Goal: Check status: Check status

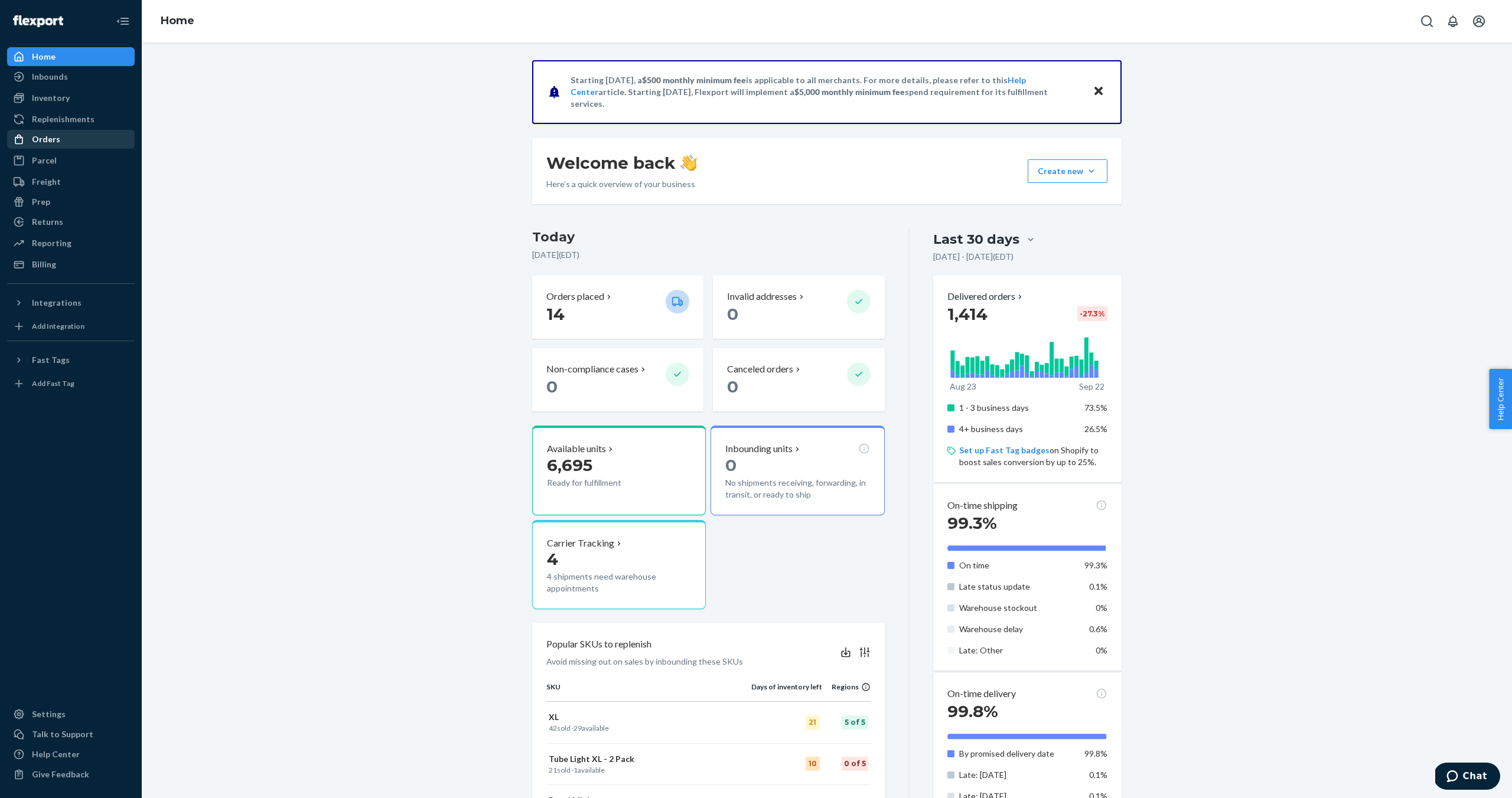
click at [50, 142] on div "Orders" at bounding box center [46, 140] width 28 height 12
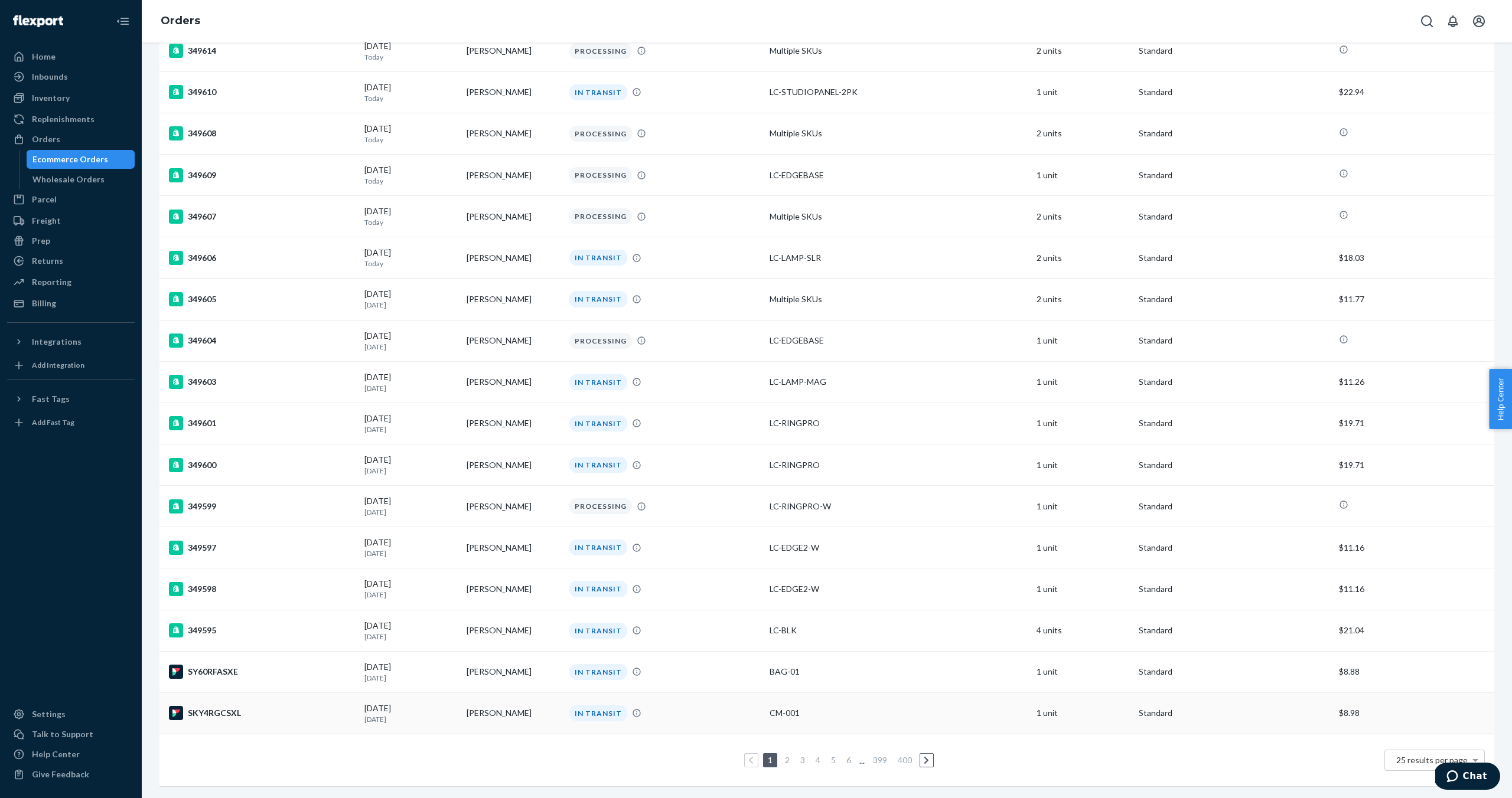
scroll to position [463, 0]
click at [831, 757] on link "5" at bounding box center [833, 761] width 9 height 10
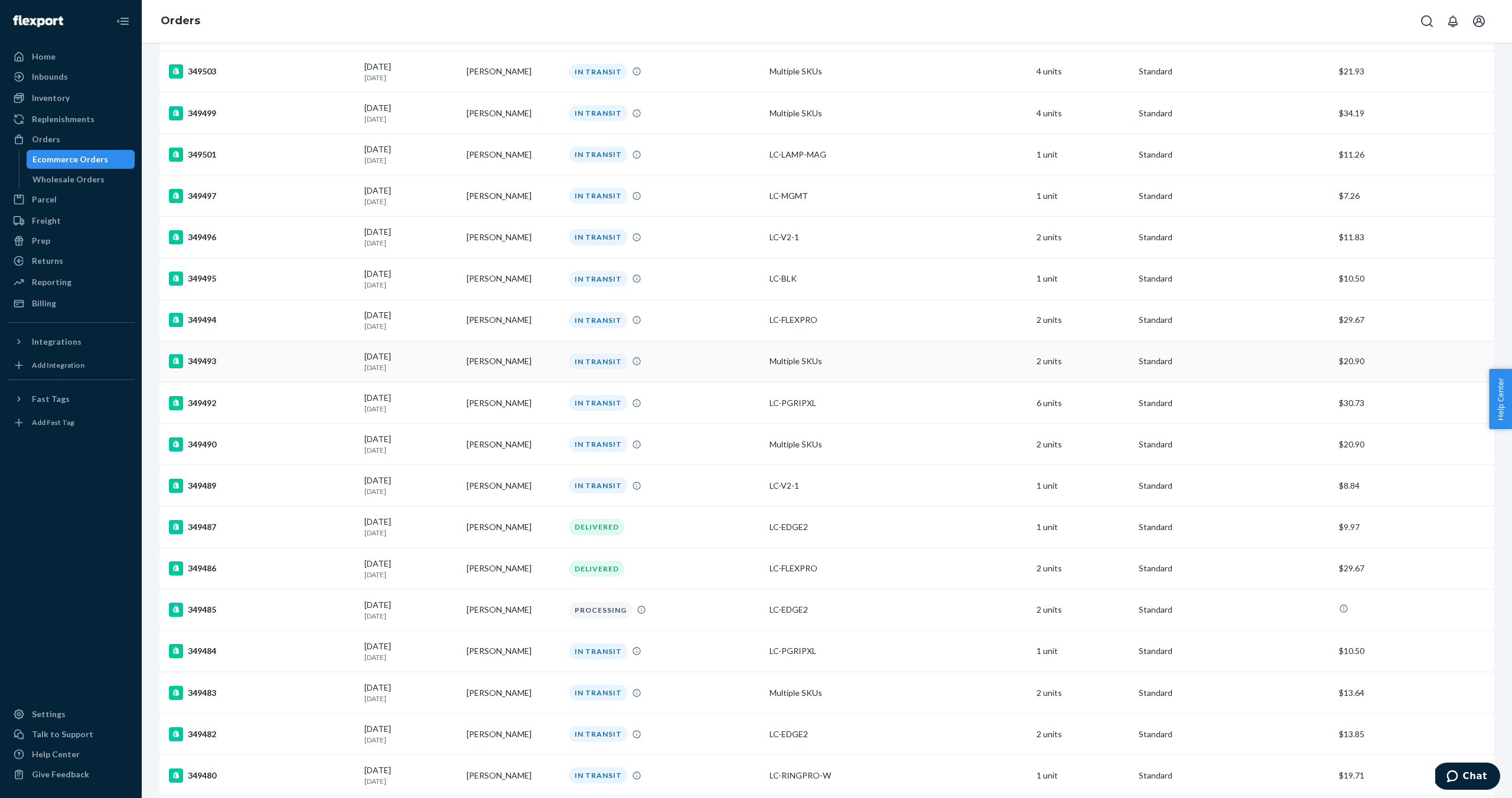
scroll to position [467, 0]
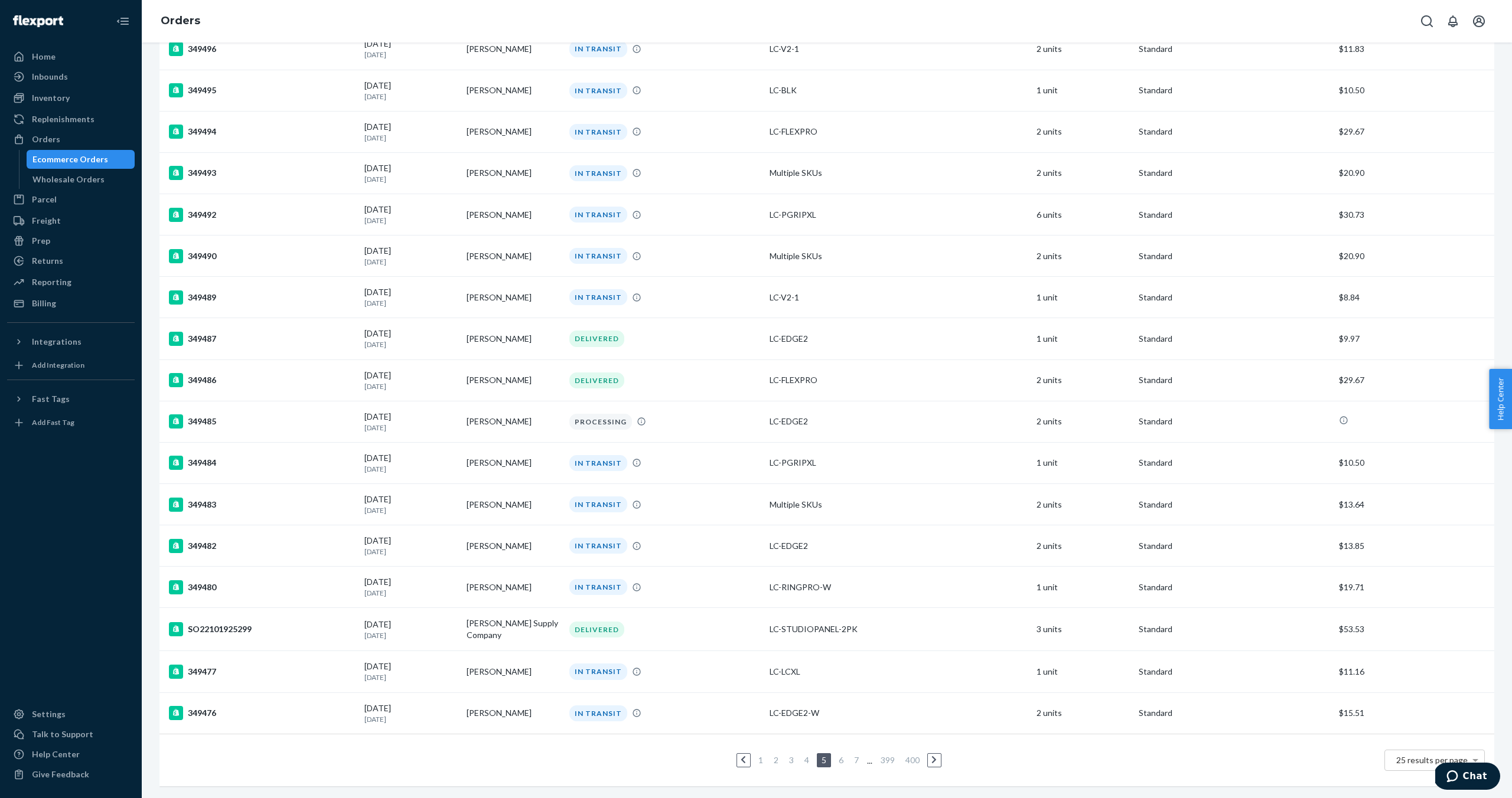
click at [859, 761] on link "7" at bounding box center [856, 760] width 9 height 10
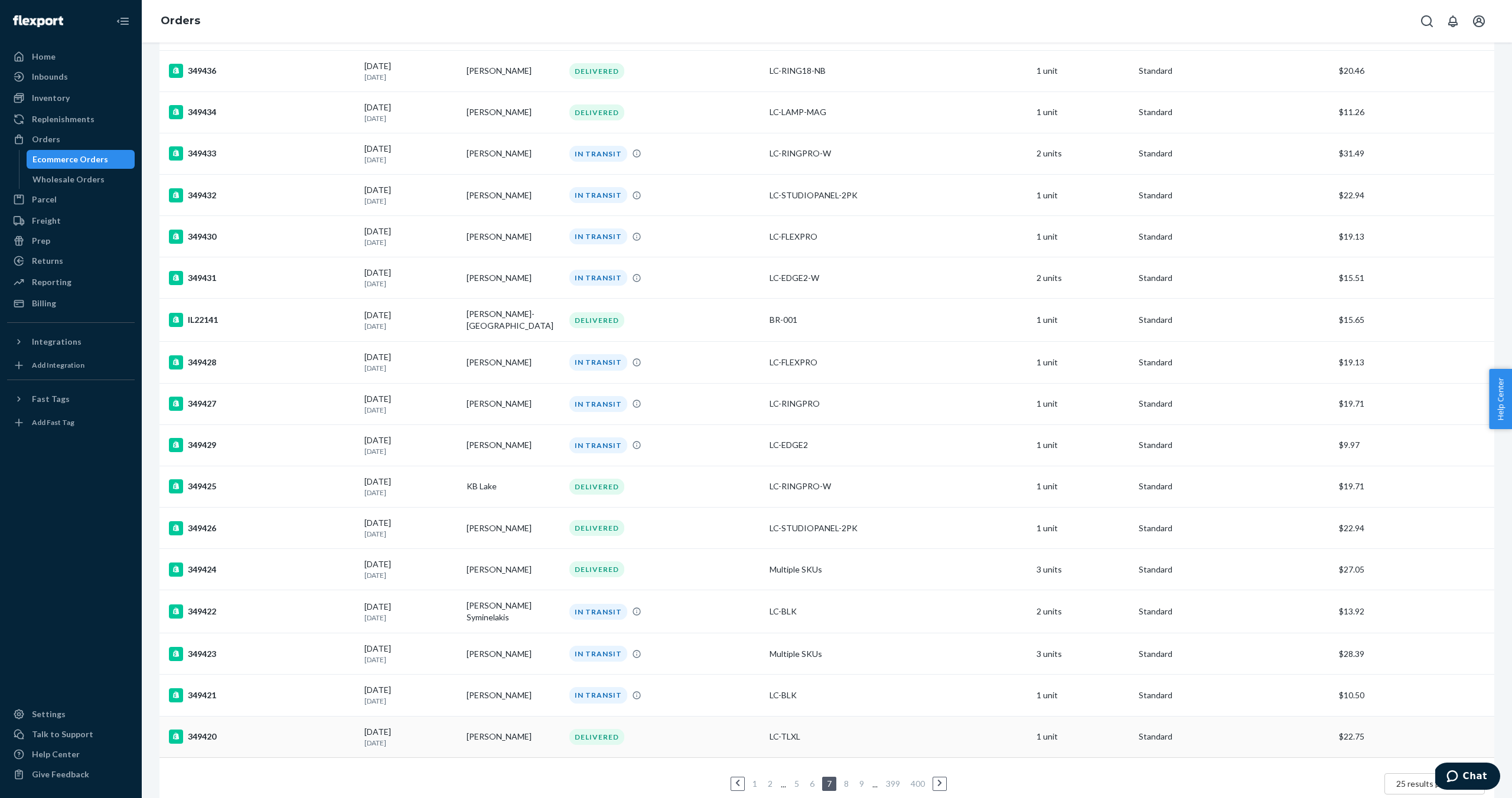
scroll to position [463, 0]
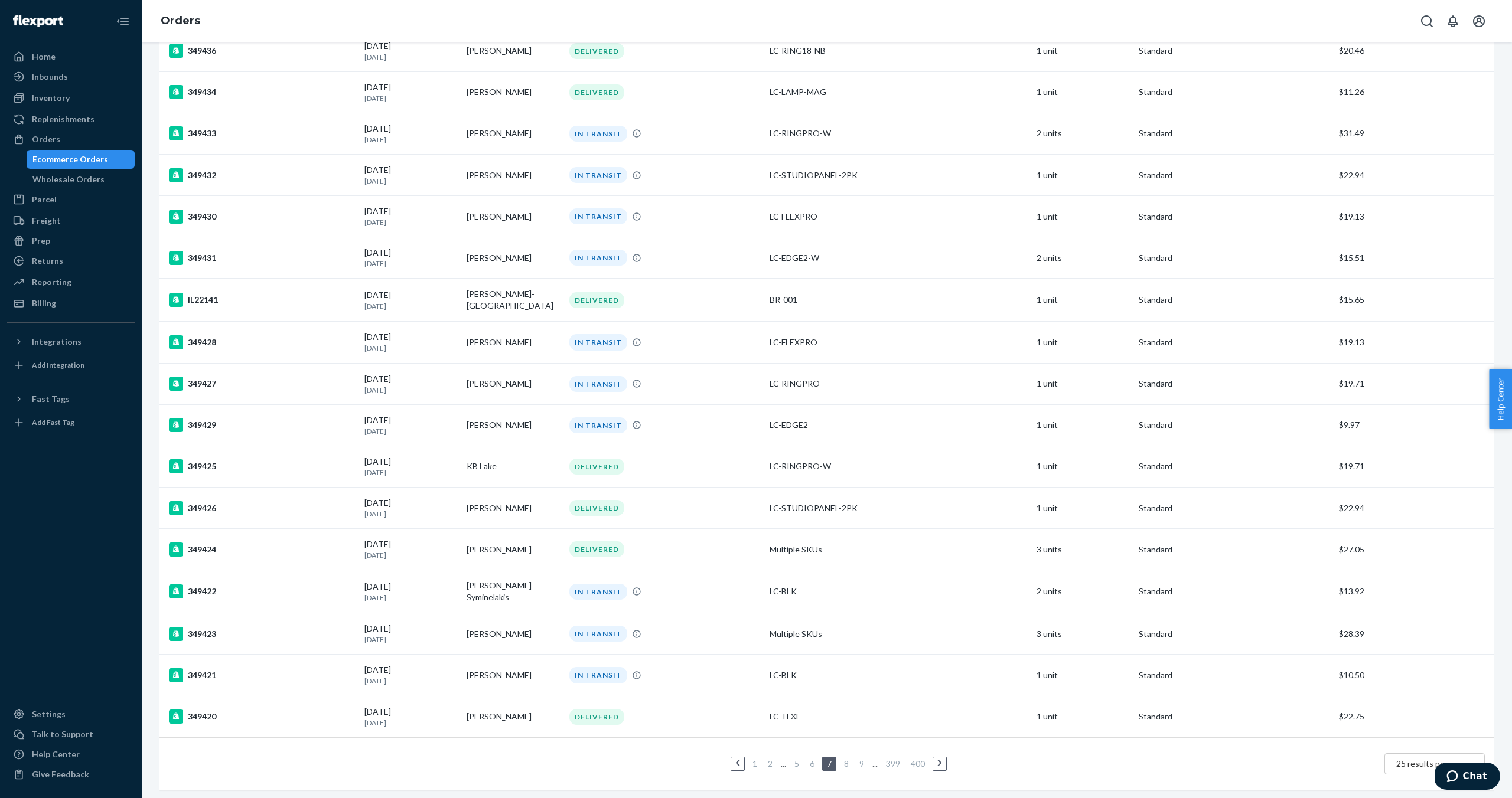
click at [863, 761] on link "9" at bounding box center [862, 764] width 9 height 10
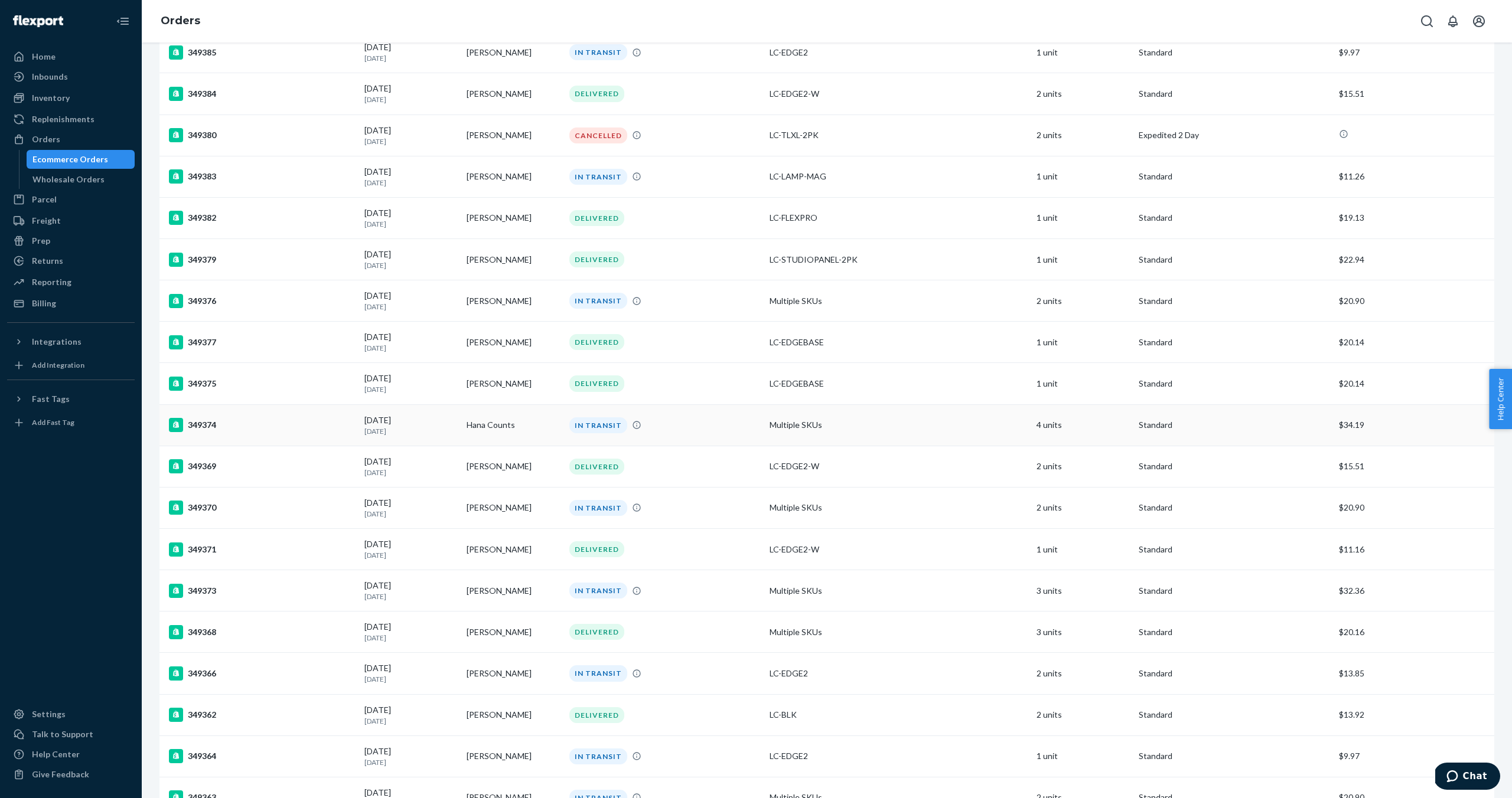
scroll to position [463, 0]
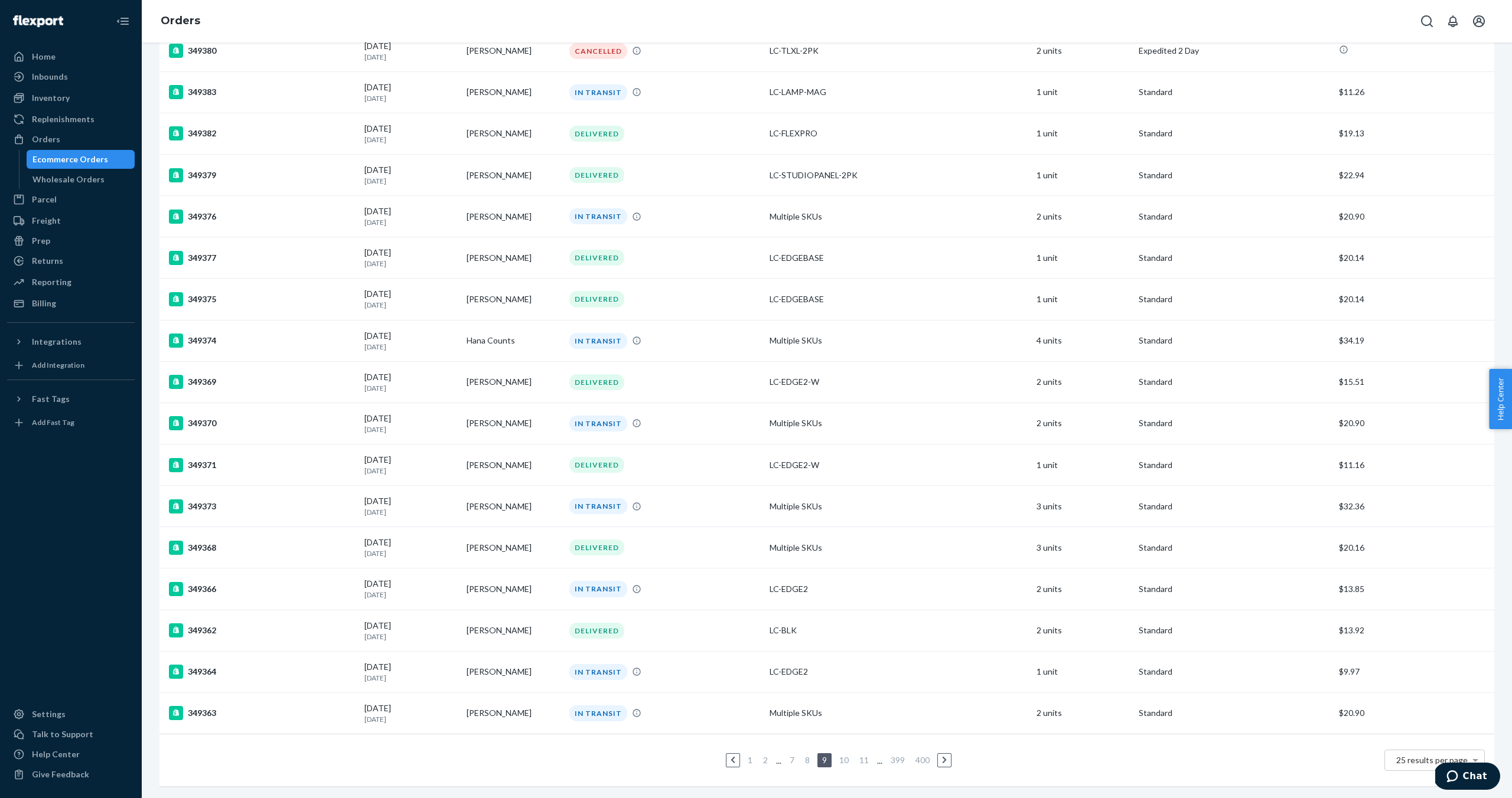
click at [866, 759] on link "11" at bounding box center [864, 760] width 14 height 10
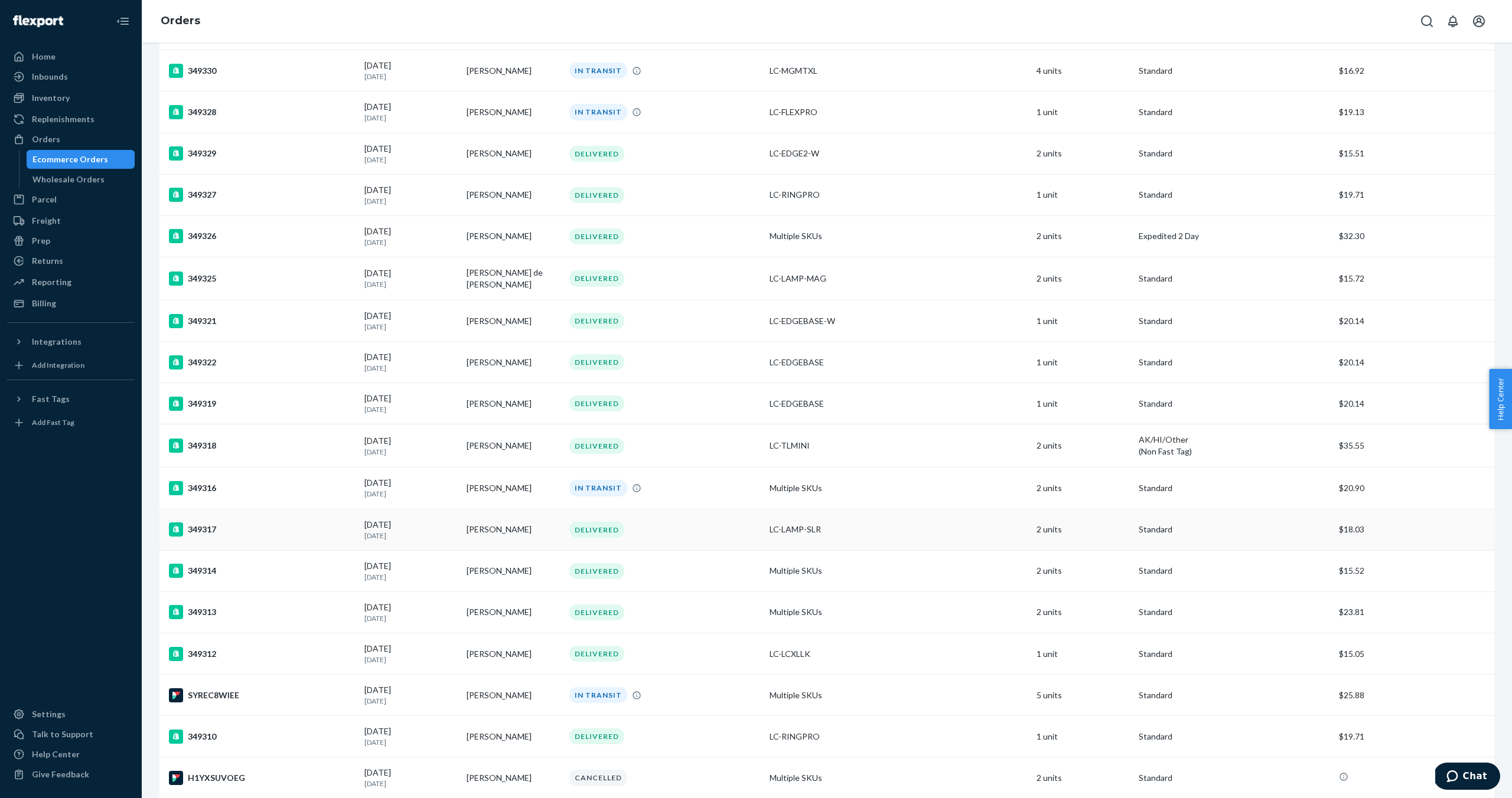
scroll to position [465, 0]
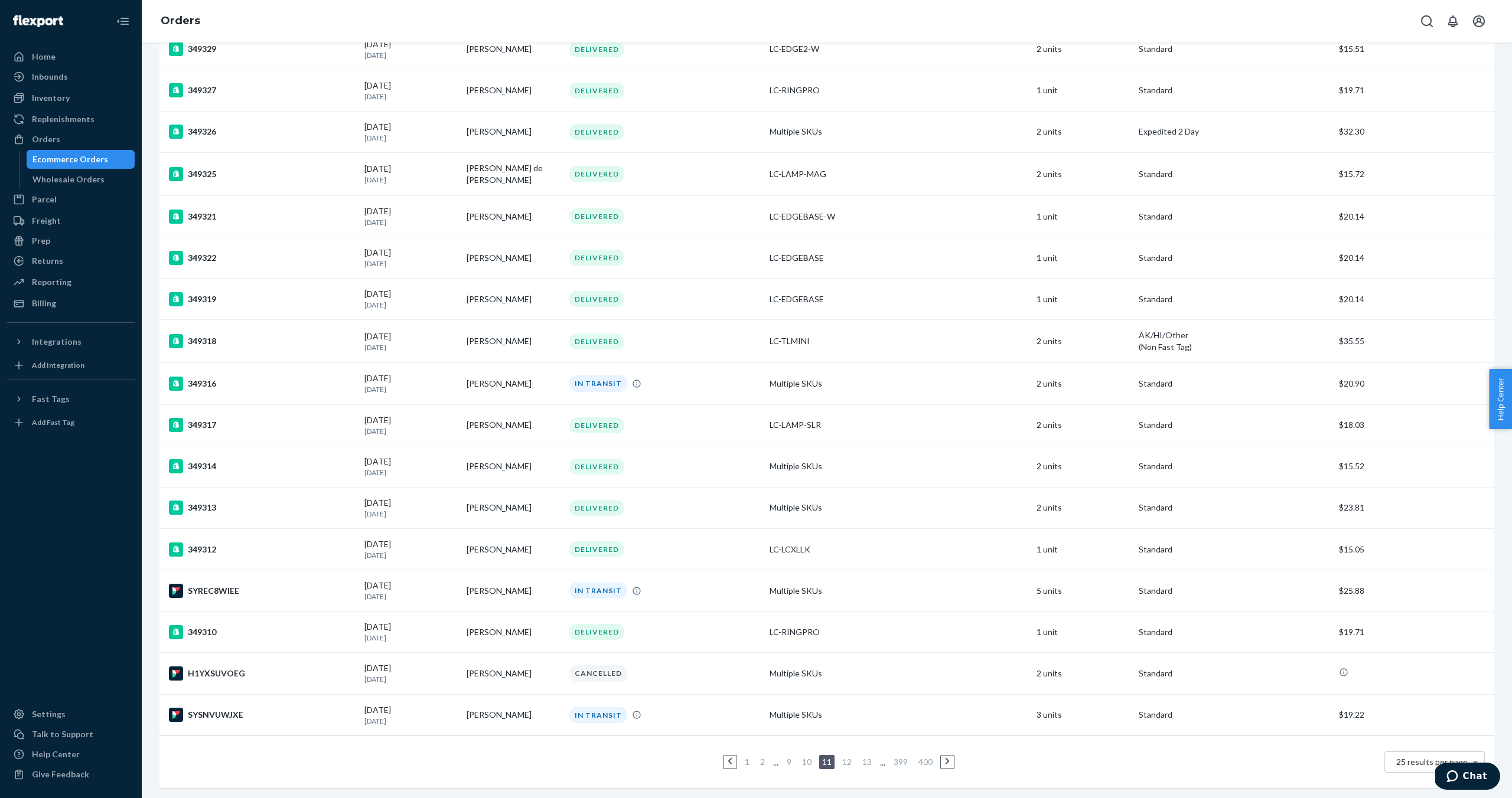
click at [871, 761] on link "13" at bounding box center [866, 761] width 14 height 10
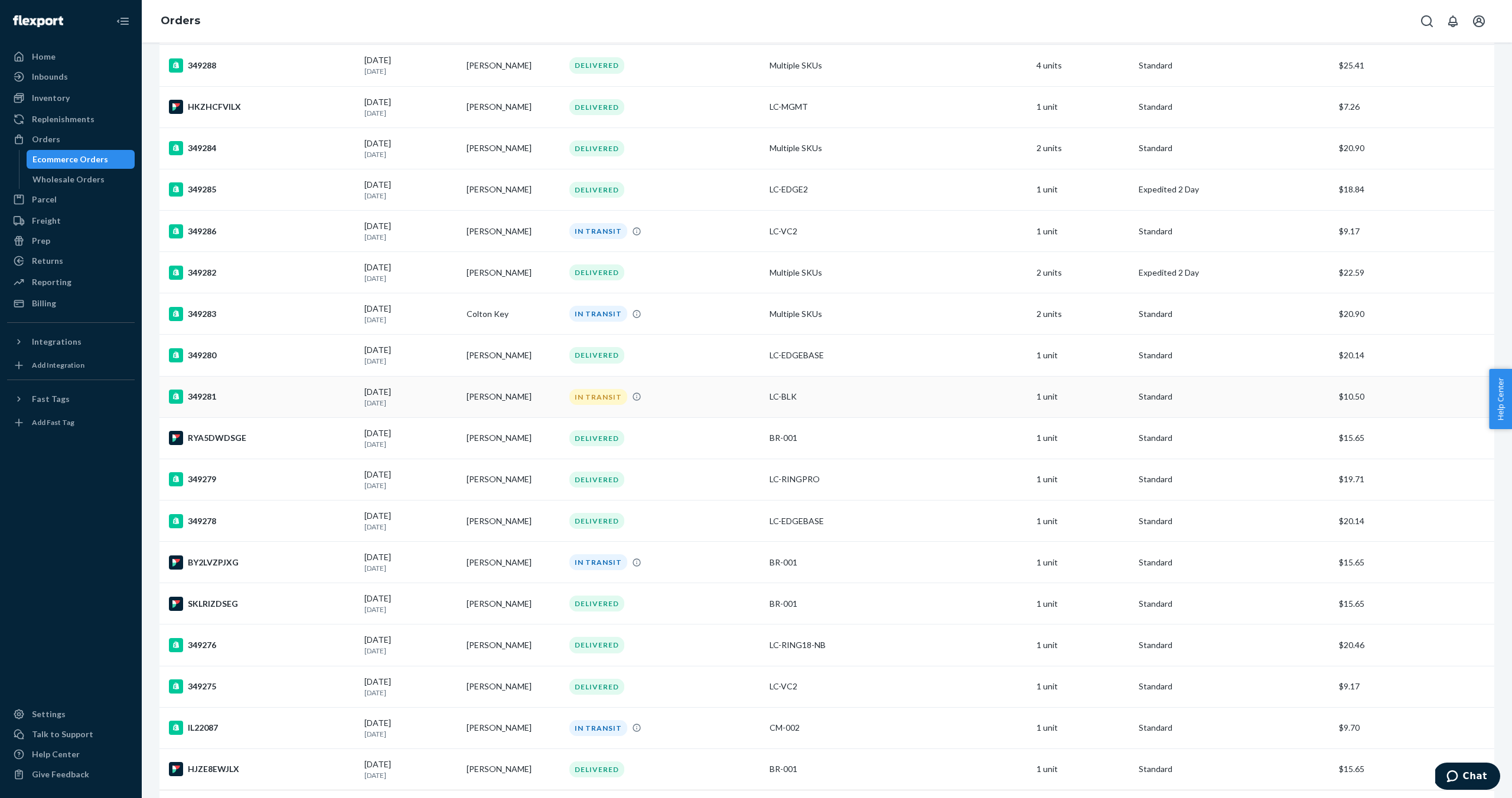
scroll to position [463, 0]
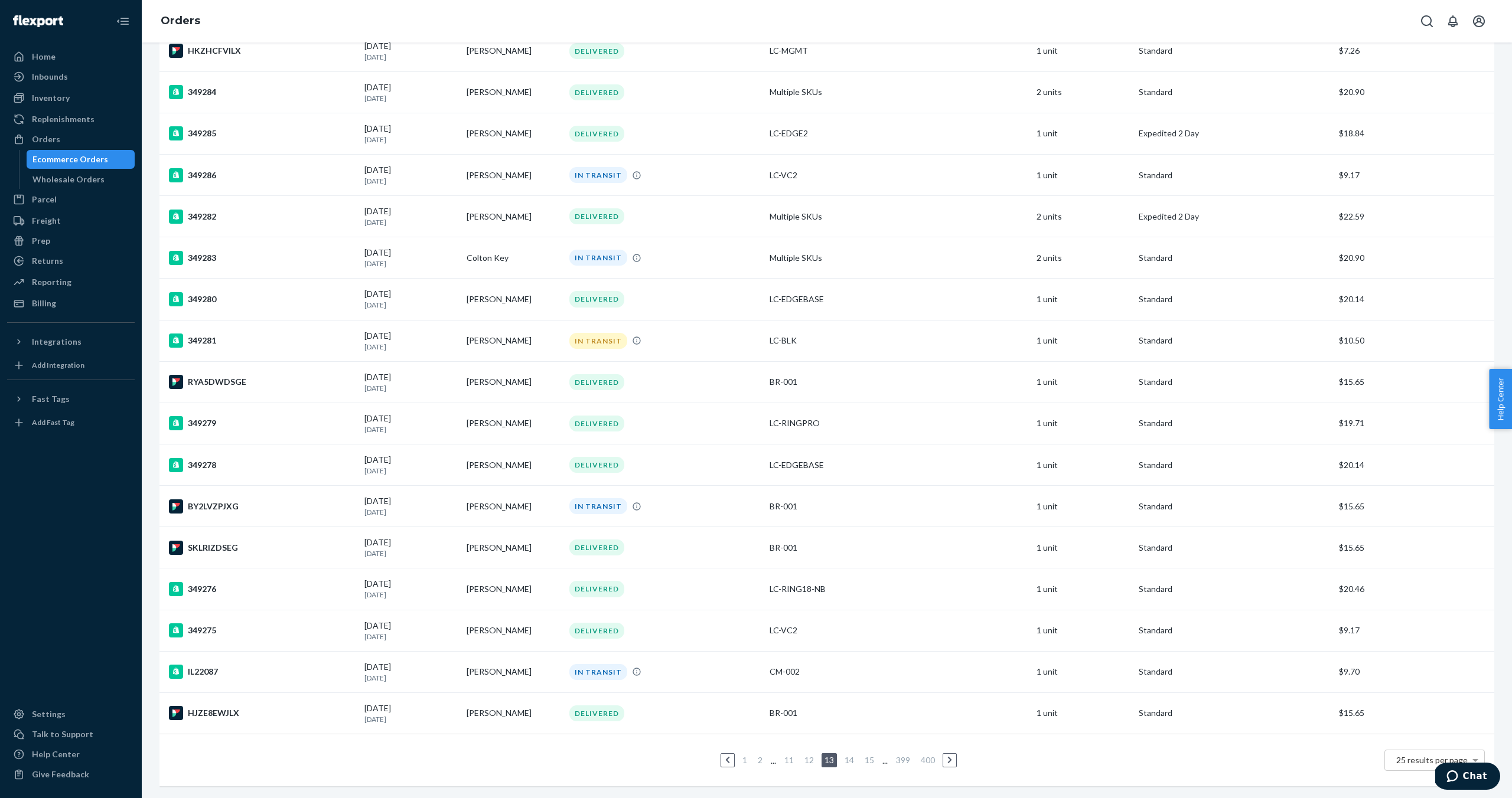
click at [950, 760] on icon at bounding box center [950, 761] width 5 height 8
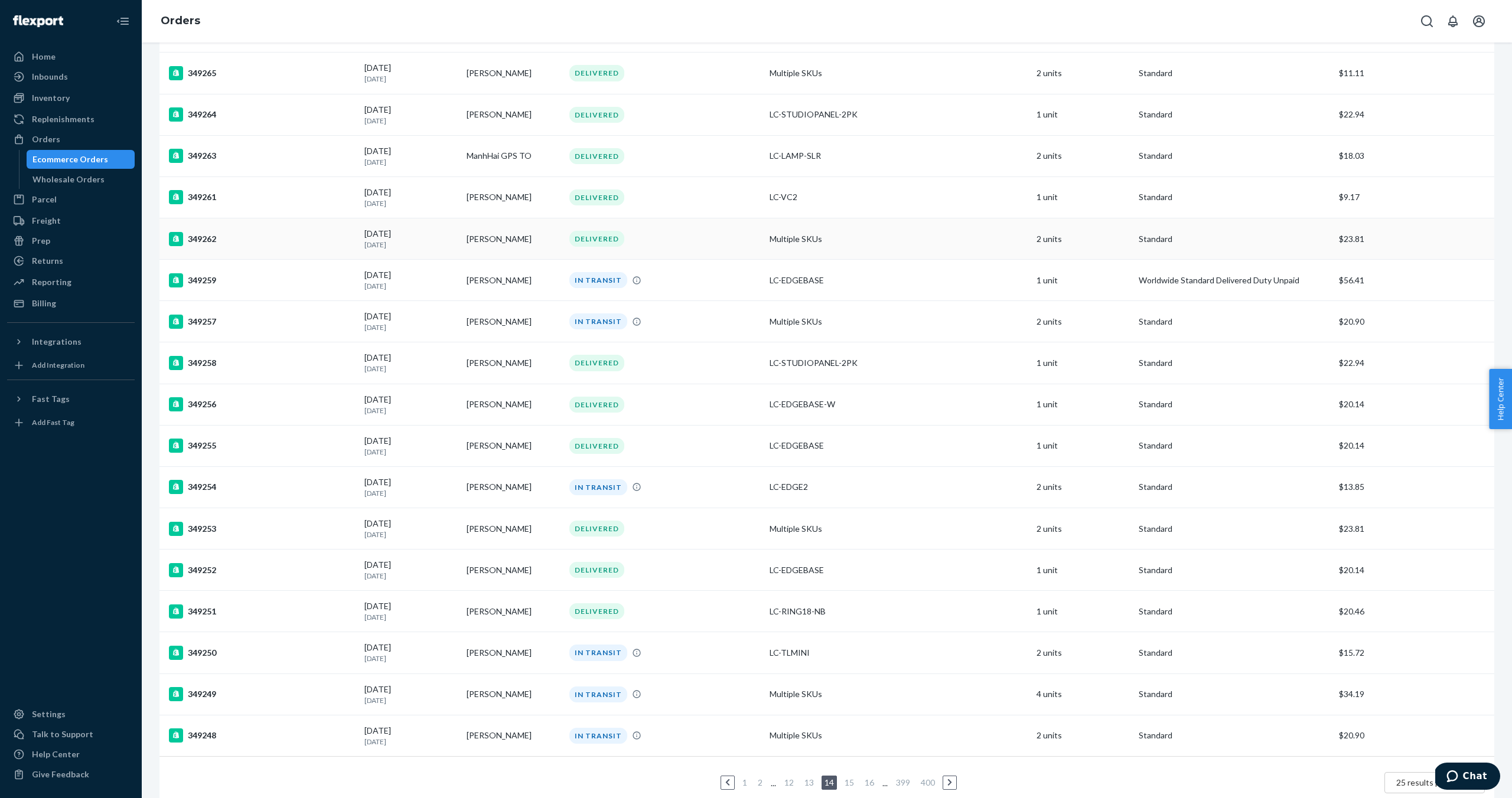
scroll to position [463, 0]
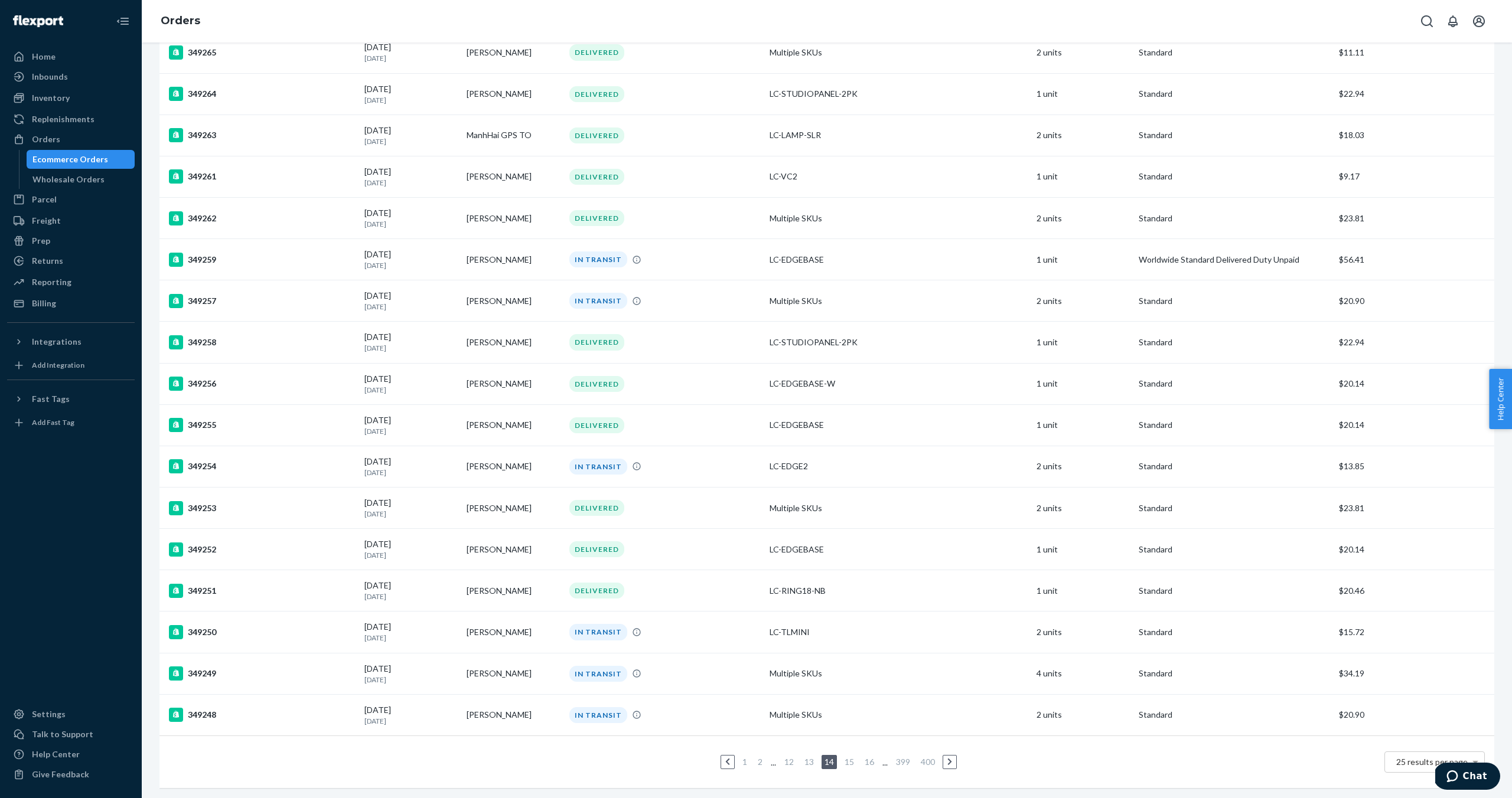
click at [870, 761] on link "16" at bounding box center [869, 761] width 14 height 10
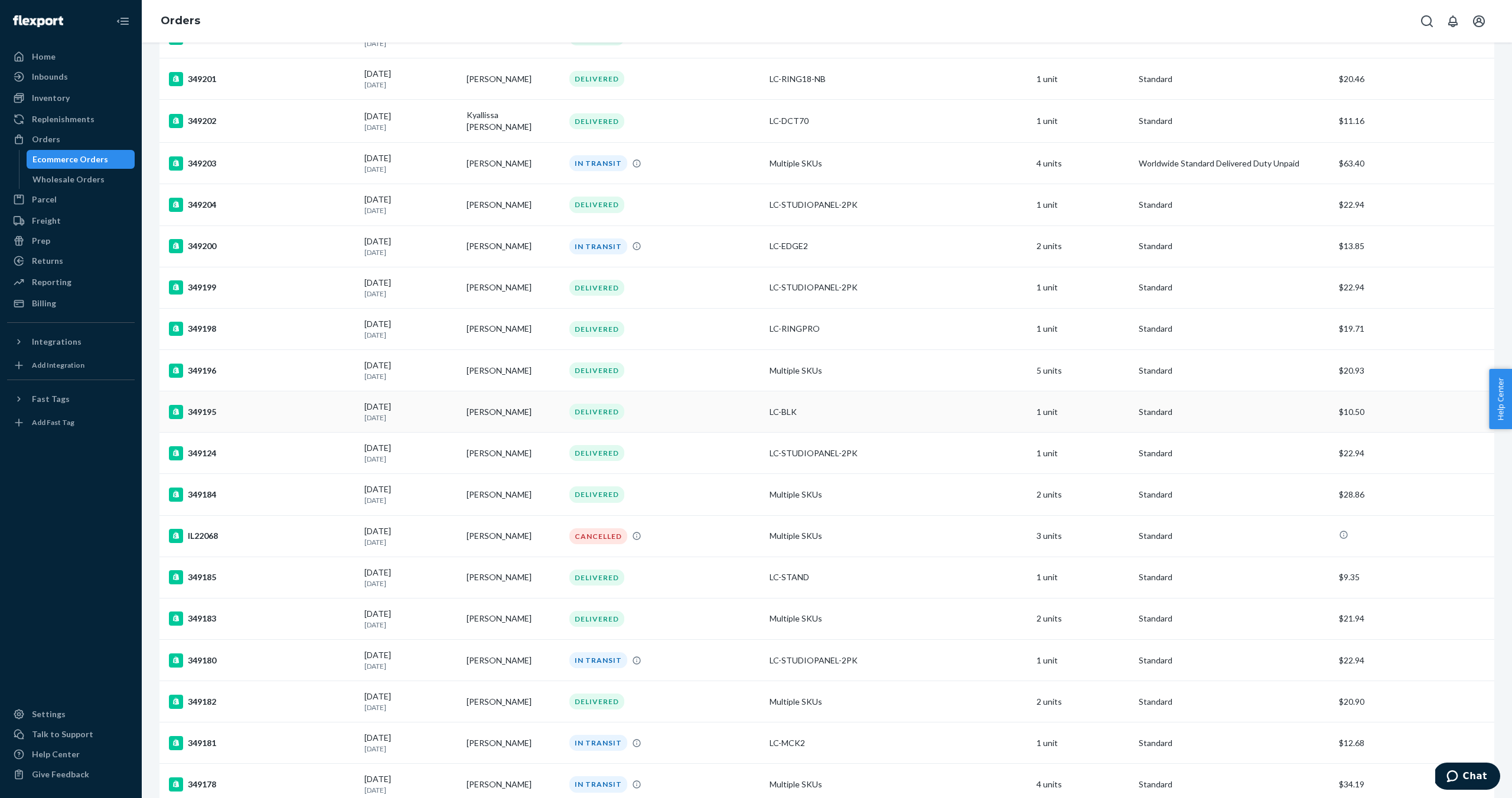
scroll to position [463, 0]
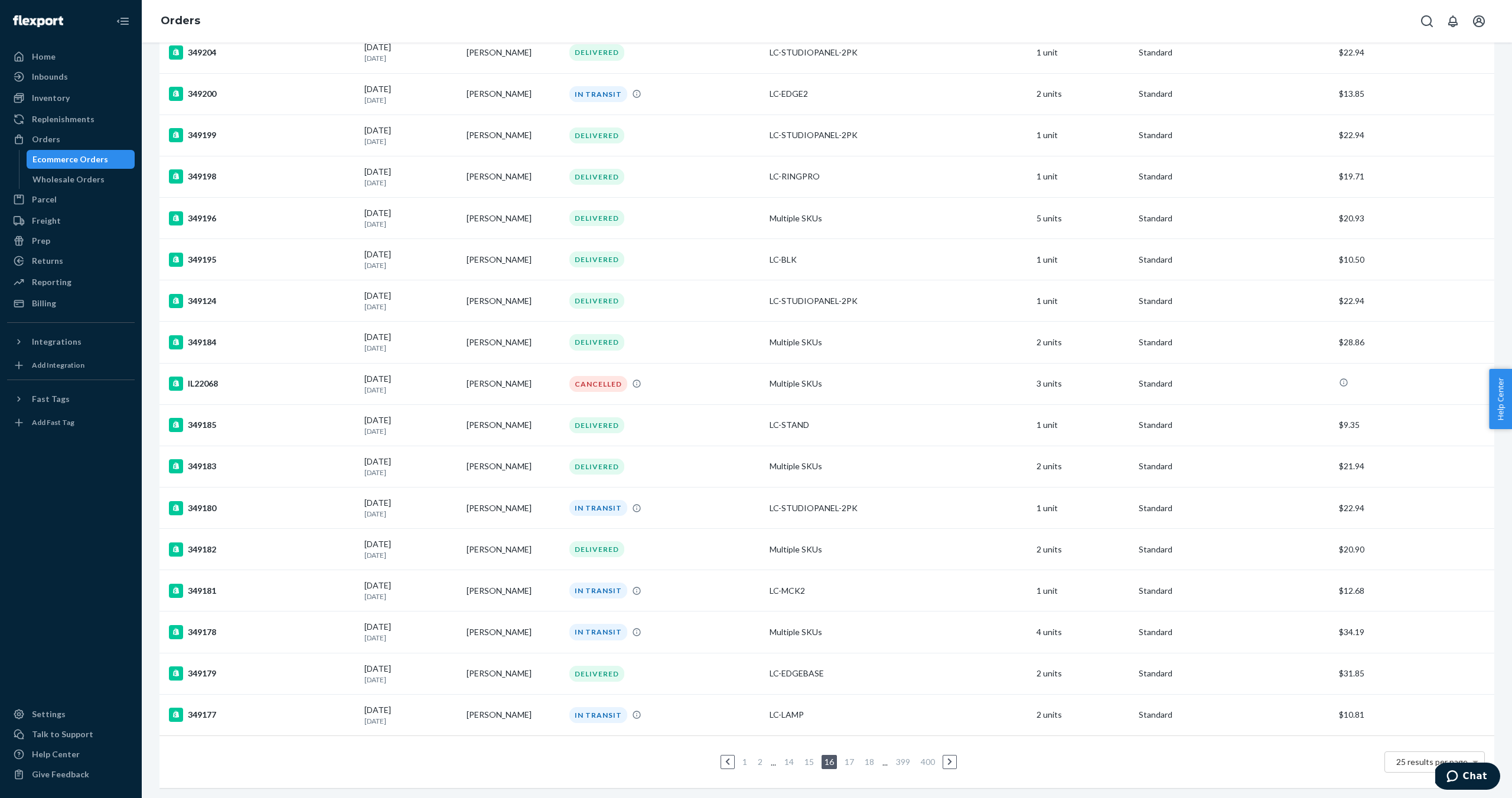
click at [871, 762] on link "18" at bounding box center [869, 761] width 14 height 10
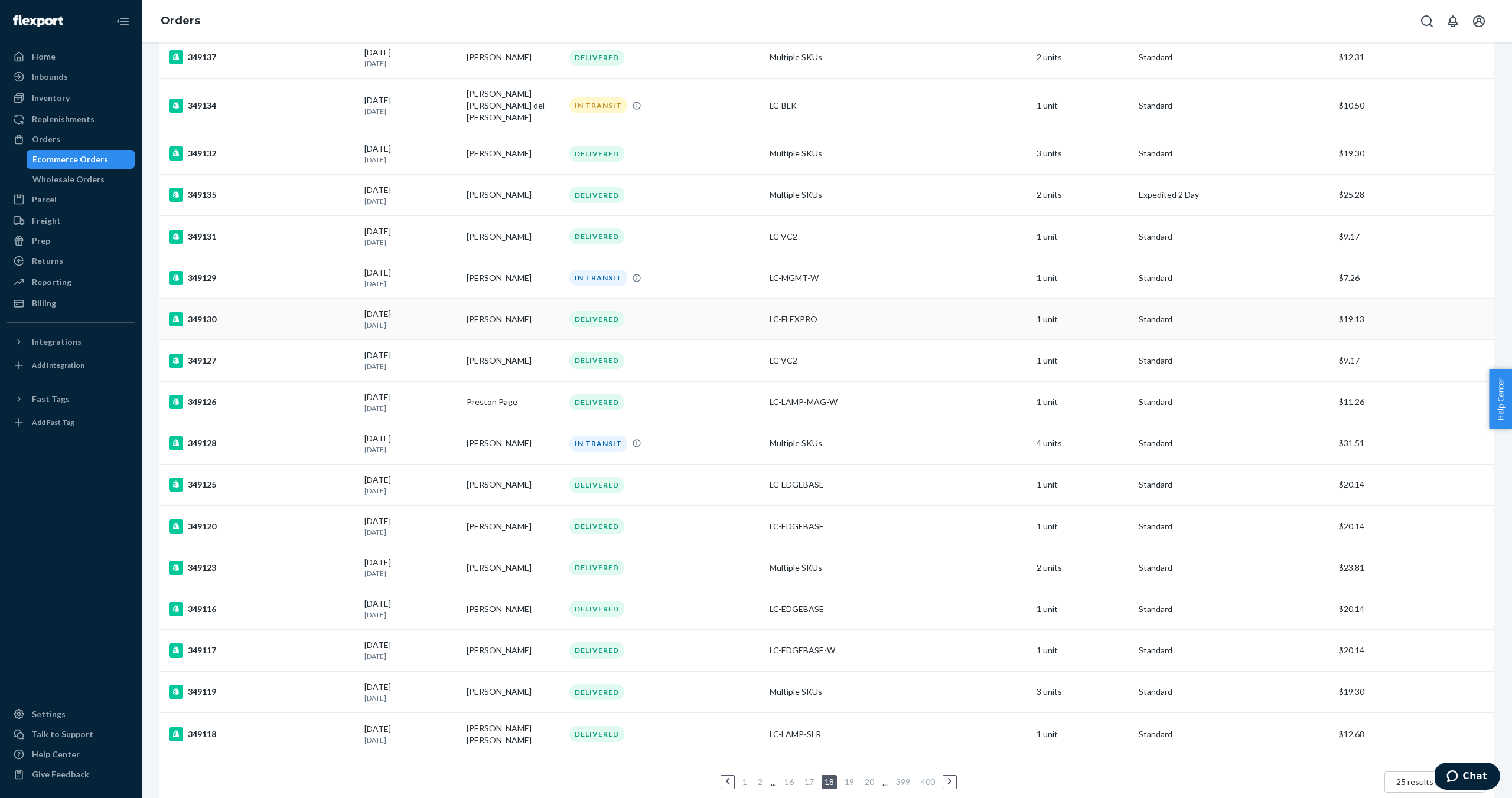
scroll to position [465, 0]
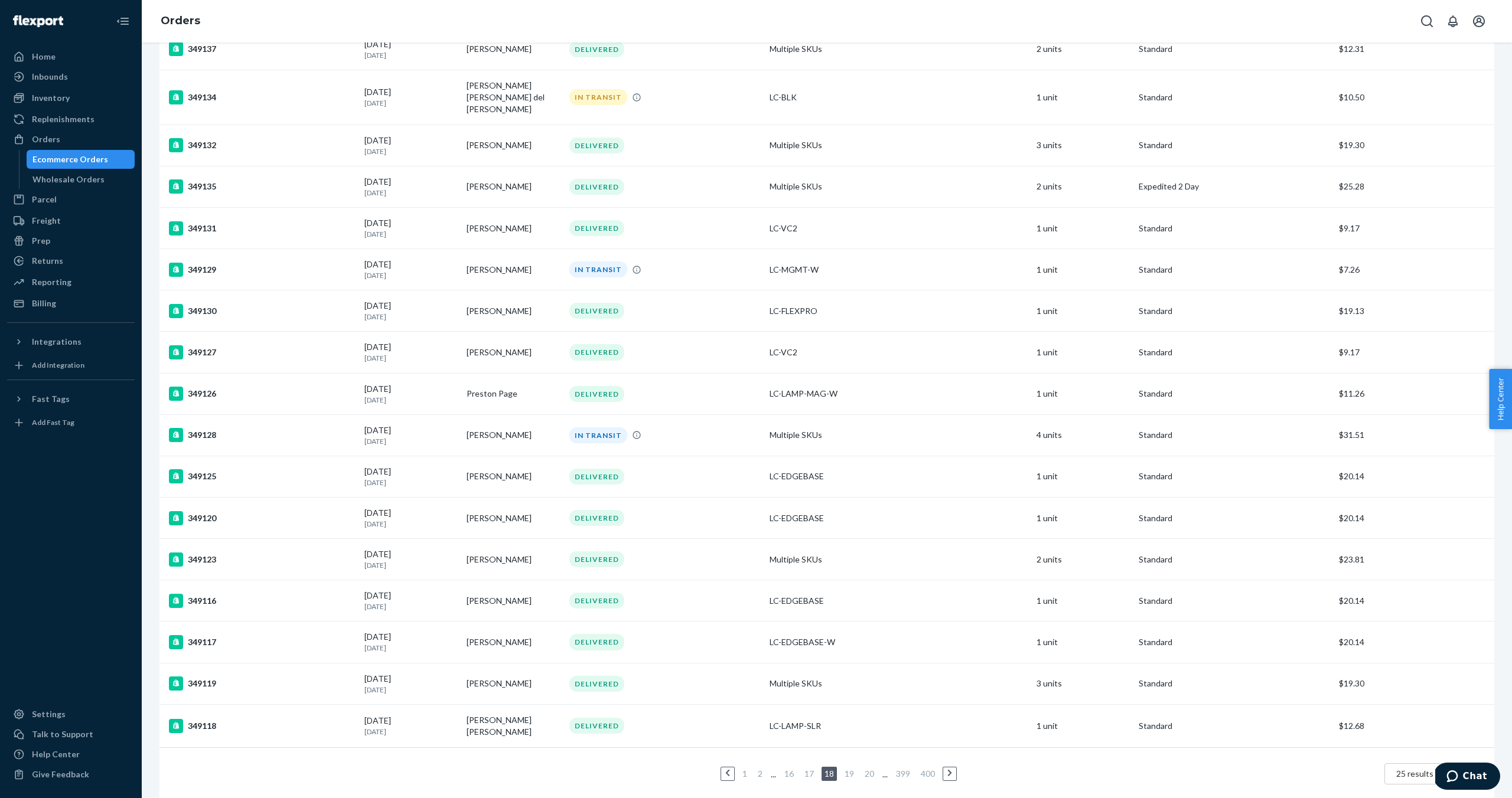
click at [866, 769] on link "20" at bounding box center [869, 774] width 14 height 10
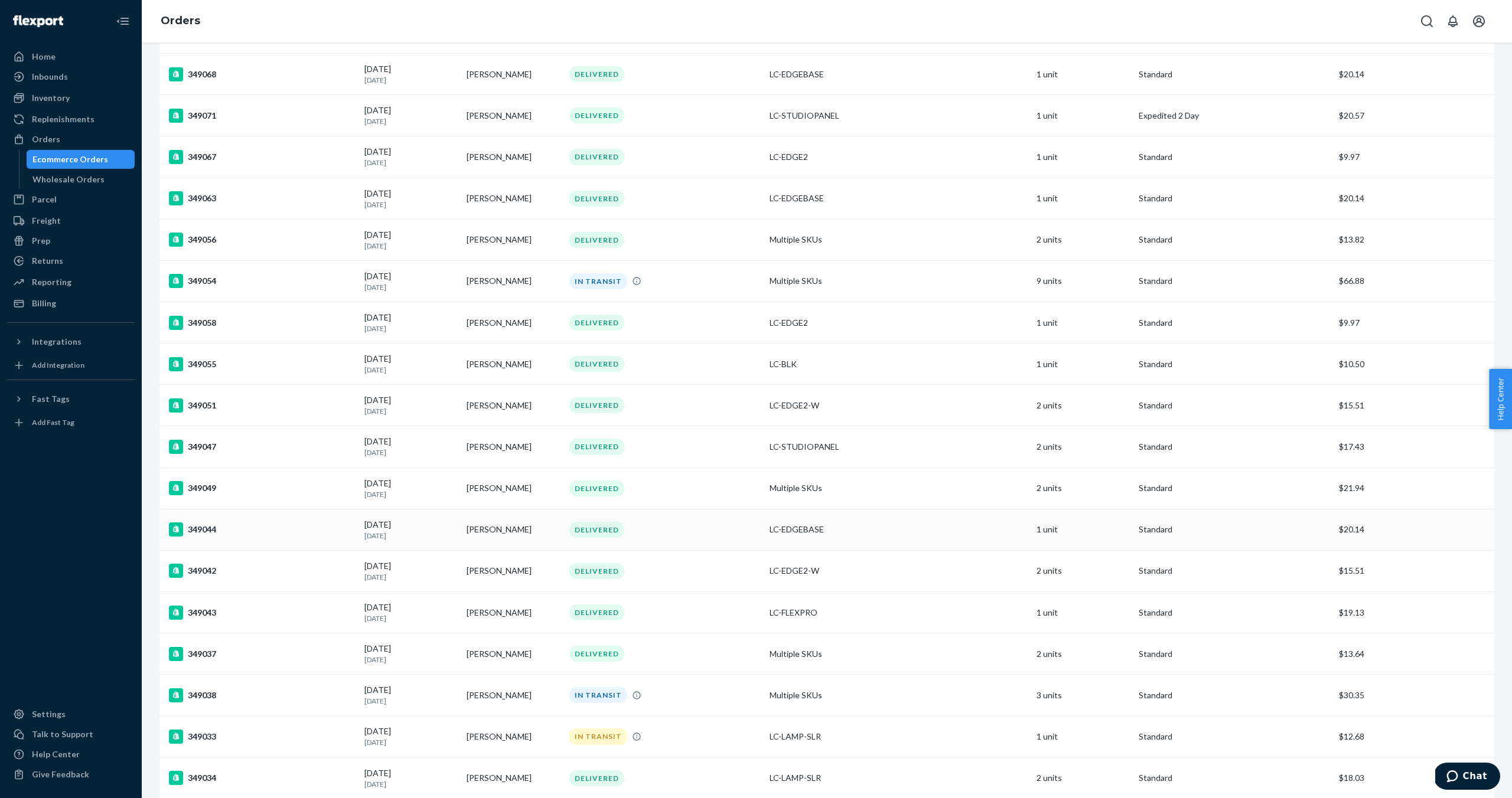
scroll to position [467, 0]
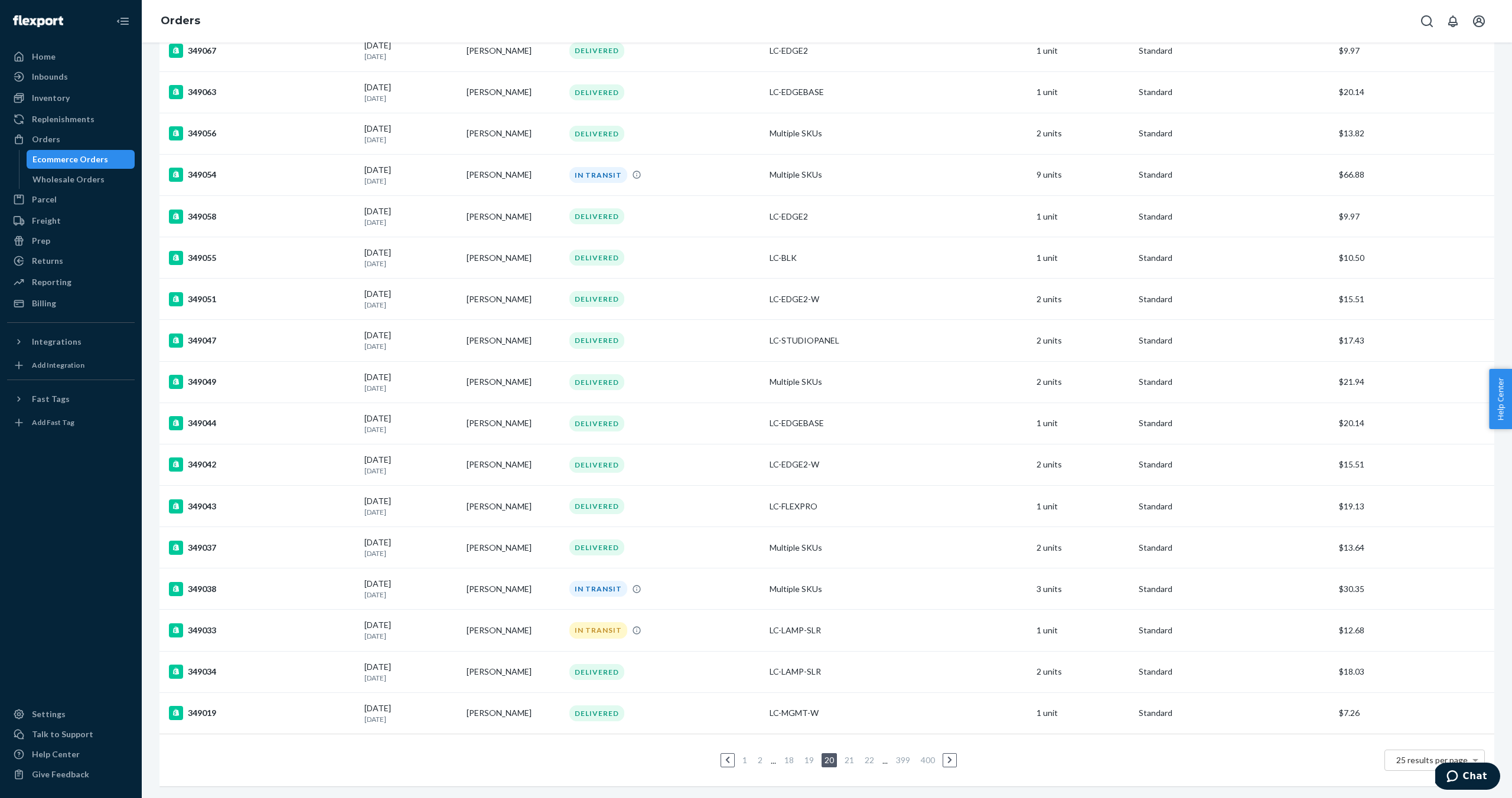
click at [870, 763] on link "22" at bounding box center [869, 760] width 14 height 10
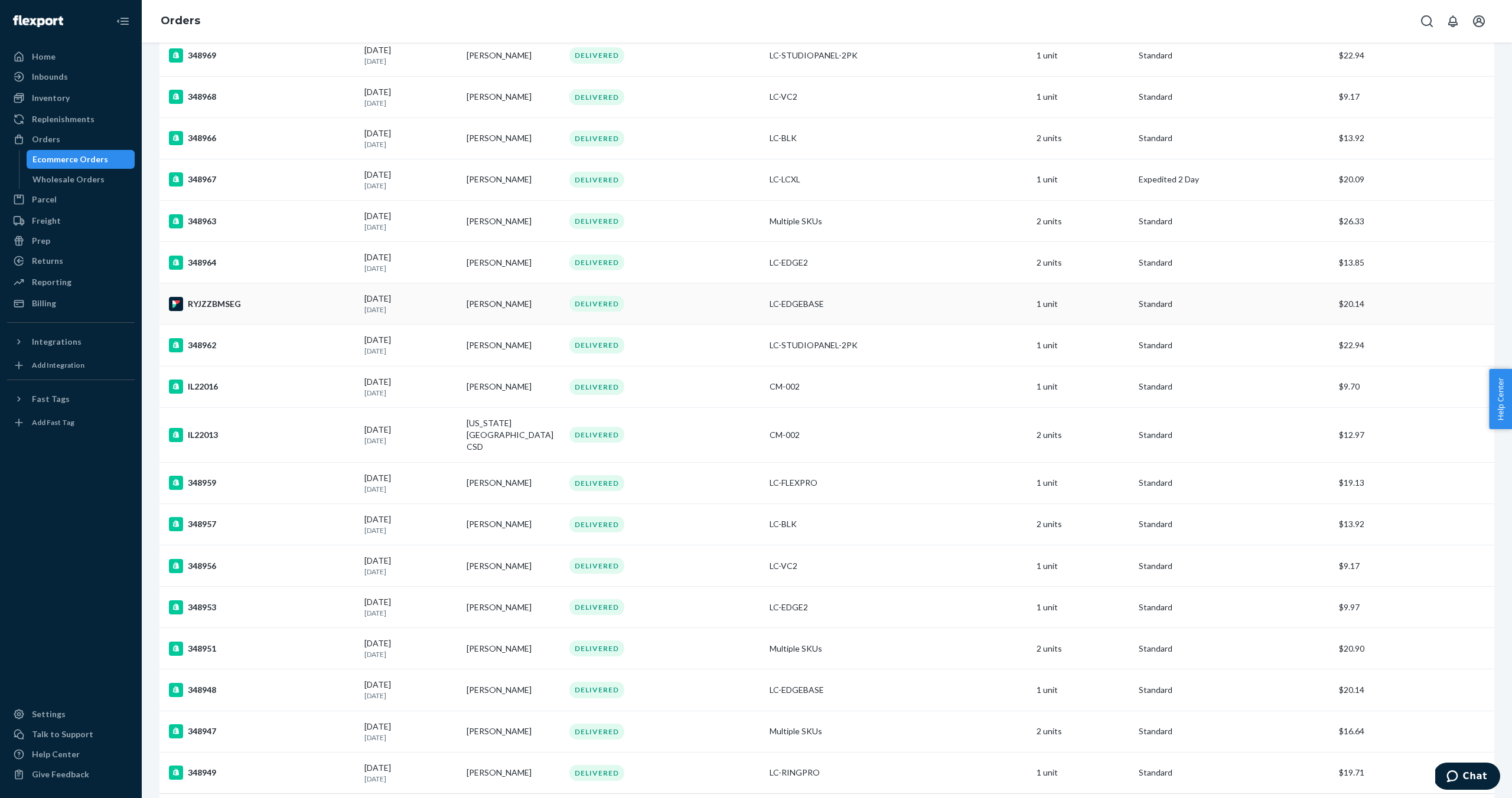
scroll to position [465, 0]
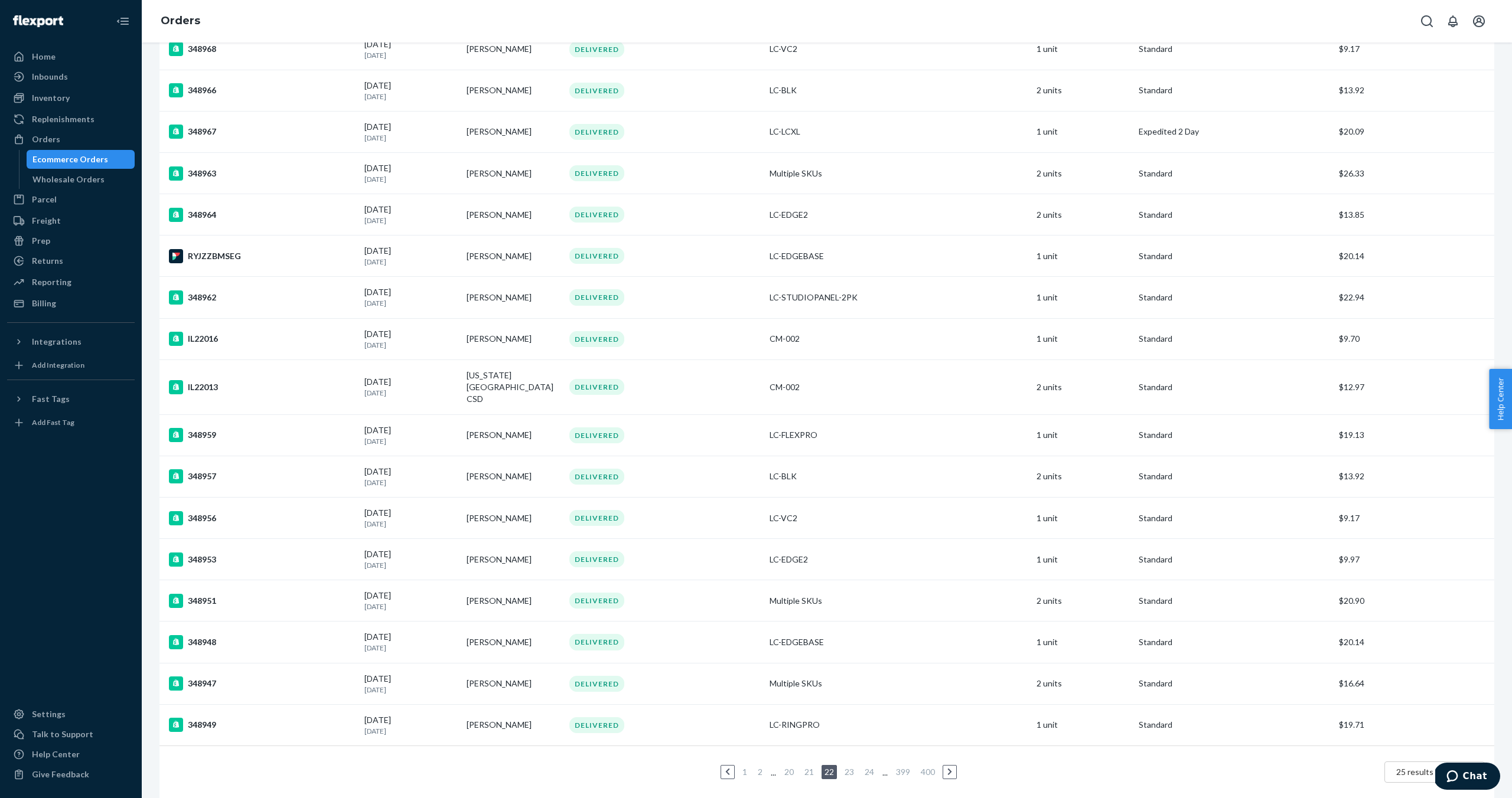
click at [871, 767] on link "24" at bounding box center [869, 772] width 14 height 10
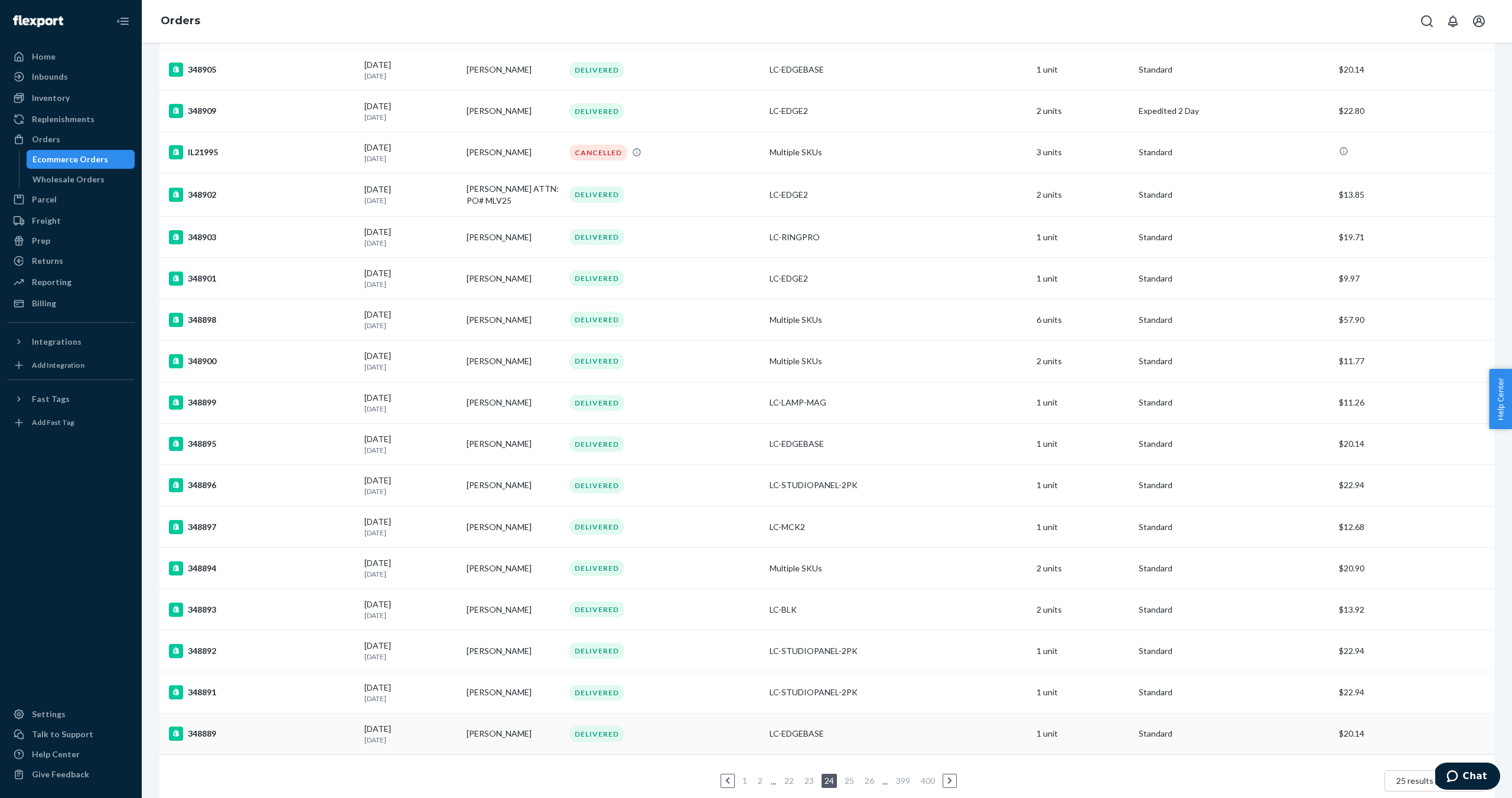
scroll to position [467, 0]
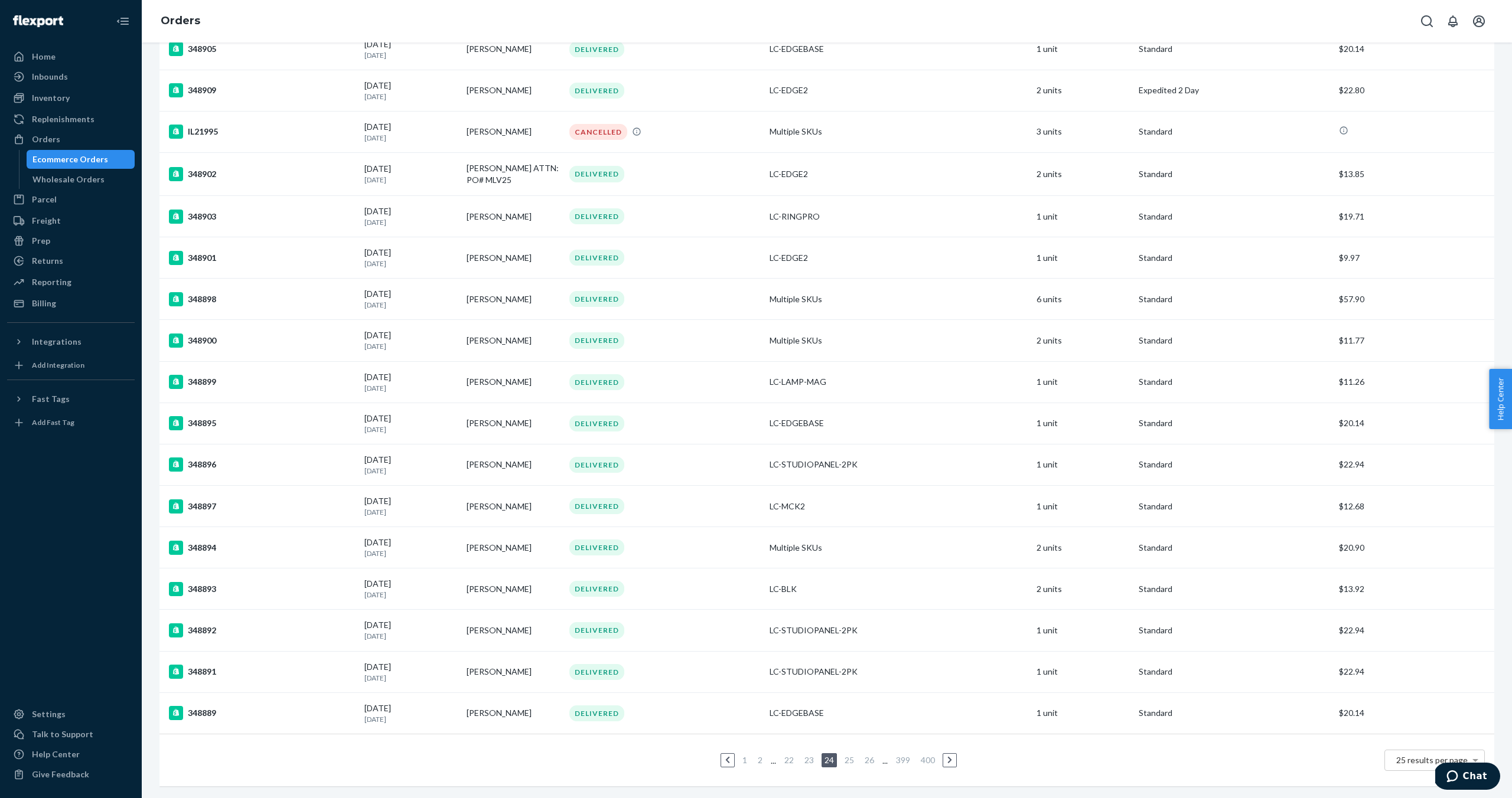
click at [870, 759] on link "26" at bounding box center [869, 760] width 14 height 10
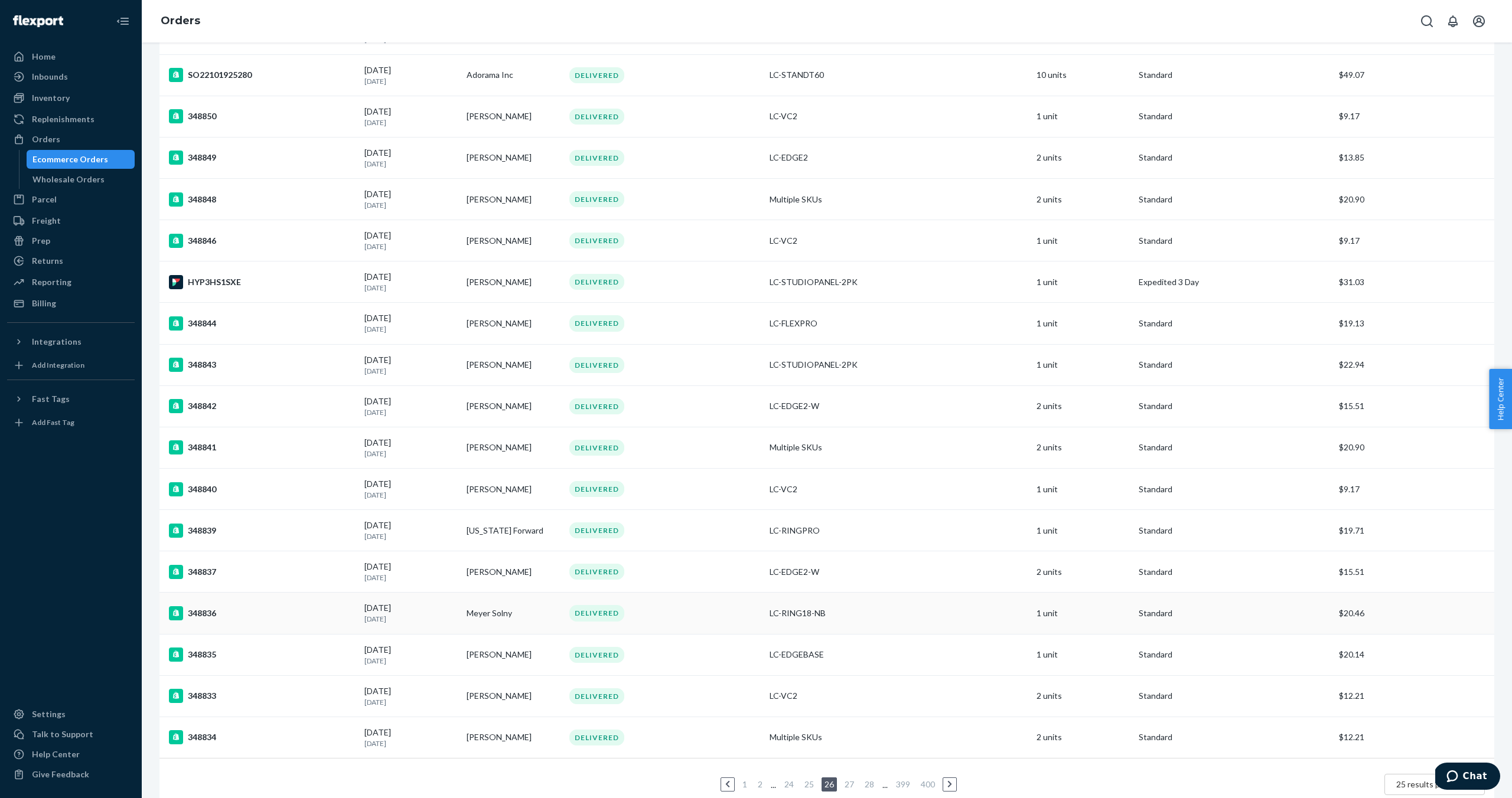
scroll to position [463, 0]
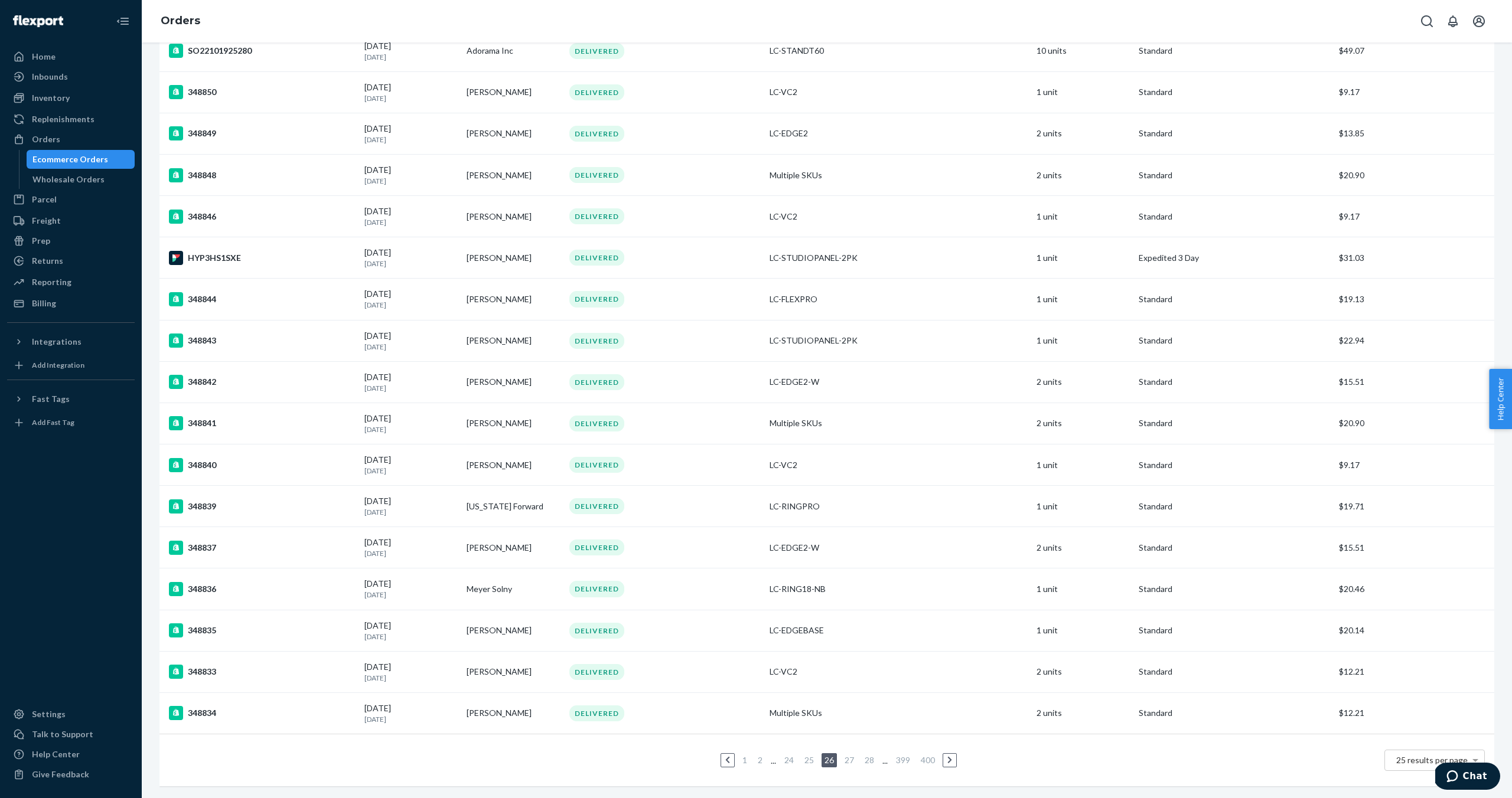
click at [874, 761] on link "28" at bounding box center [869, 760] width 14 height 10
click at [870, 761] on link "30" at bounding box center [869, 760] width 14 height 10
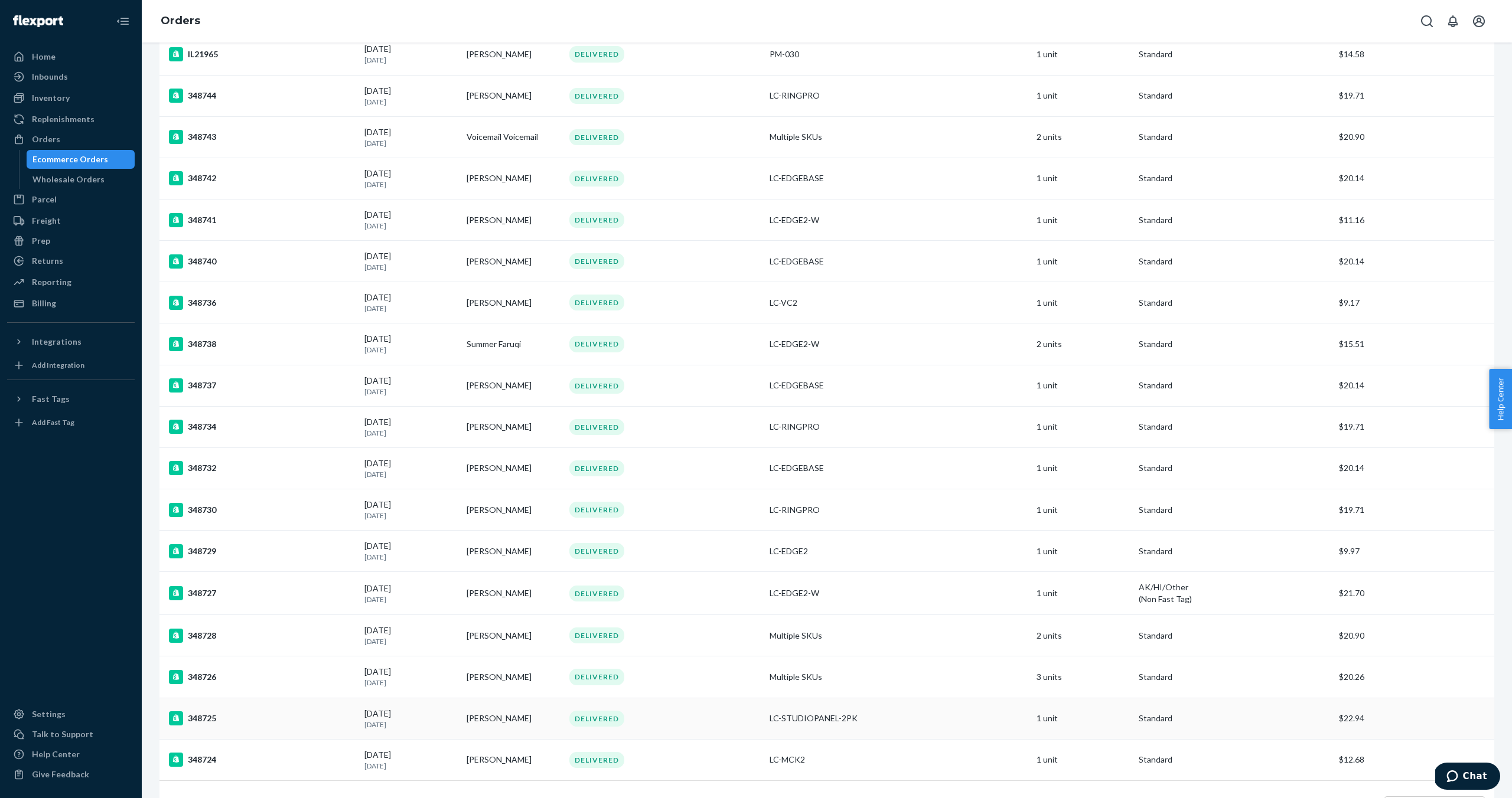
scroll to position [465, 0]
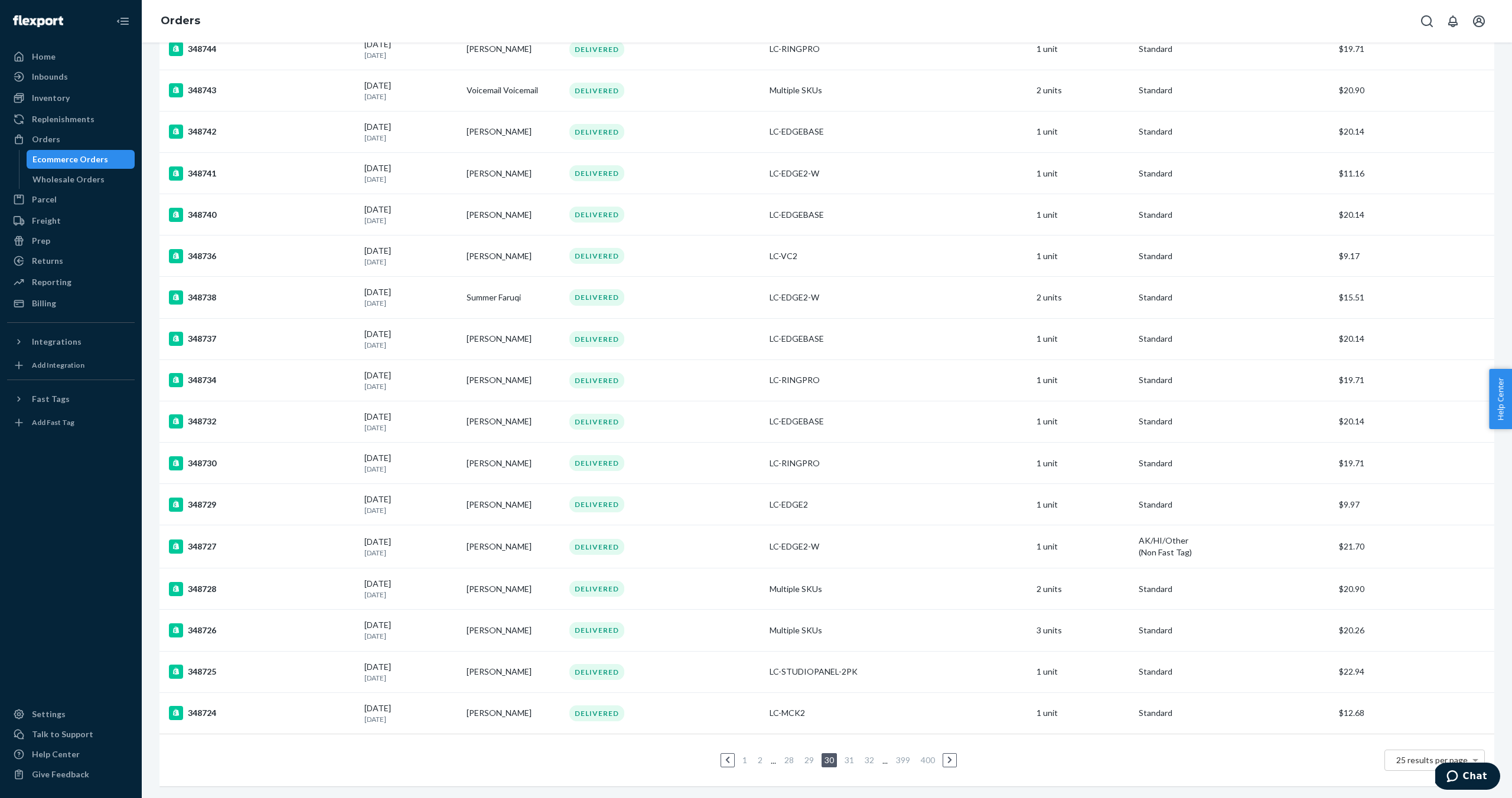
click at [874, 763] on link "32" at bounding box center [869, 760] width 14 height 10
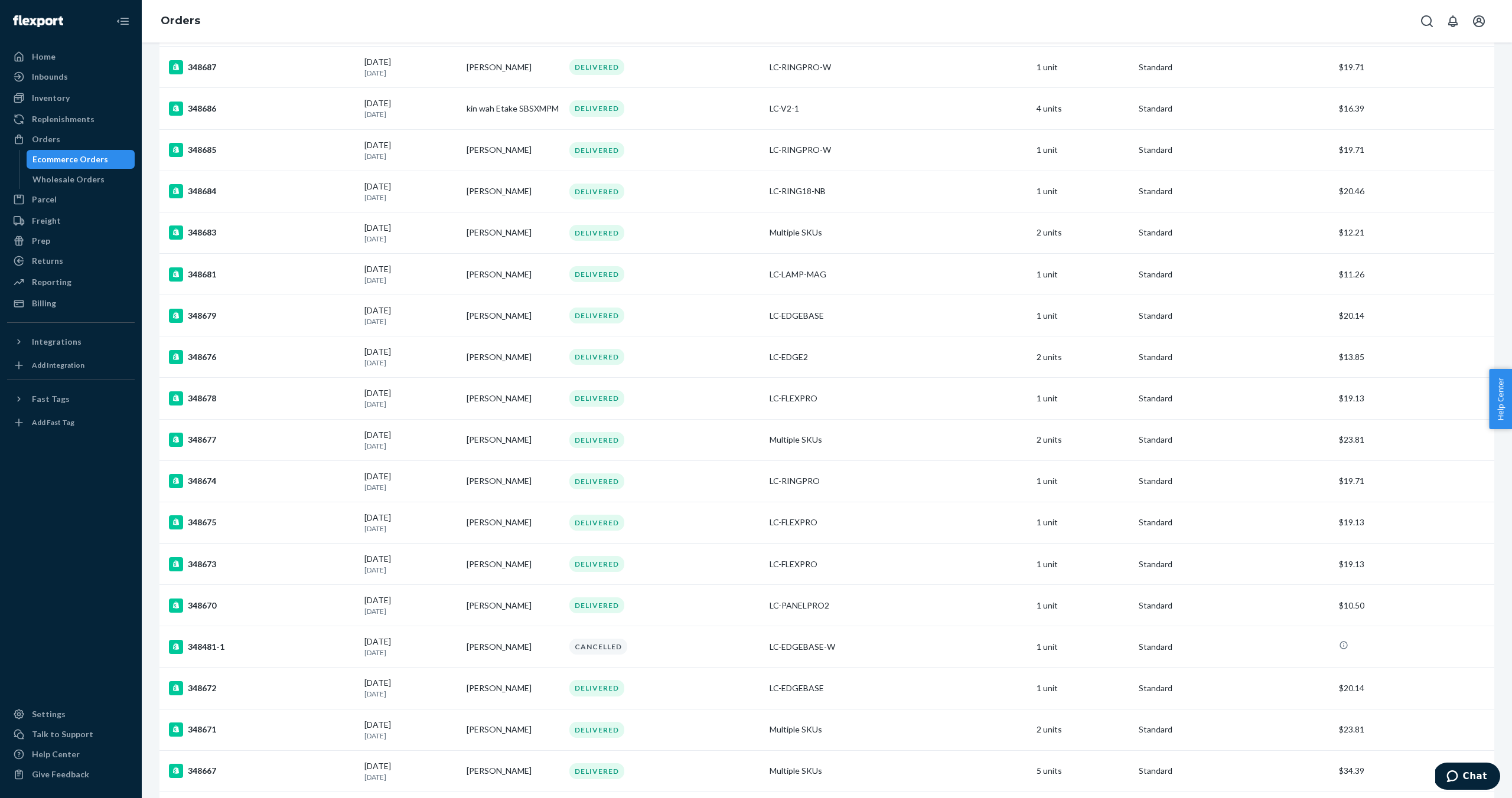
scroll to position [463, 0]
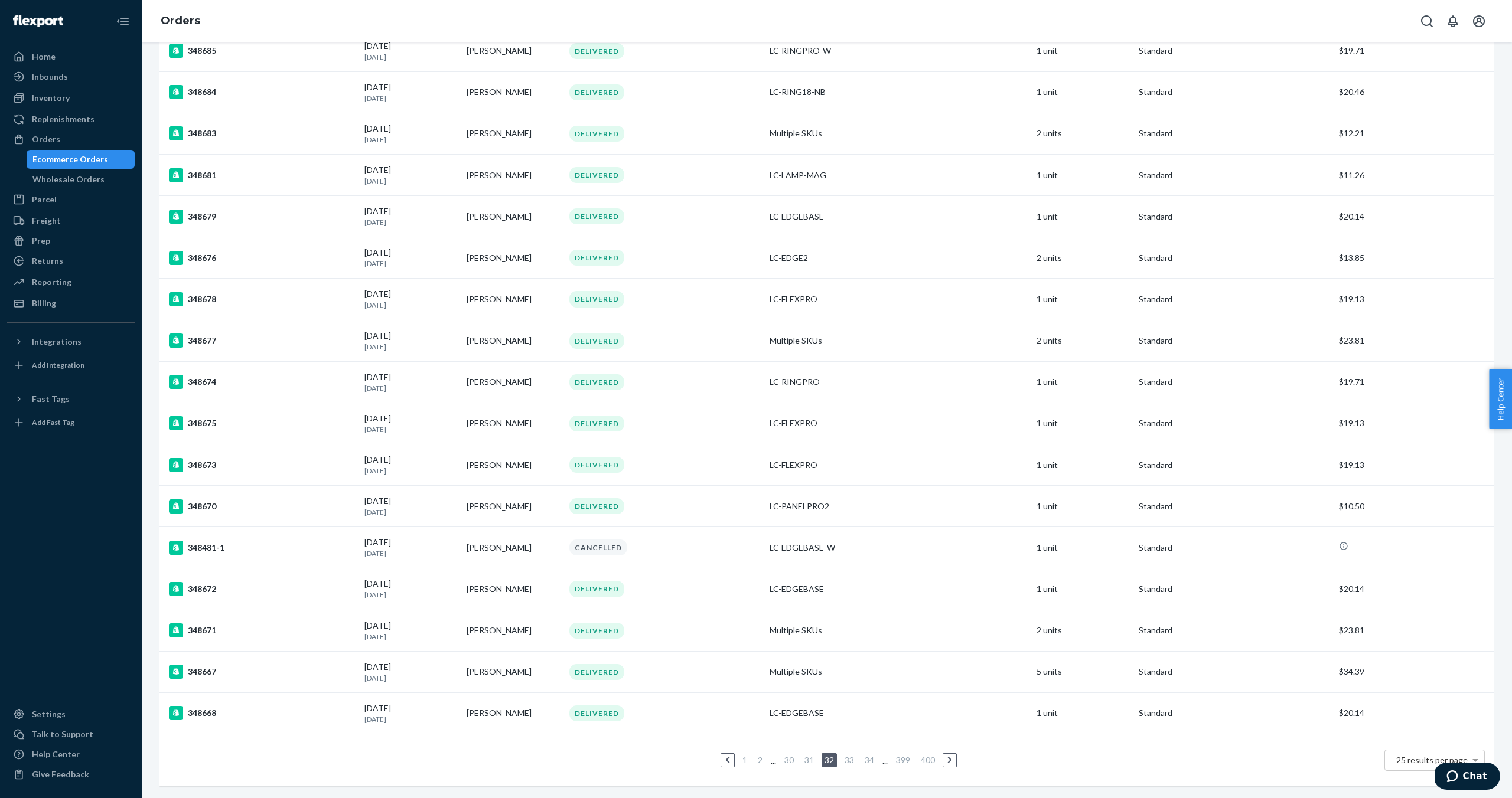
click at [872, 763] on link "34" at bounding box center [869, 760] width 14 height 10
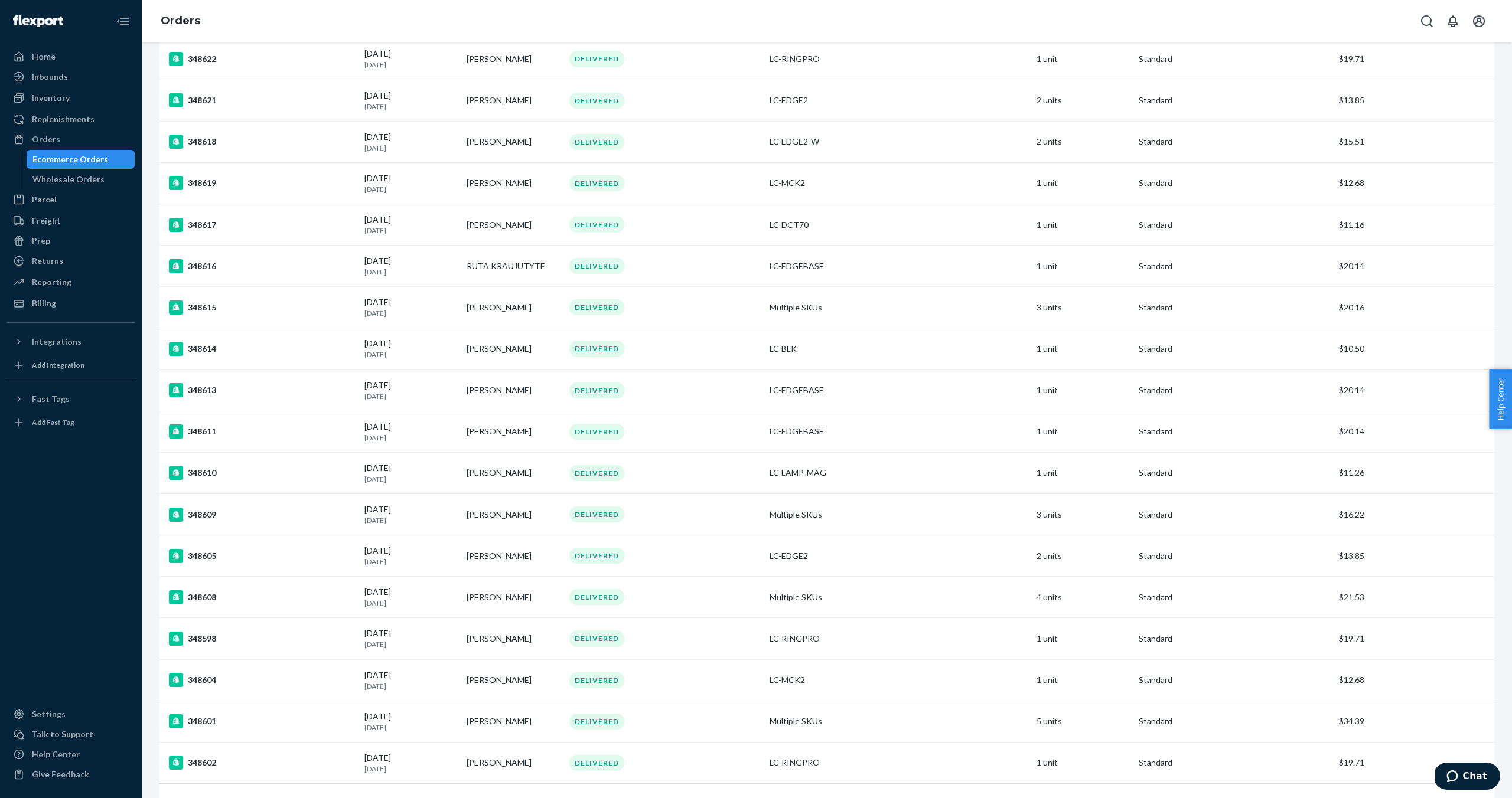
scroll to position [463, 0]
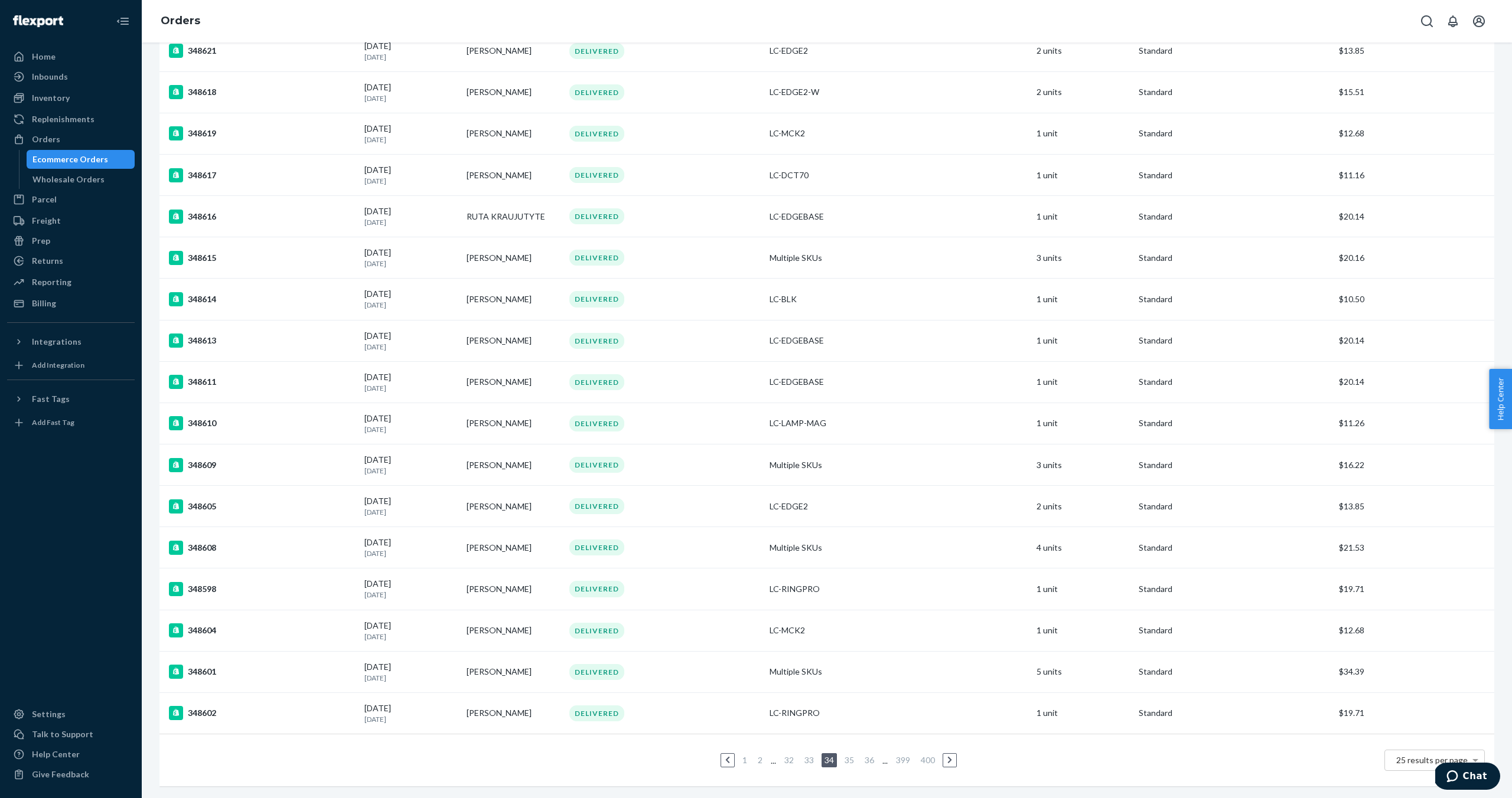
click at [872, 763] on link "36" at bounding box center [869, 760] width 14 height 10
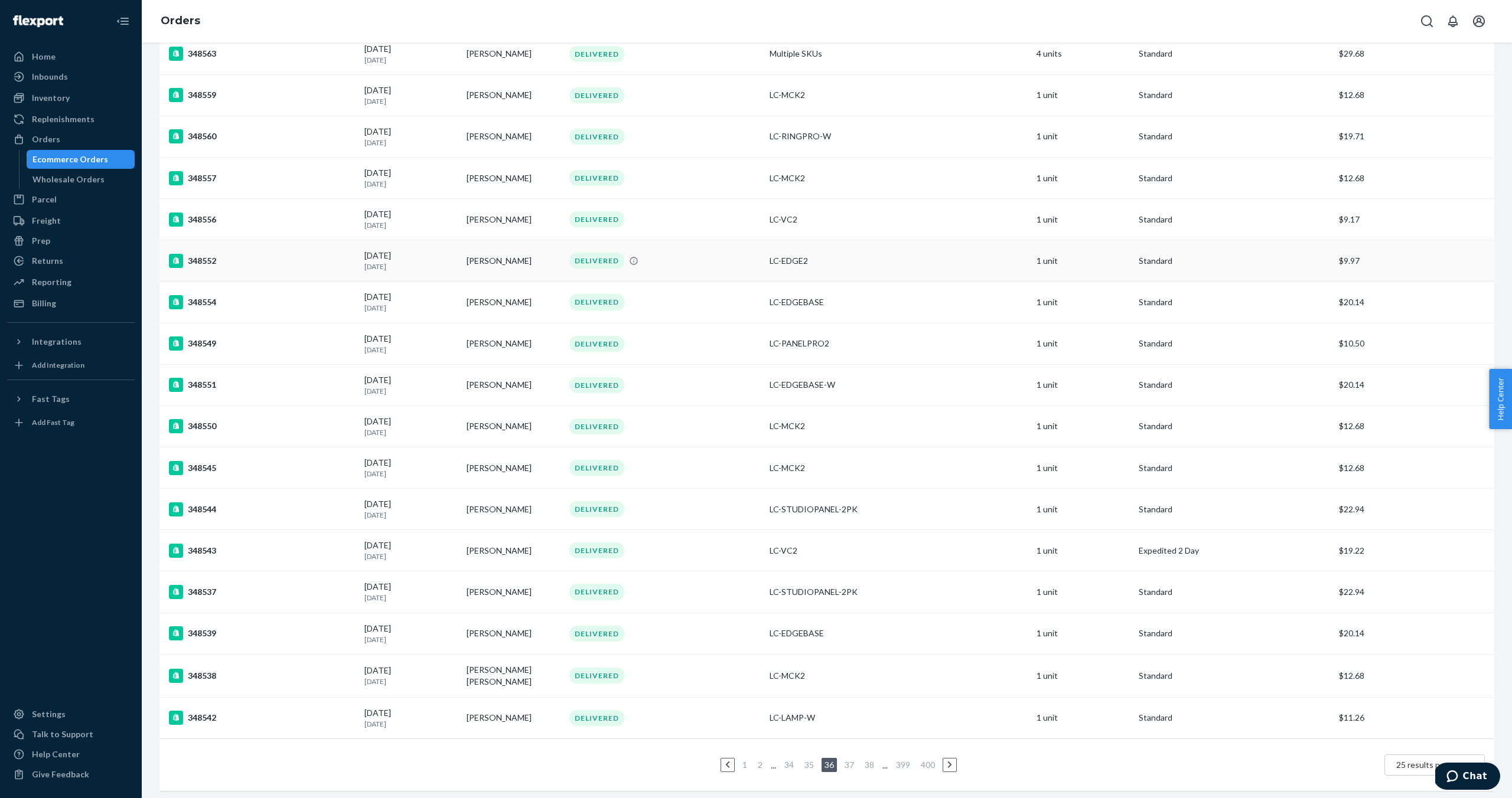
scroll to position [463, 0]
click at [870, 761] on link "38" at bounding box center [869, 761] width 14 height 10
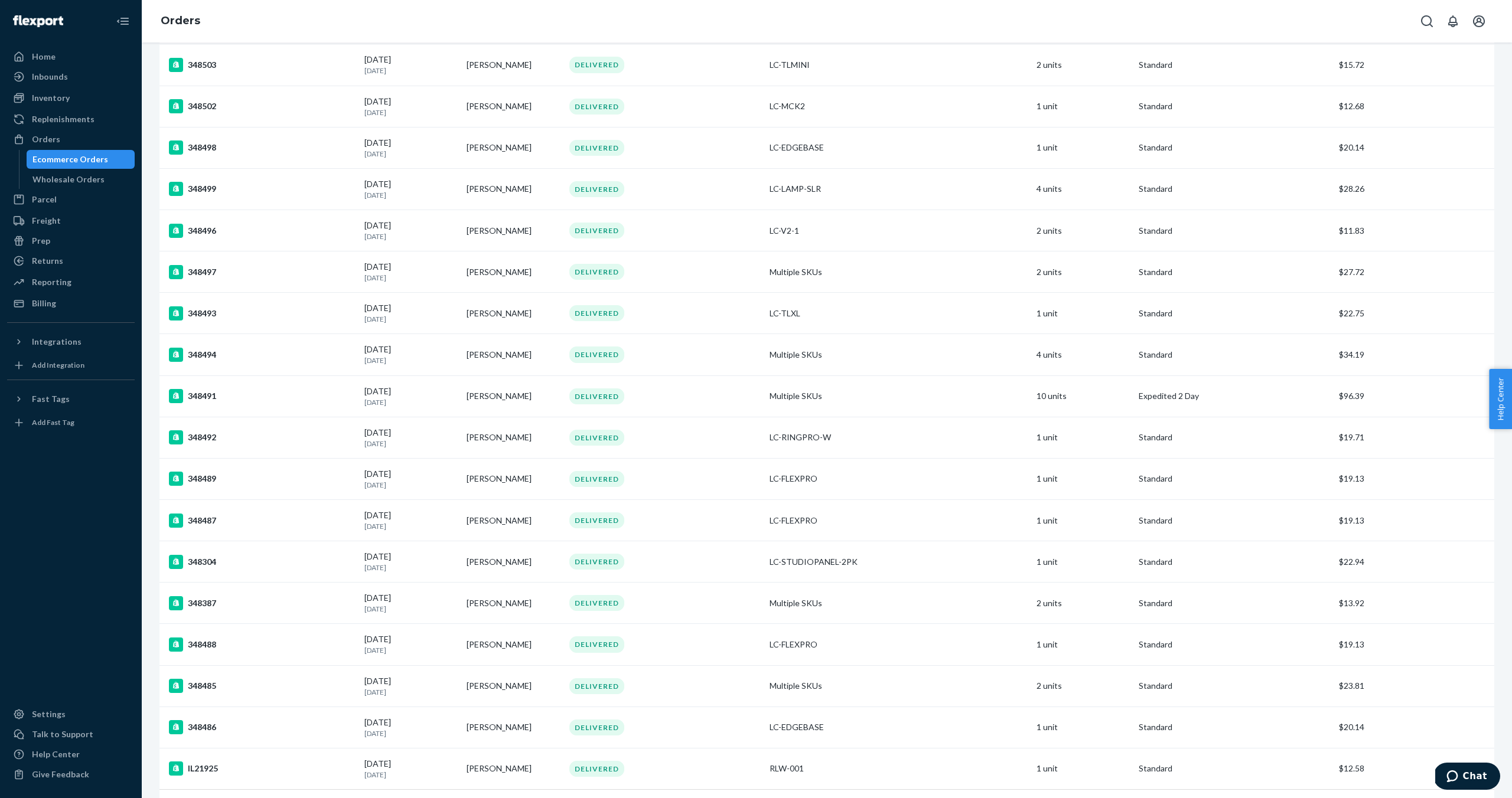
scroll to position [463, 0]
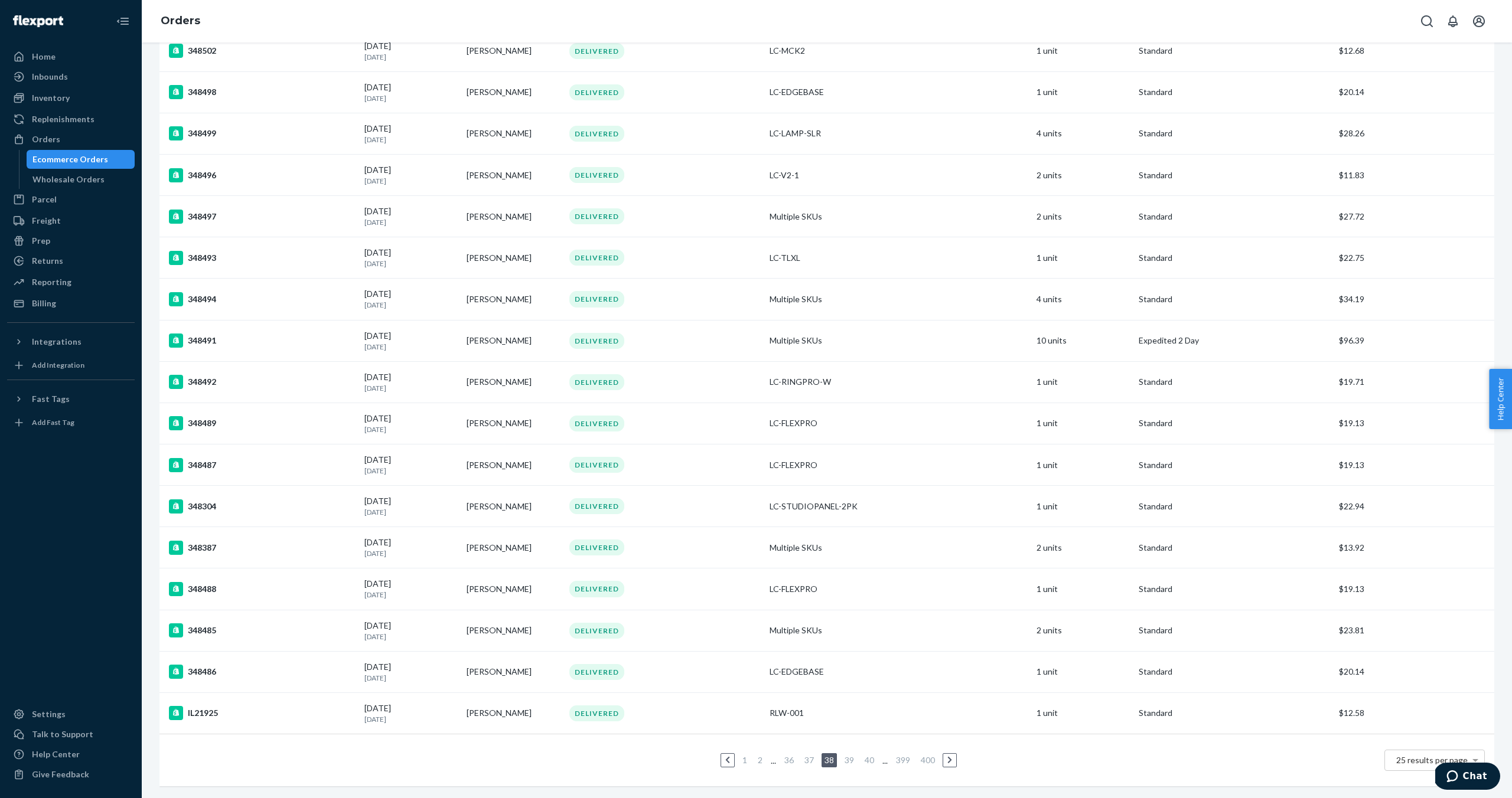
click at [873, 761] on link "40" at bounding box center [869, 760] width 14 height 10
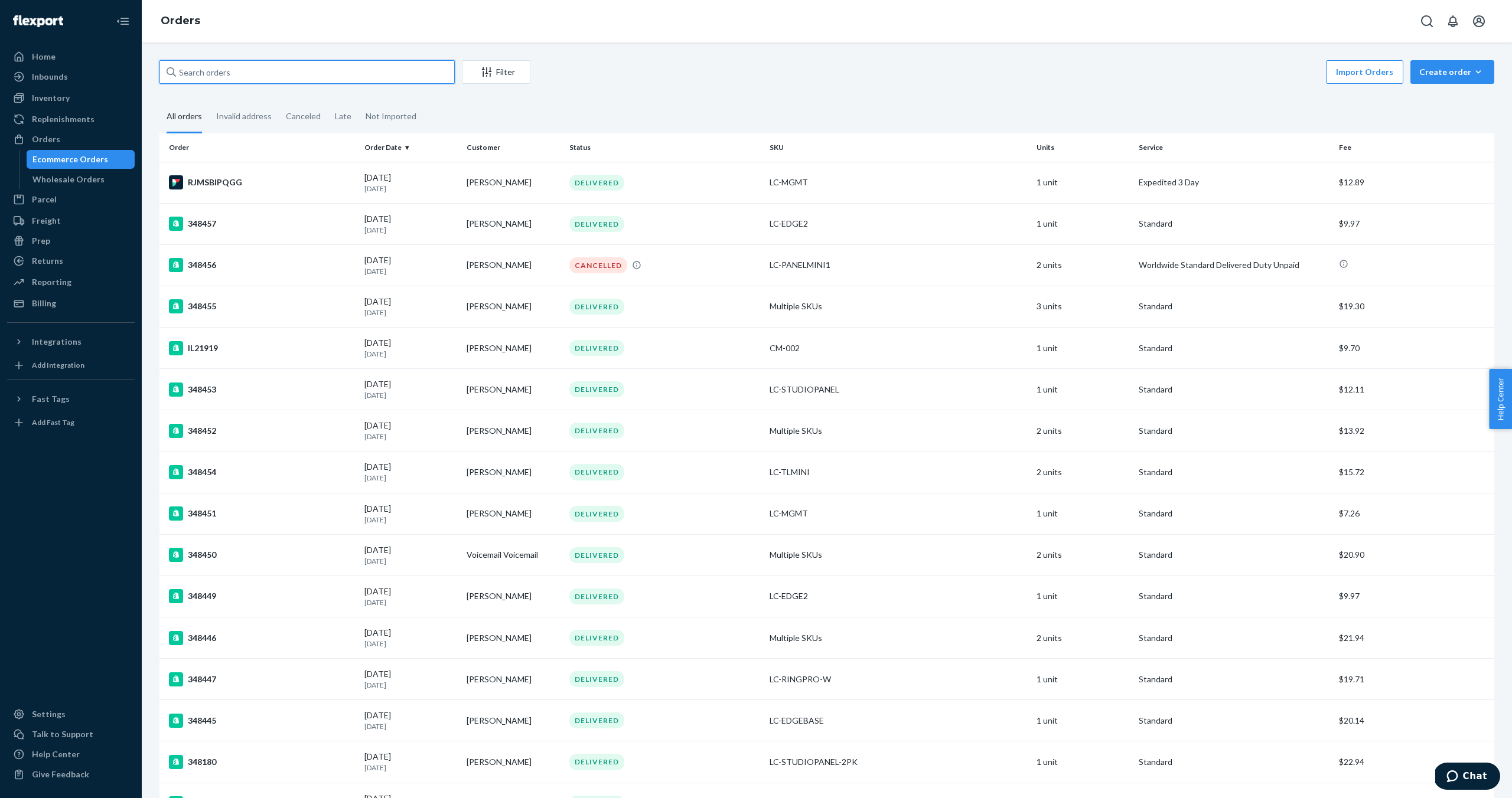
click at [390, 80] on input "text" at bounding box center [307, 72] width 295 height 23
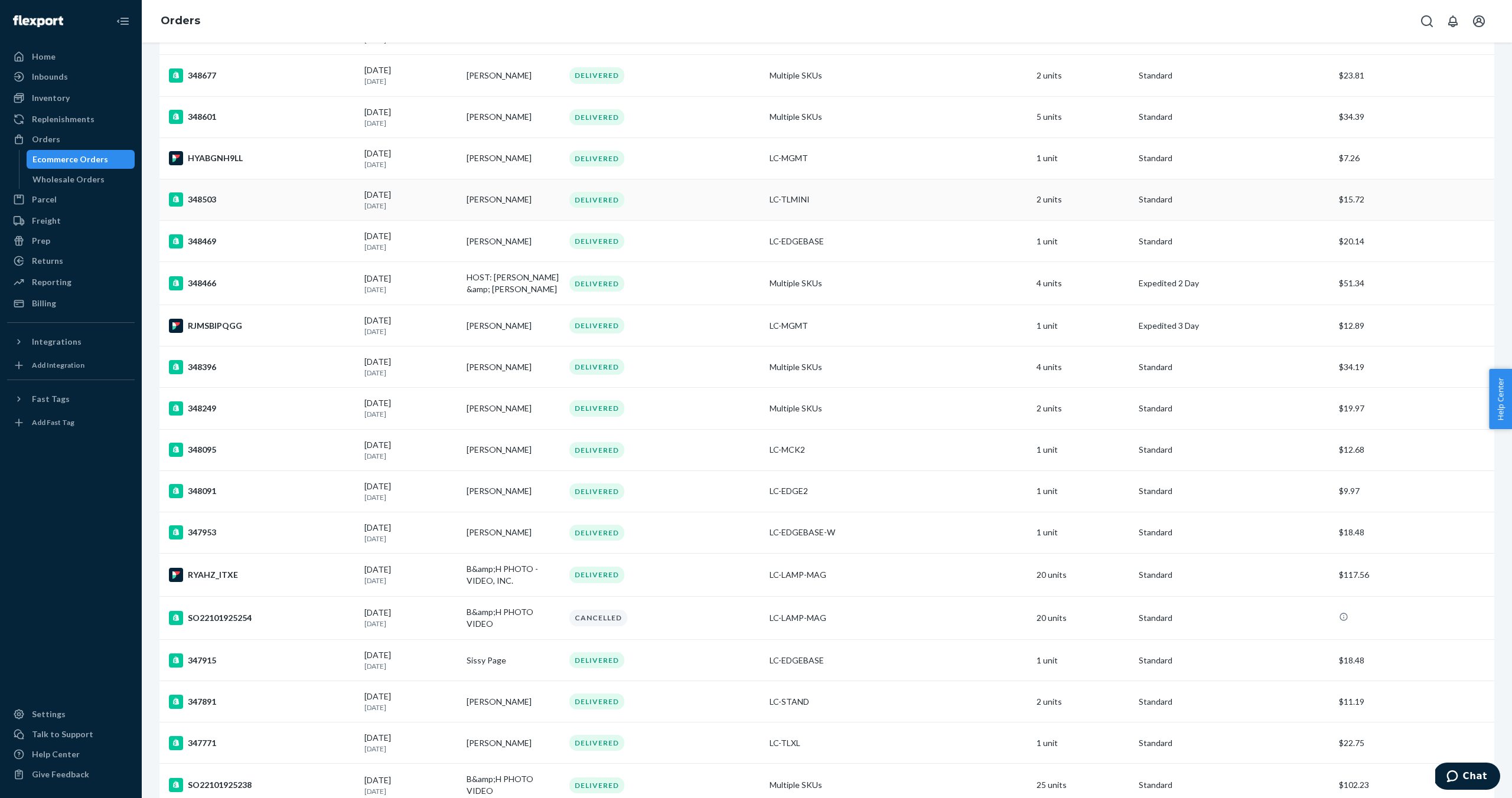
scroll to position [467, 0]
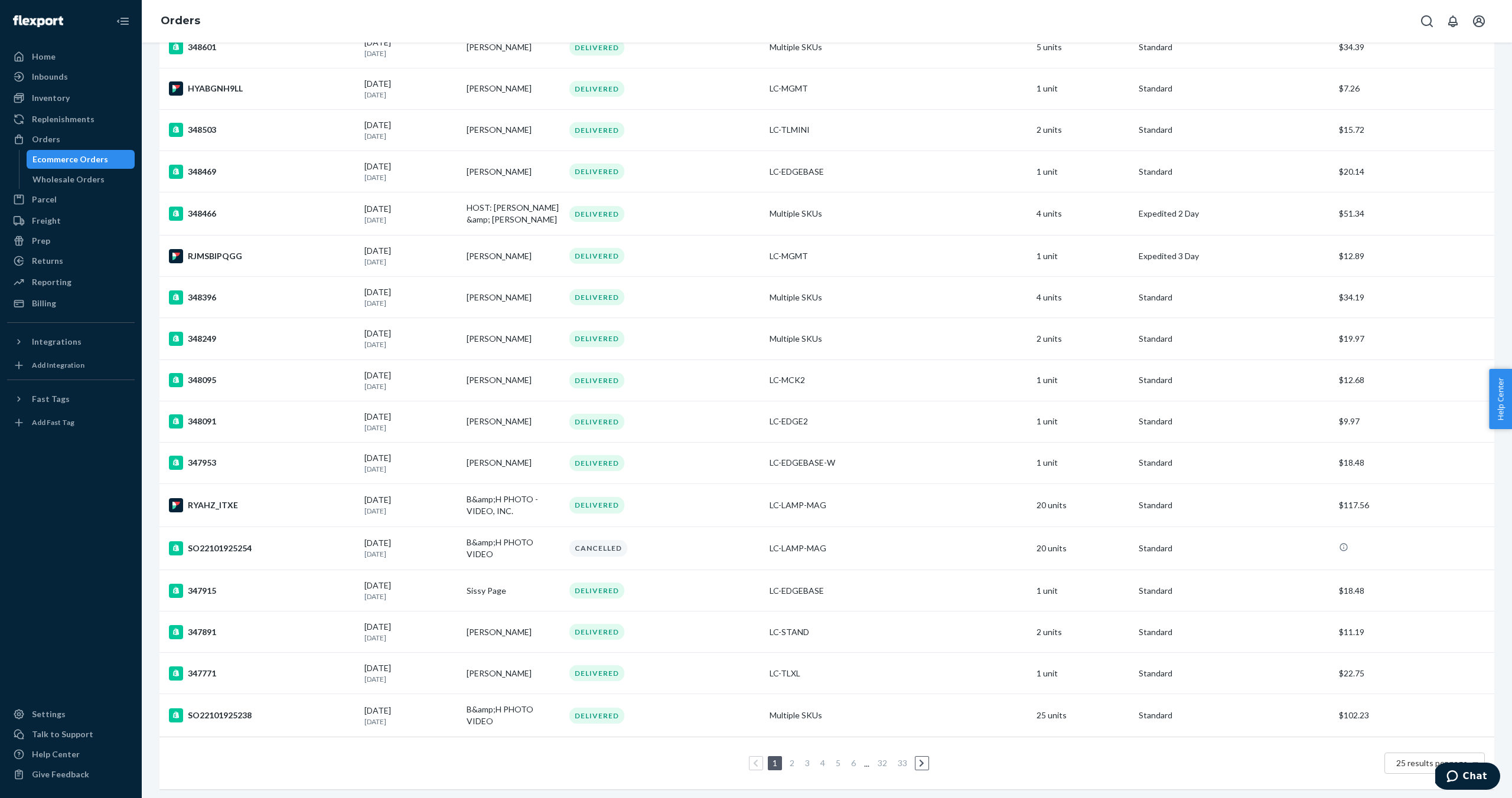
click at [789, 758] on link "2" at bounding box center [792, 763] width 9 height 10
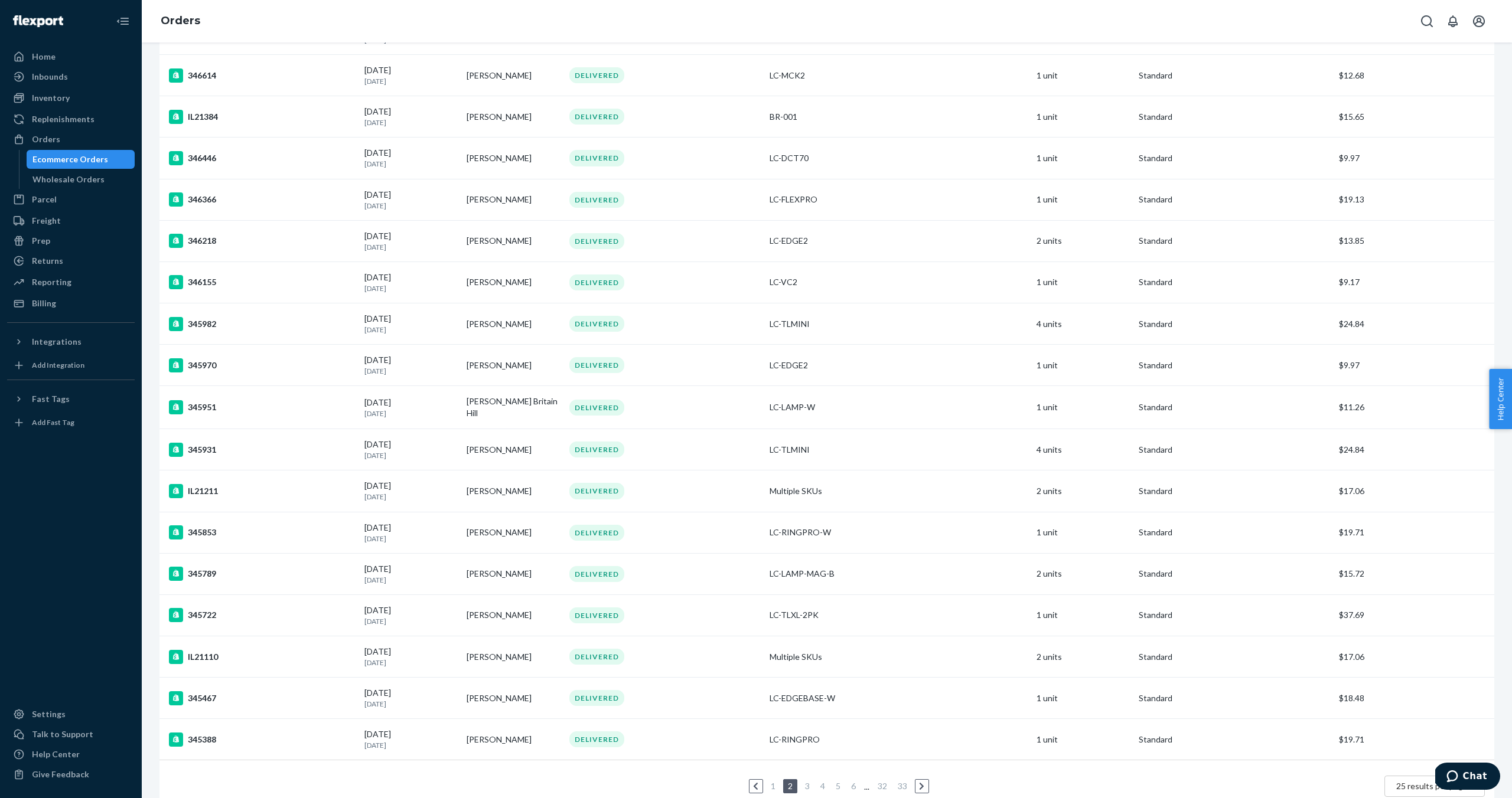
scroll to position [463, 0]
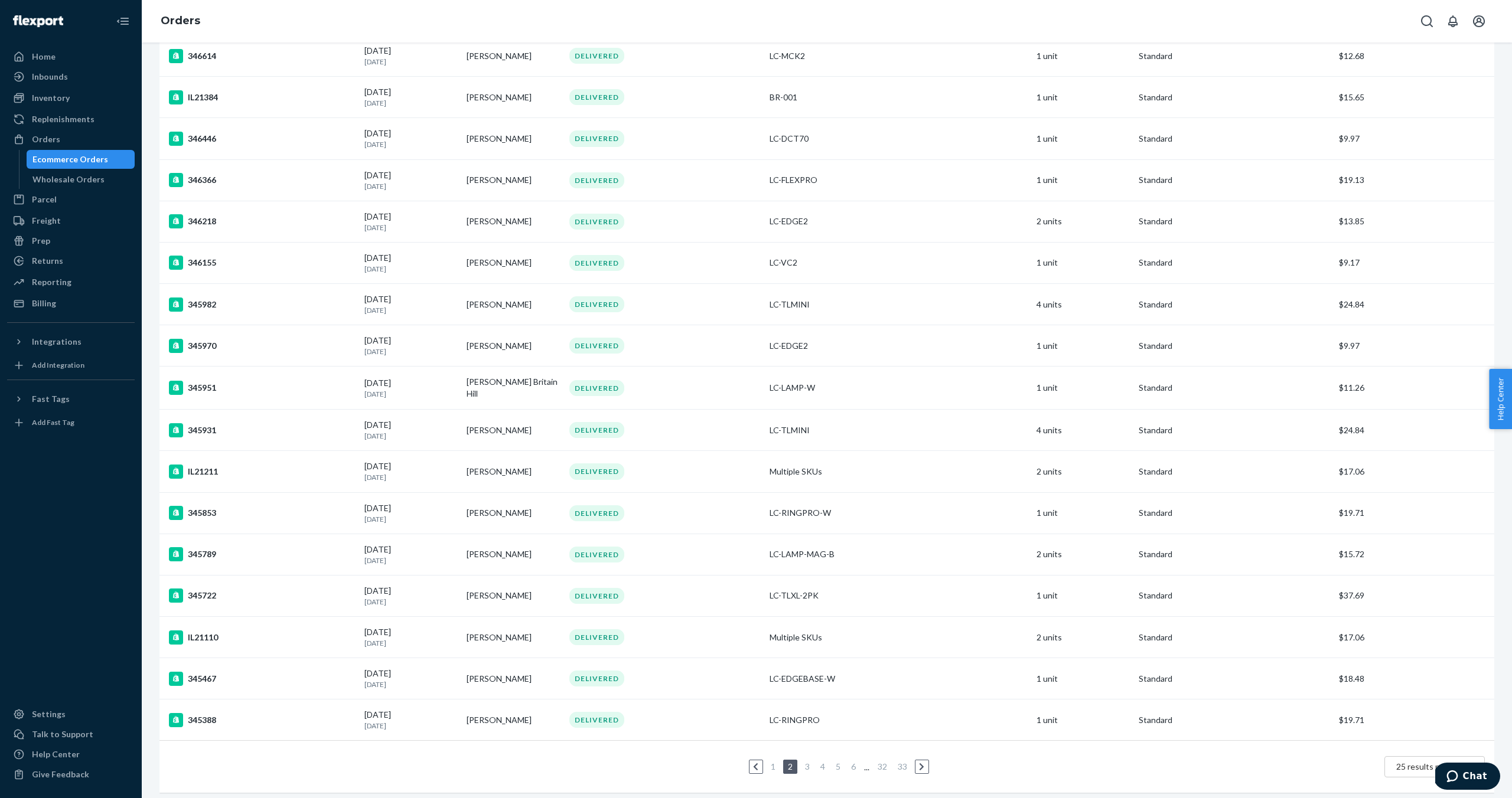
click at [810, 763] on link "3" at bounding box center [807, 766] width 9 height 10
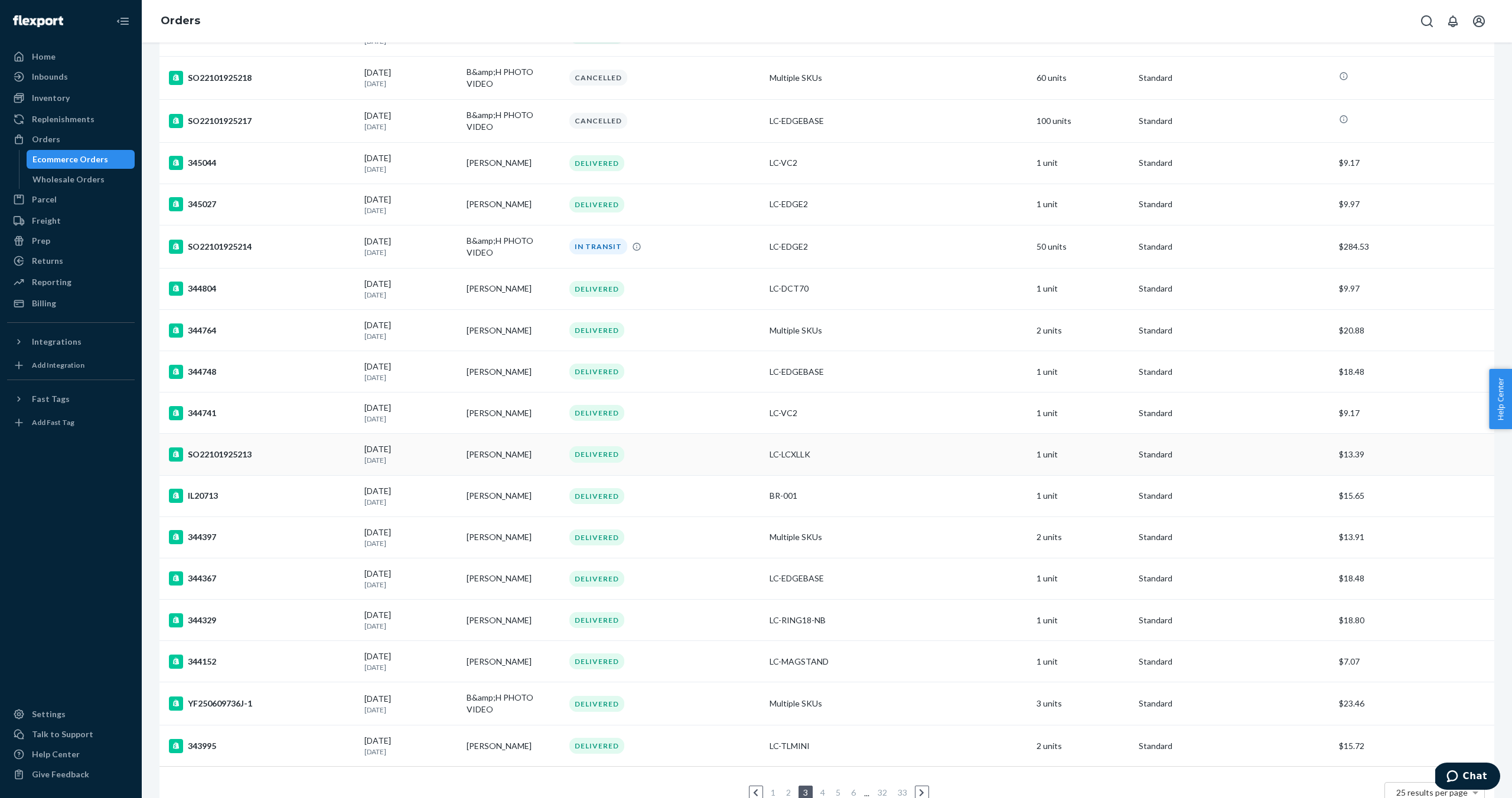
scroll to position [463, 0]
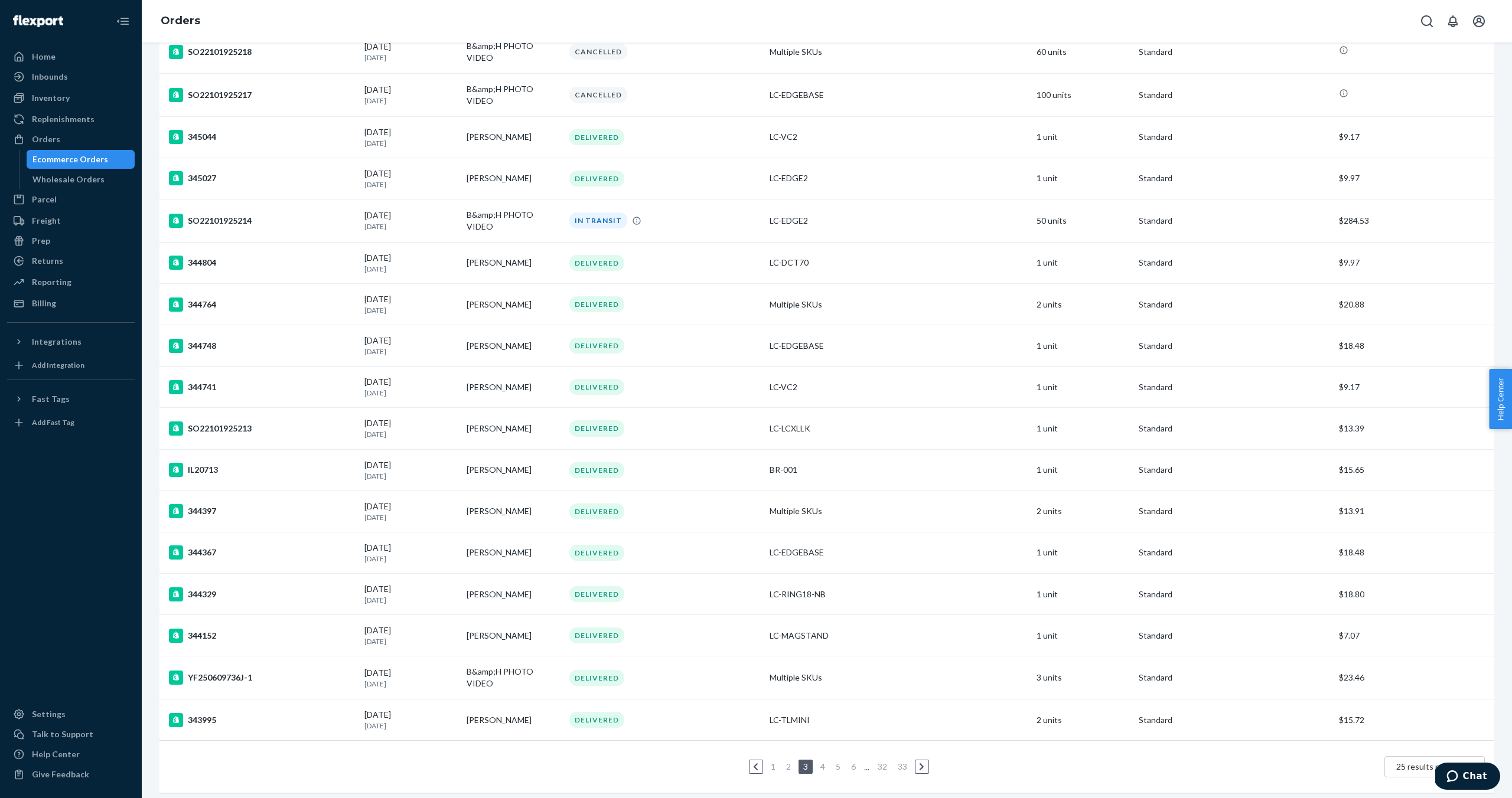
click at [823, 762] on link "4" at bounding box center [822, 766] width 9 height 10
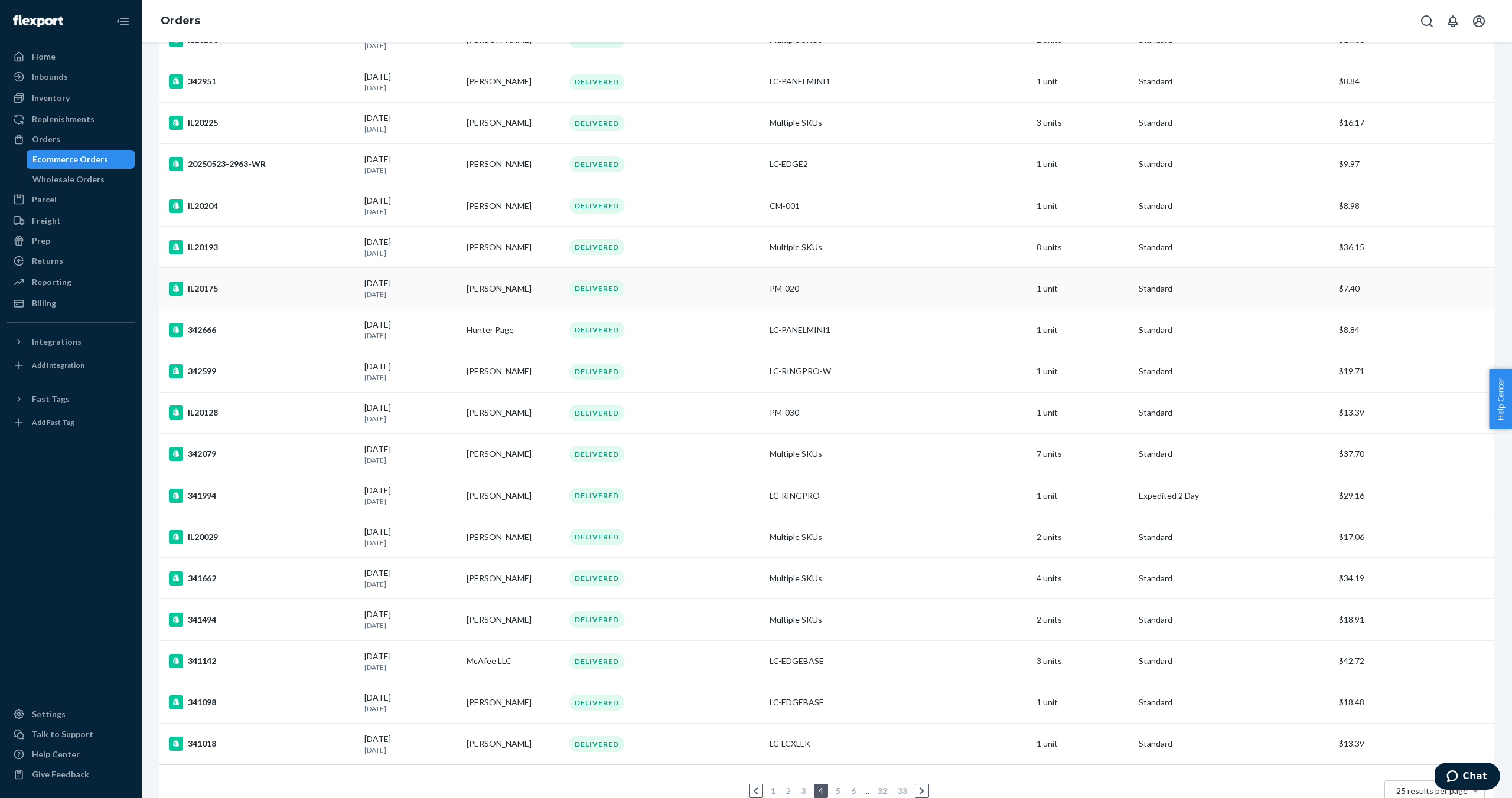
scroll to position [463, 0]
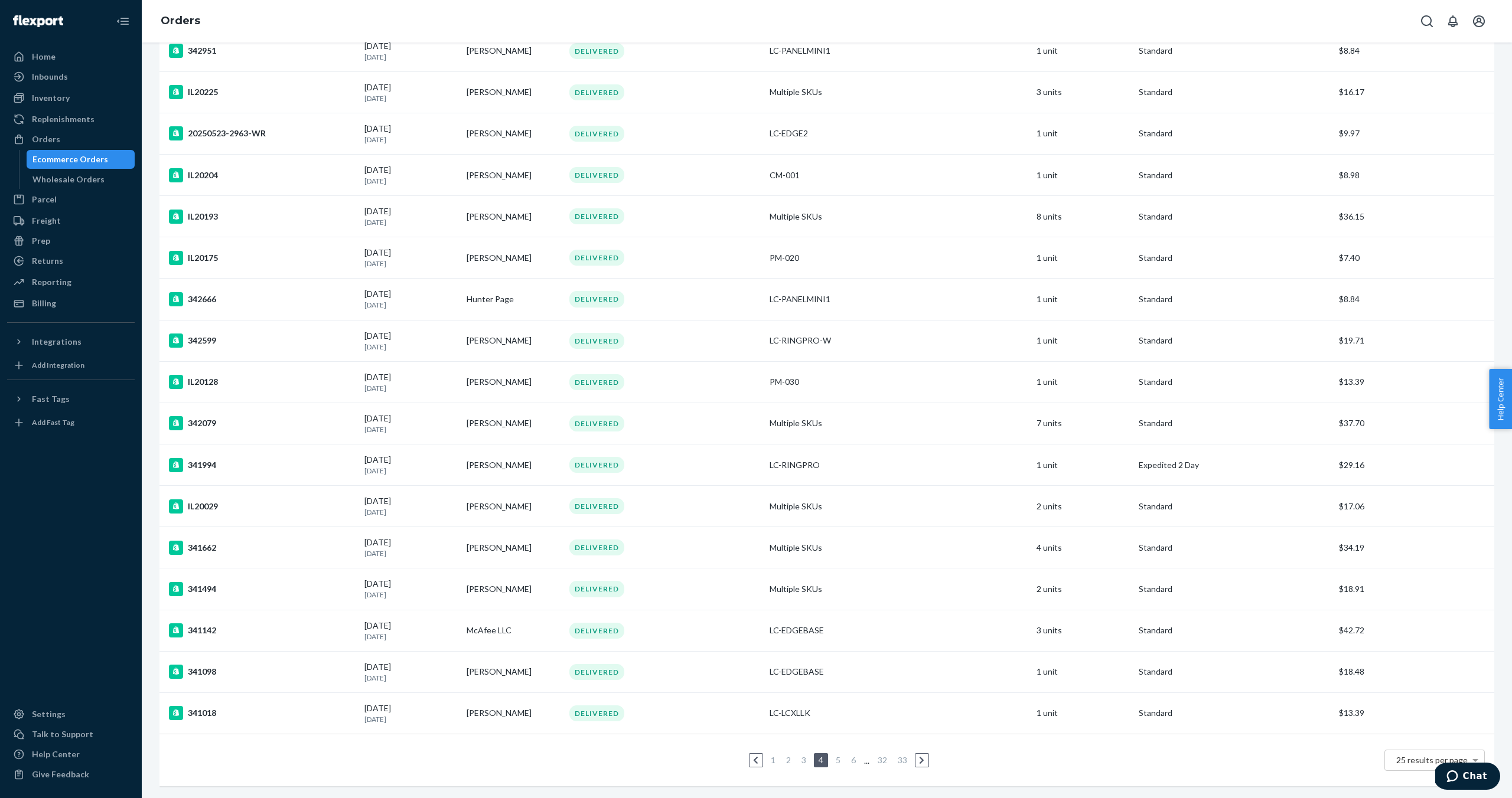
click at [804, 761] on link "3" at bounding box center [803, 760] width 9 height 10
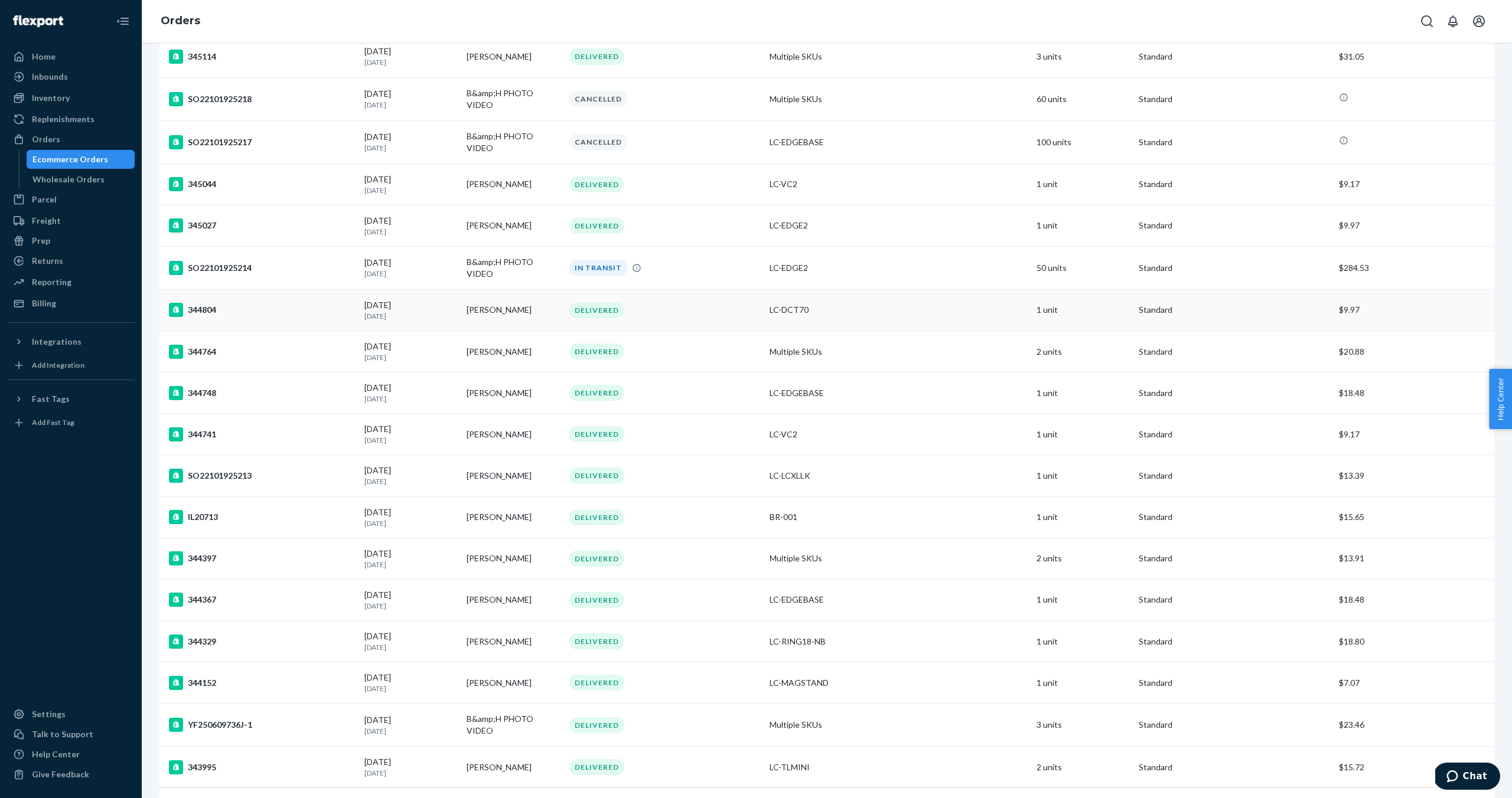
scroll to position [463, 0]
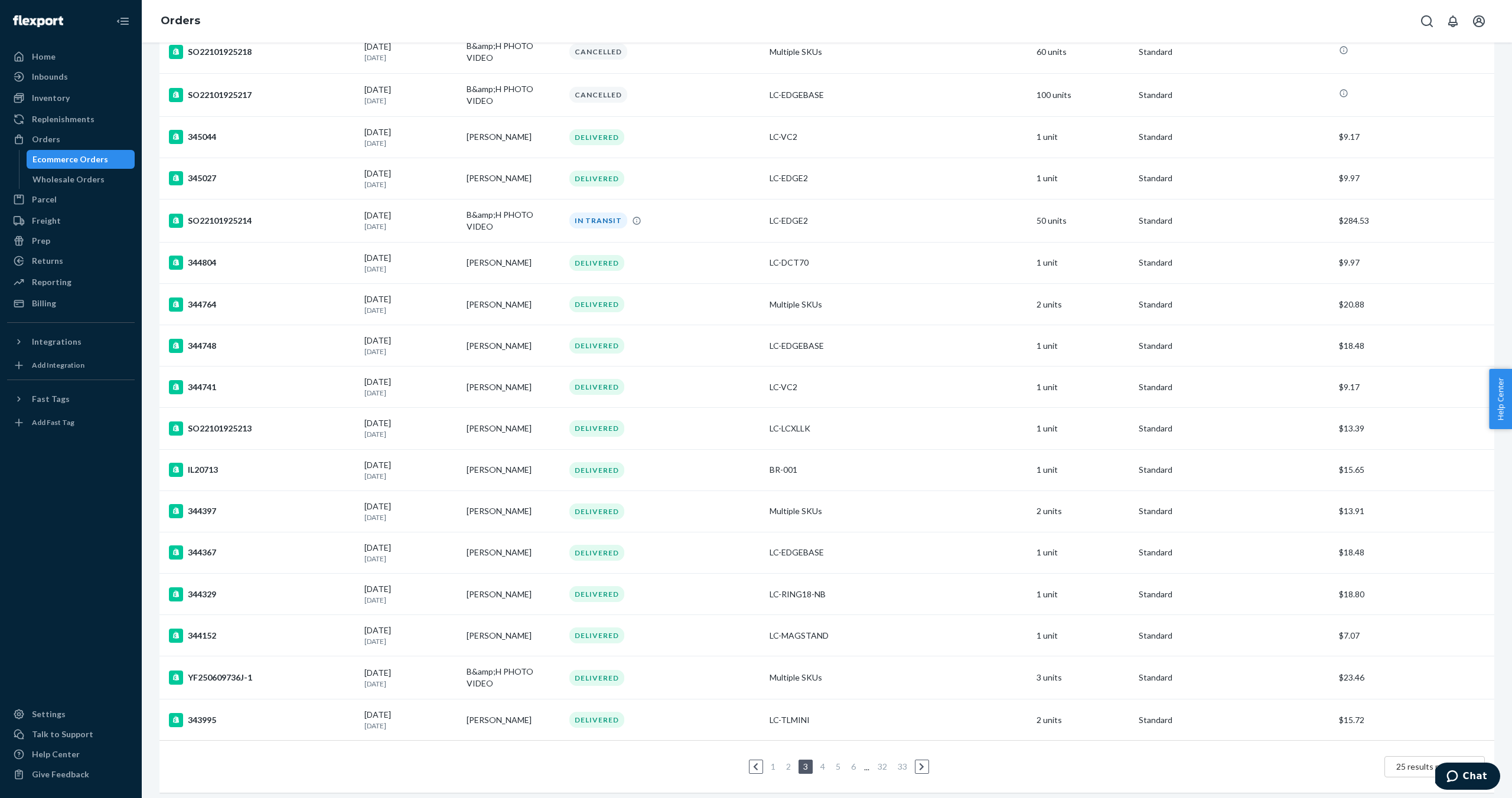
click at [788, 761] on link "2" at bounding box center [788, 766] width 9 height 10
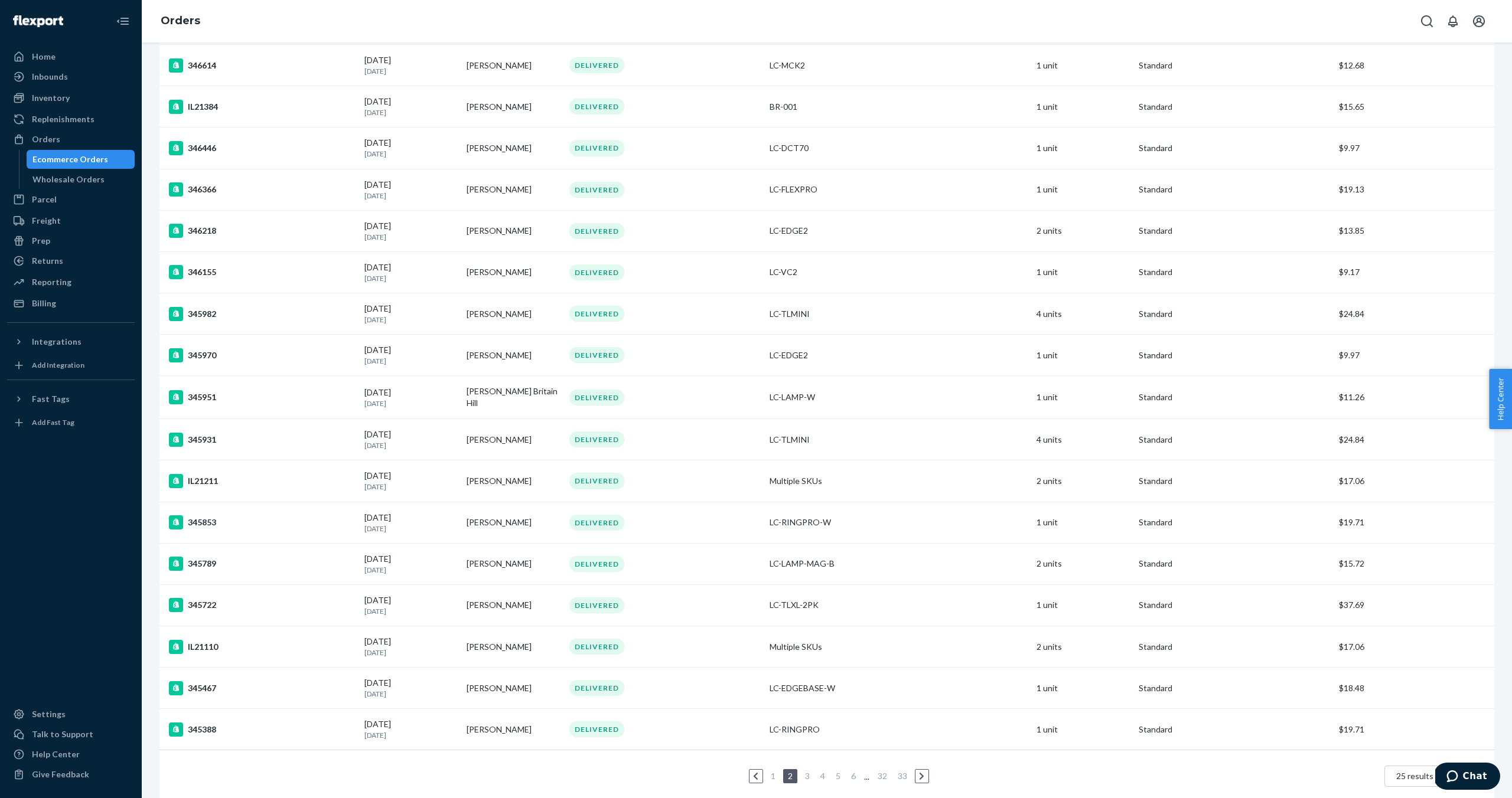
scroll to position [463, 0]
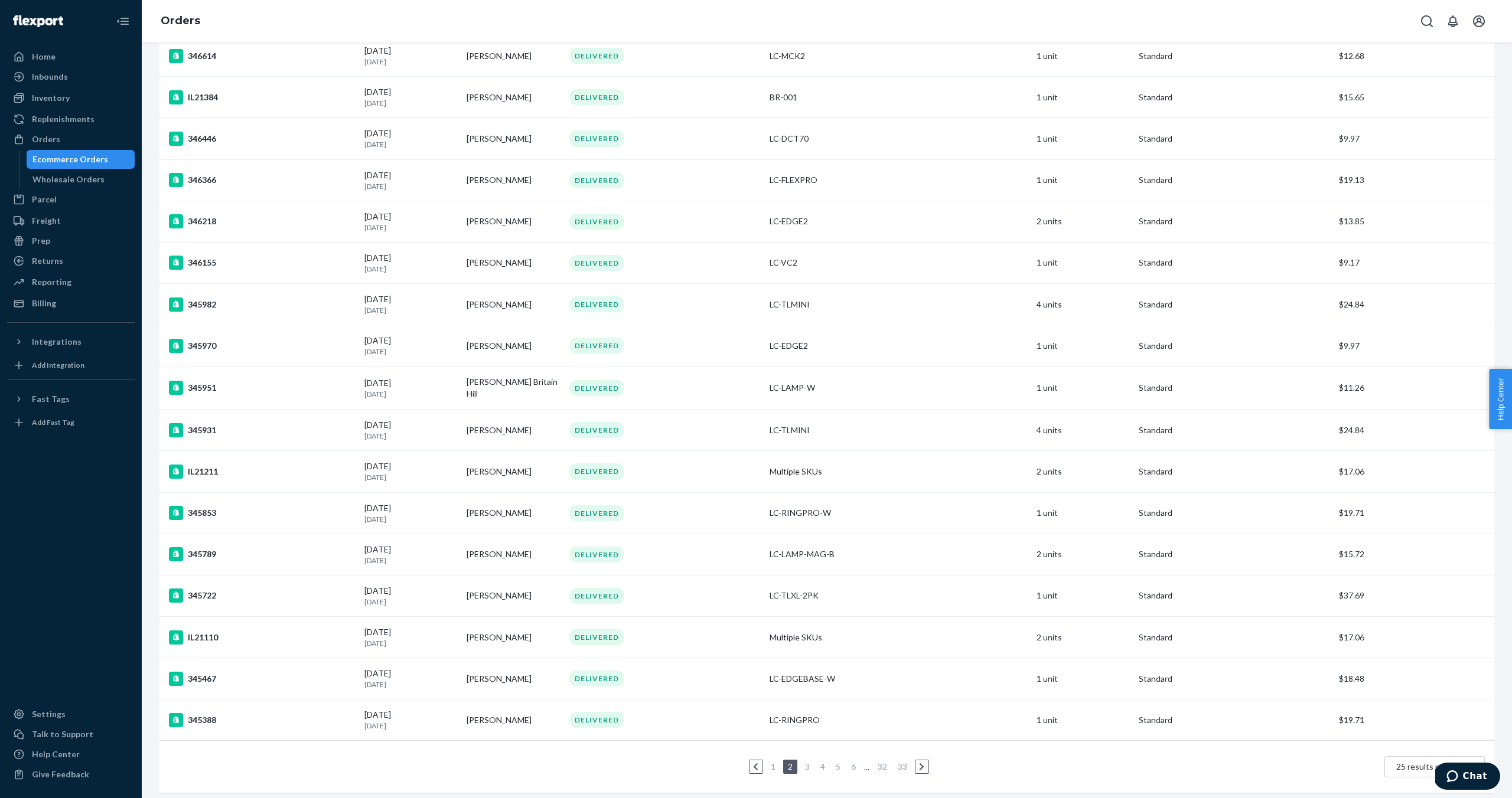
click at [773, 761] on link "1" at bounding box center [773, 766] width 9 height 10
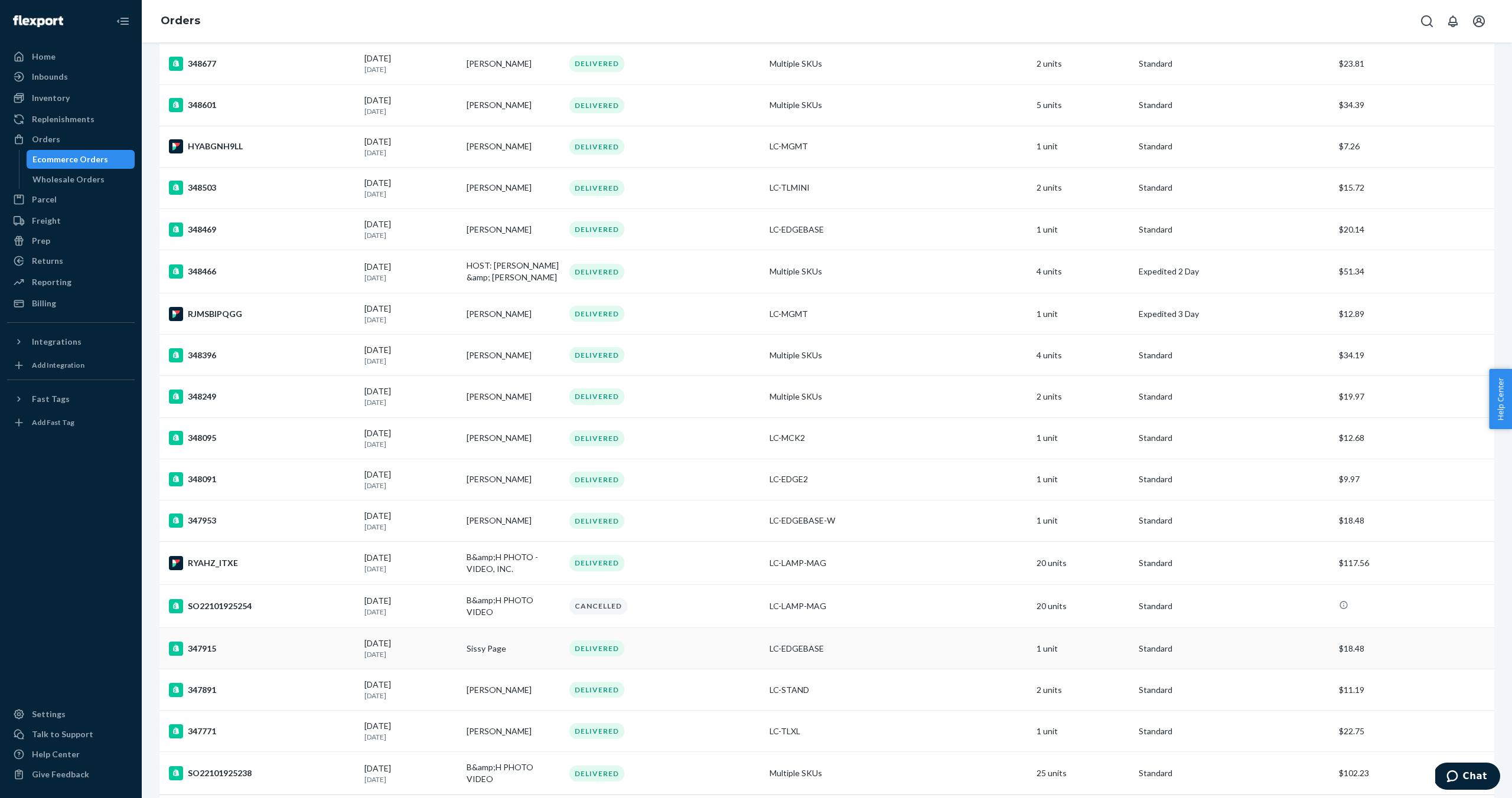
scroll to position [467, 0]
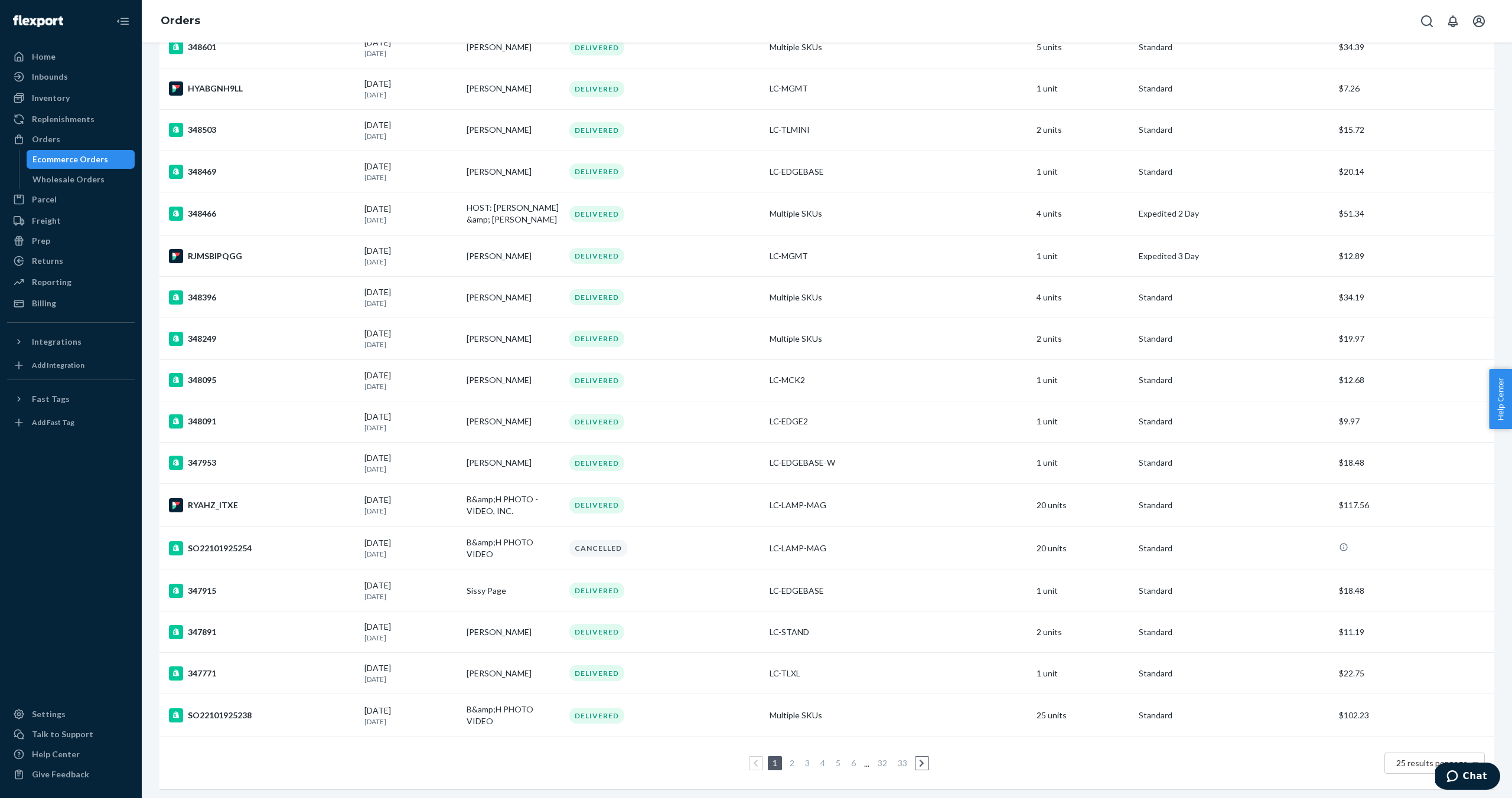
click at [791, 758] on link "2" at bounding box center [792, 763] width 9 height 10
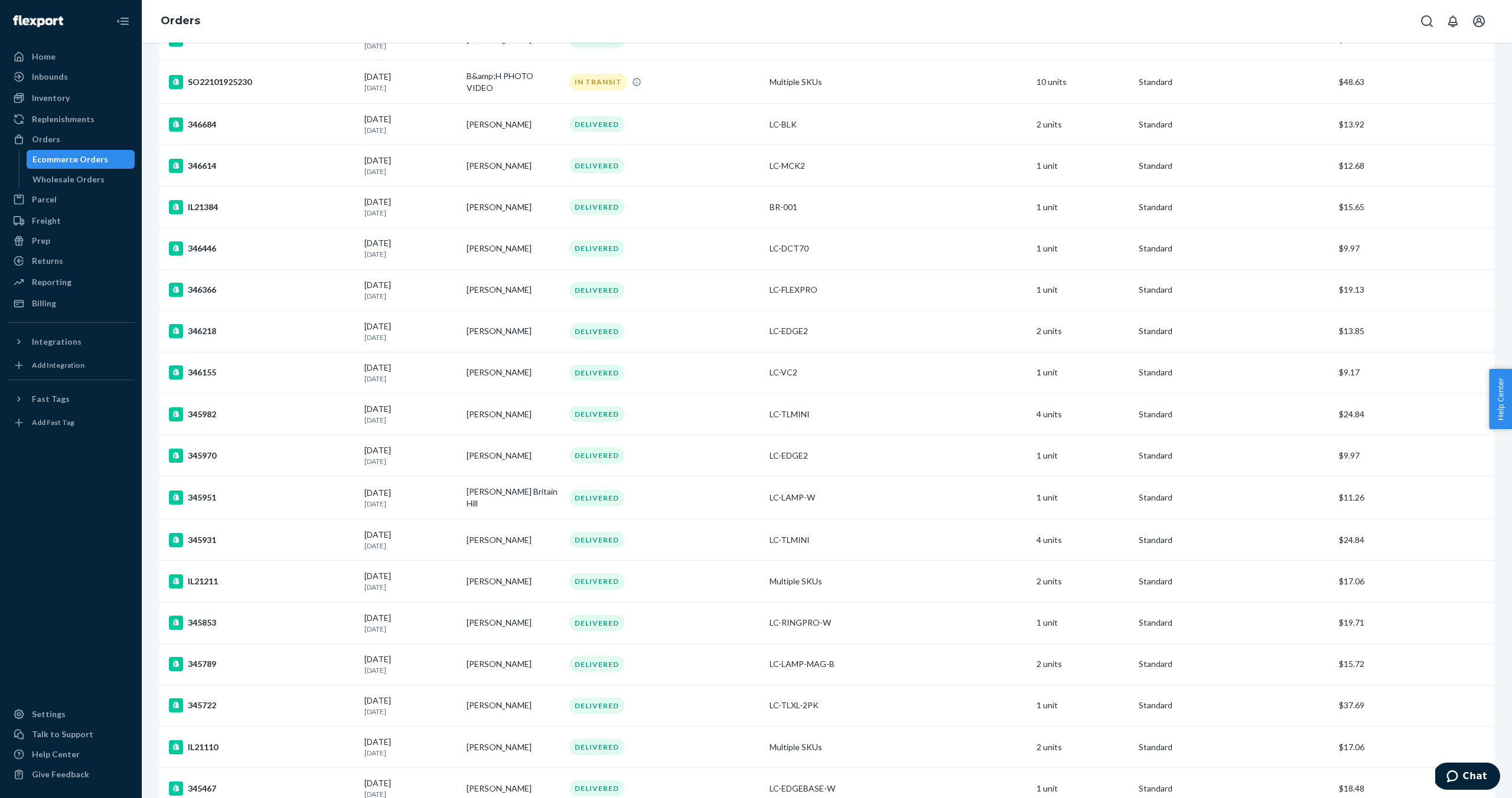
scroll to position [463, 0]
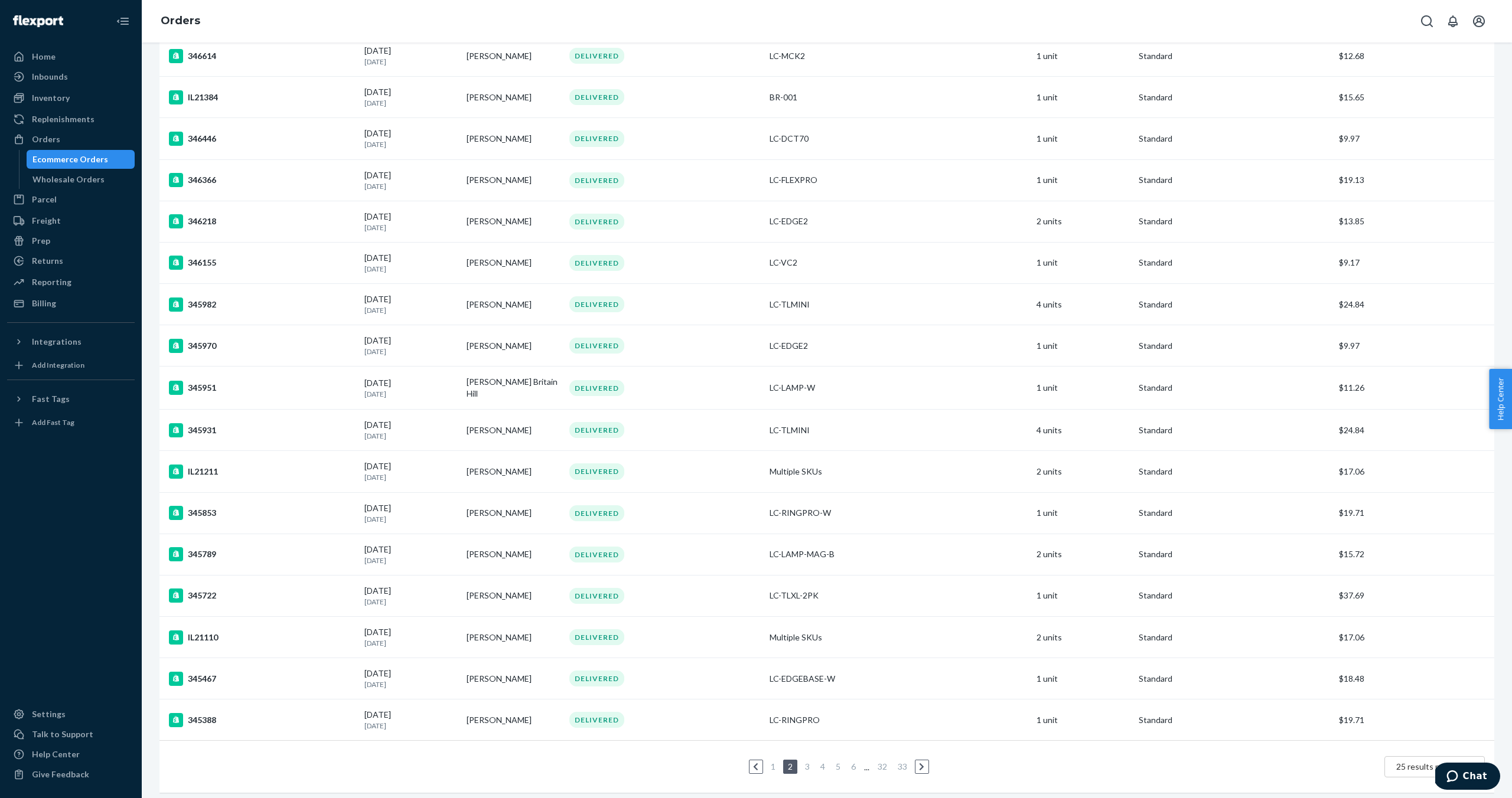
click at [772, 761] on link "1" at bounding box center [773, 766] width 9 height 10
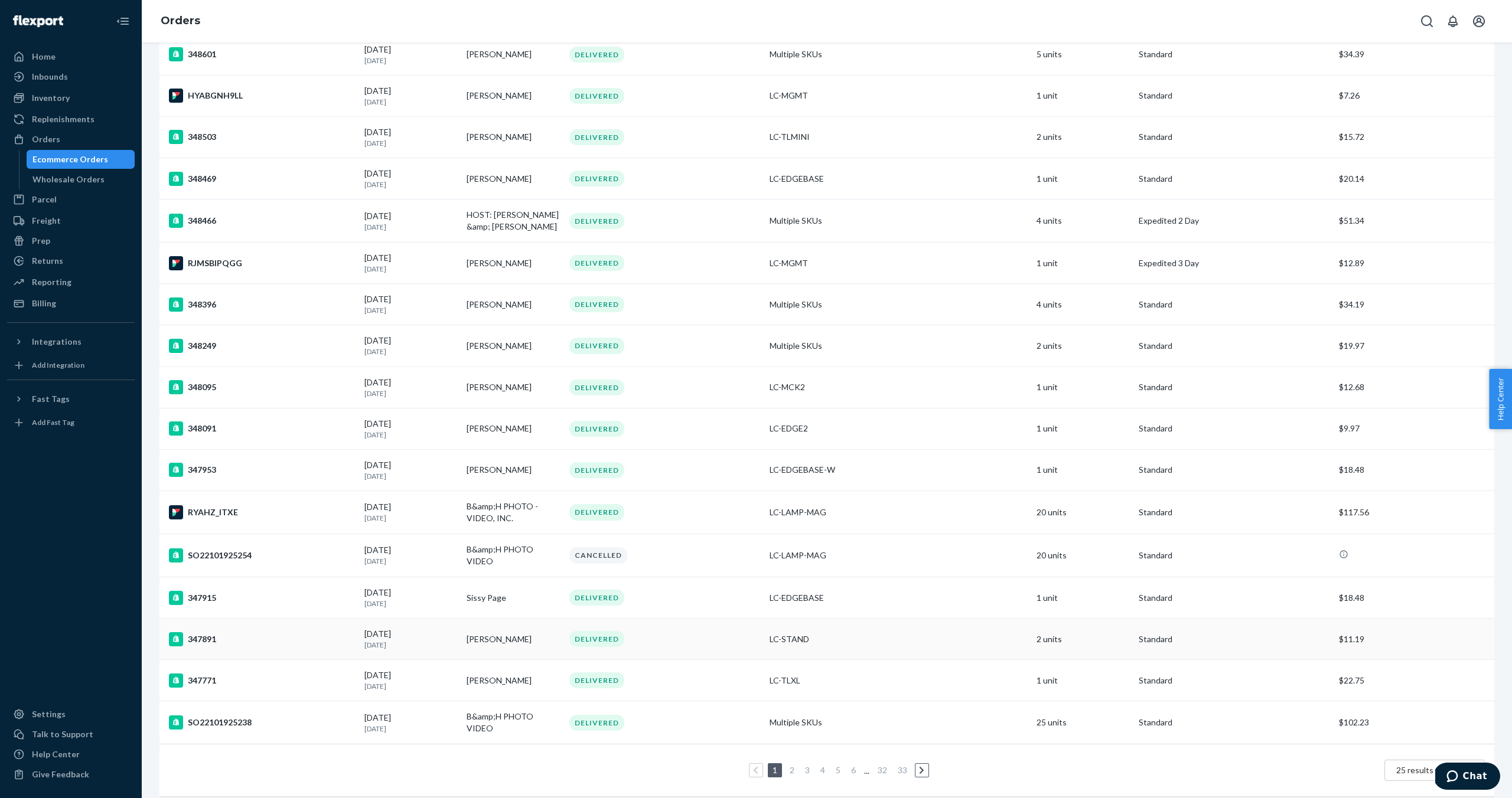
scroll to position [456, 0]
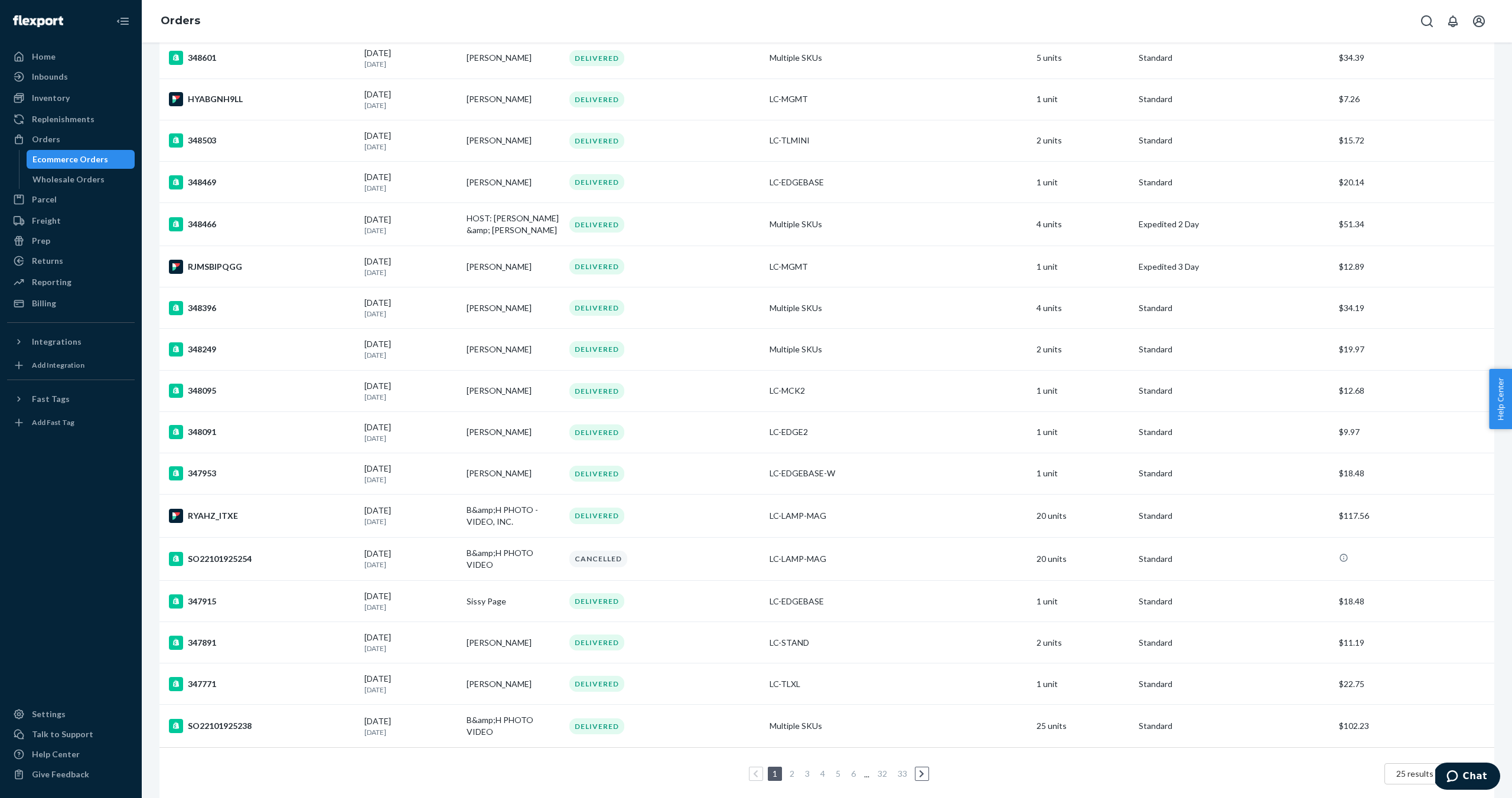
click at [792, 771] on link "2" at bounding box center [792, 774] width 9 height 10
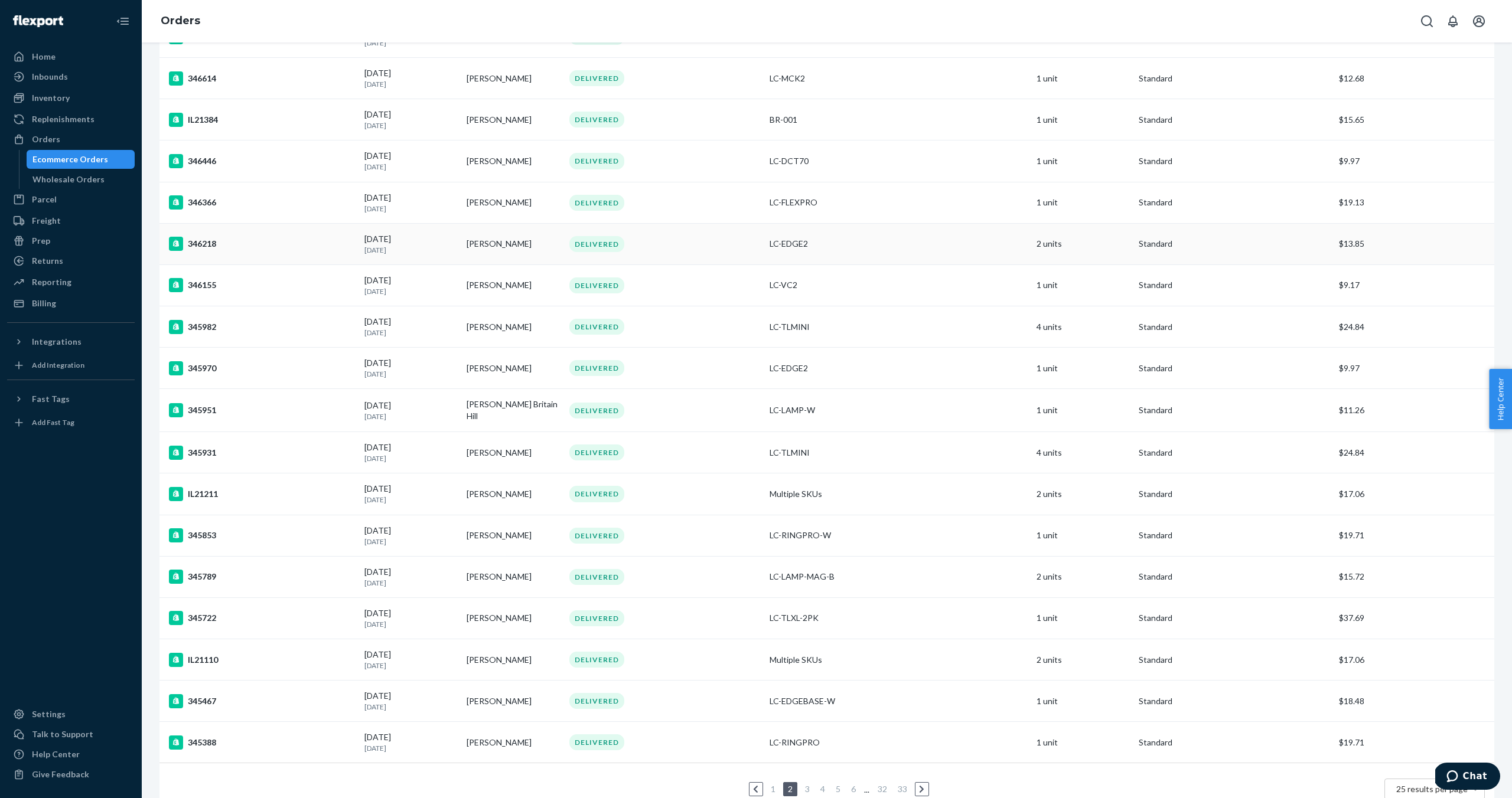
scroll to position [463, 0]
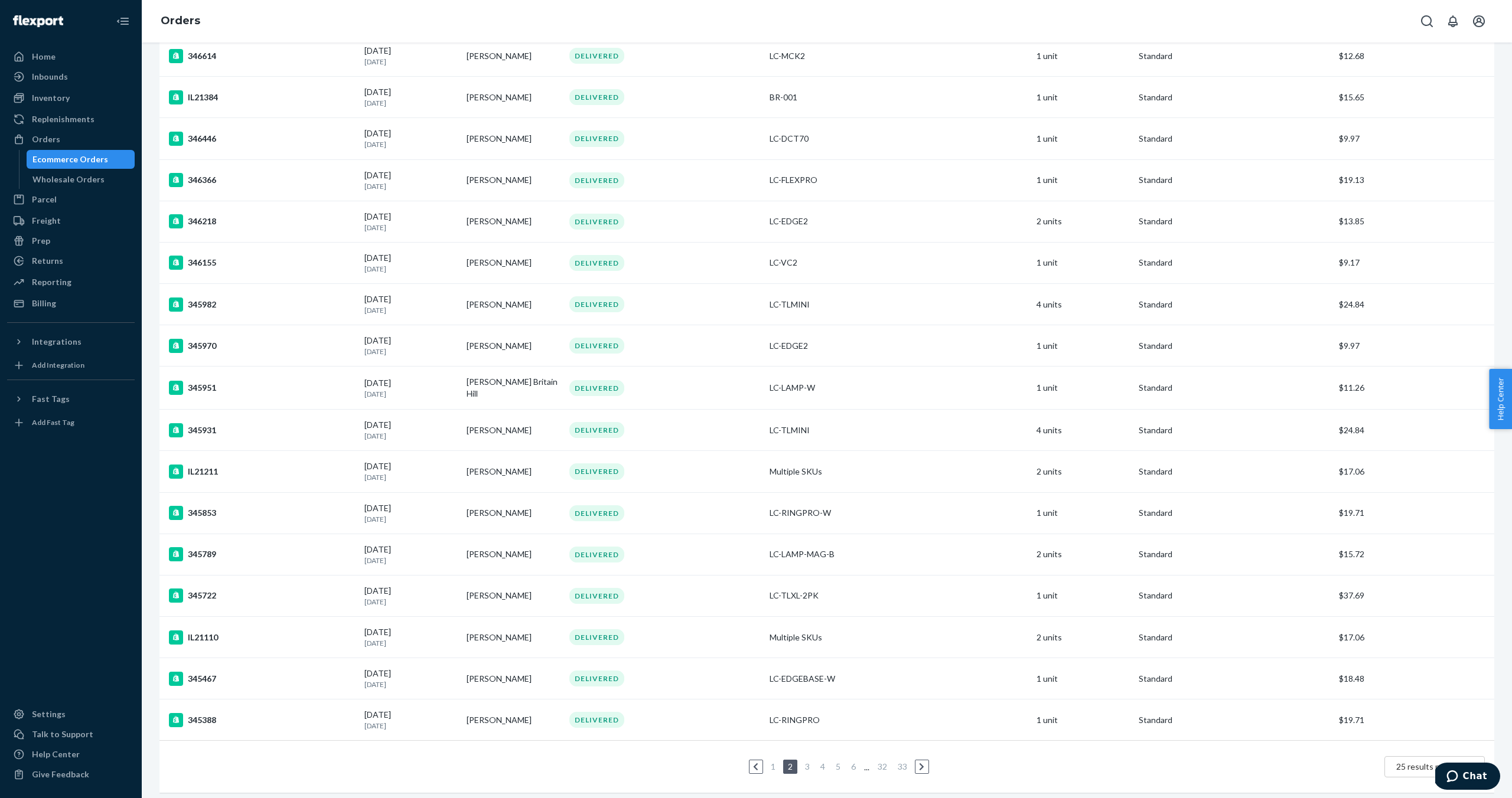
click at [774, 760] on li "1" at bounding box center [773, 766] width 11 height 14
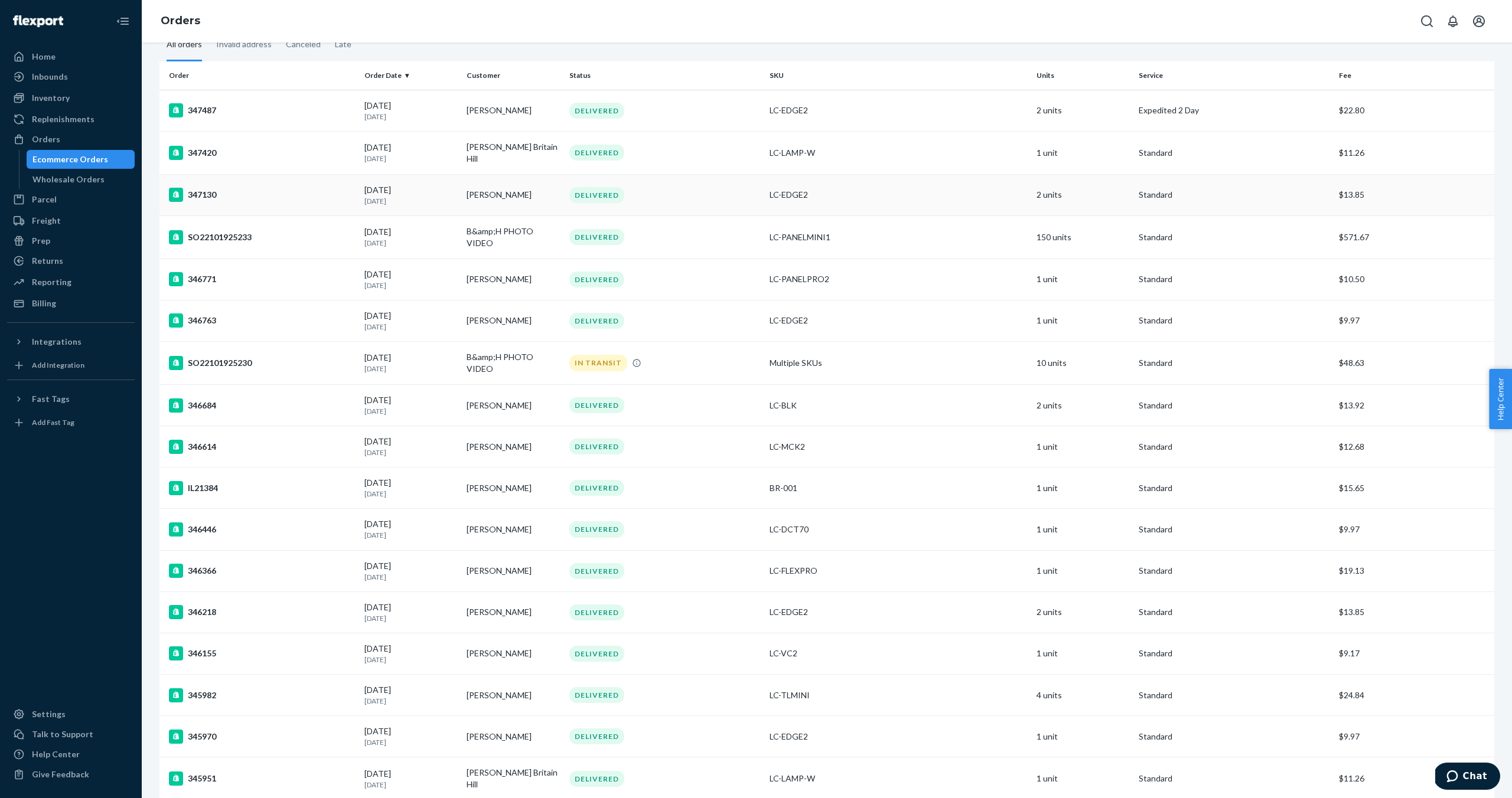
scroll to position [0, 0]
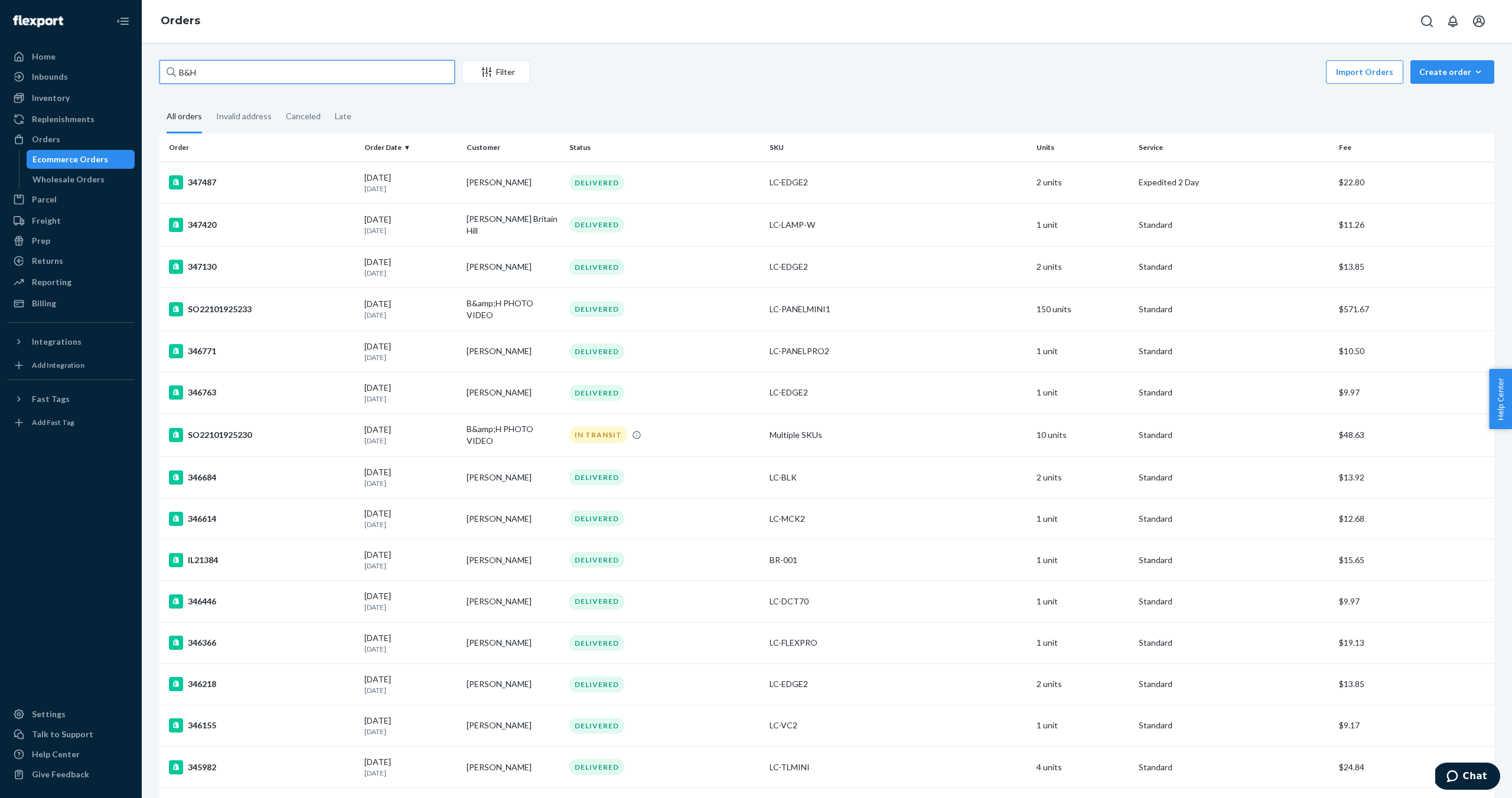
drag, startPoint x: 235, startPoint y: 66, endPoint x: 172, endPoint y: 64, distance: 63.0
click at [172, 64] on div "B&H" at bounding box center [307, 72] width 295 height 23
click at [172, 64] on input "B&H" at bounding box center [307, 72] width 295 height 23
drag, startPoint x: 212, startPoint y: 74, endPoint x: 174, endPoint y: 74, distance: 38.0
click at [174, 74] on div "B&H" at bounding box center [307, 72] width 295 height 23
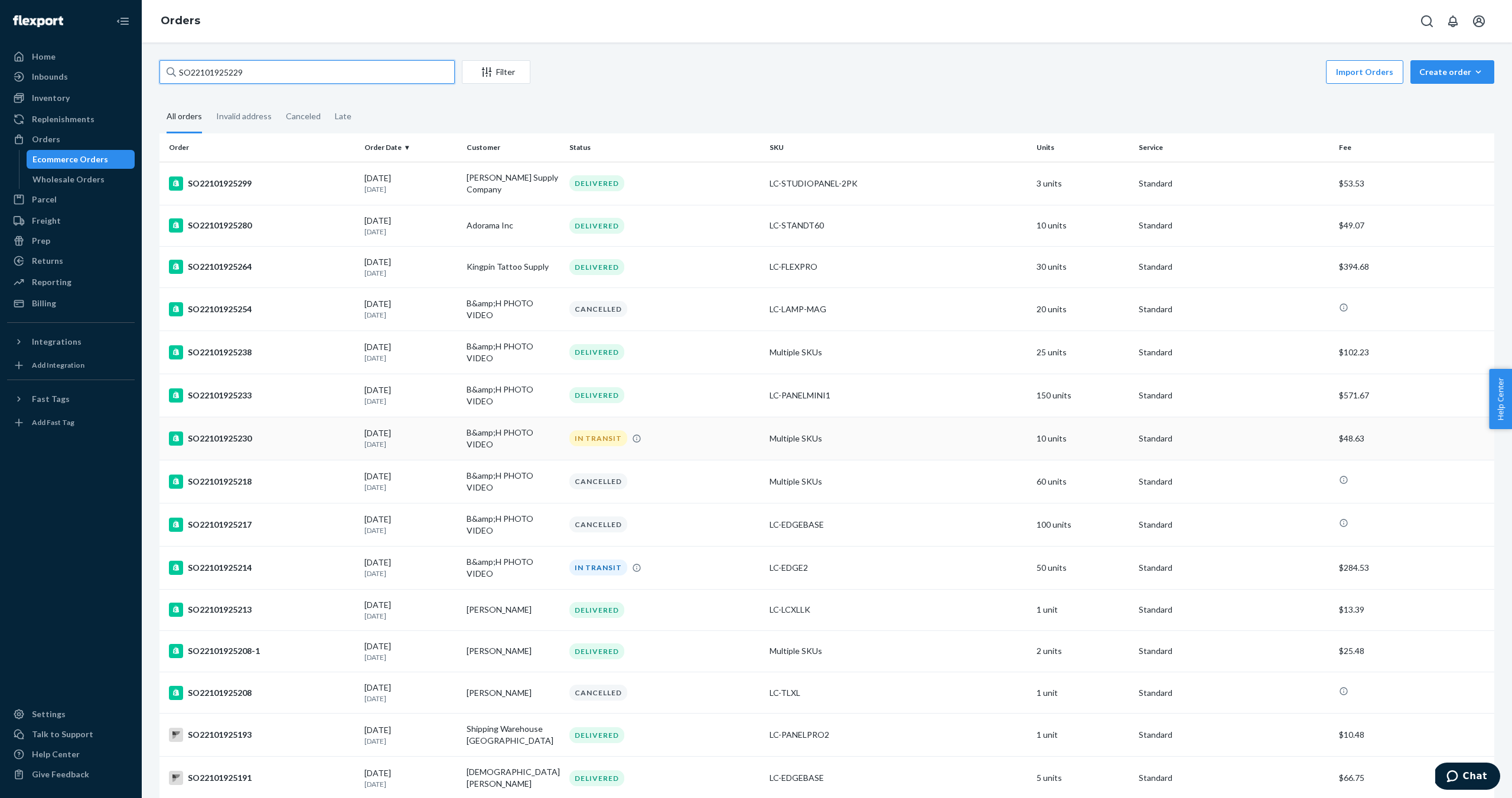
type input "SO22101925229"
click at [196, 434] on div "SO22101925230" at bounding box center [262, 438] width 186 height 14
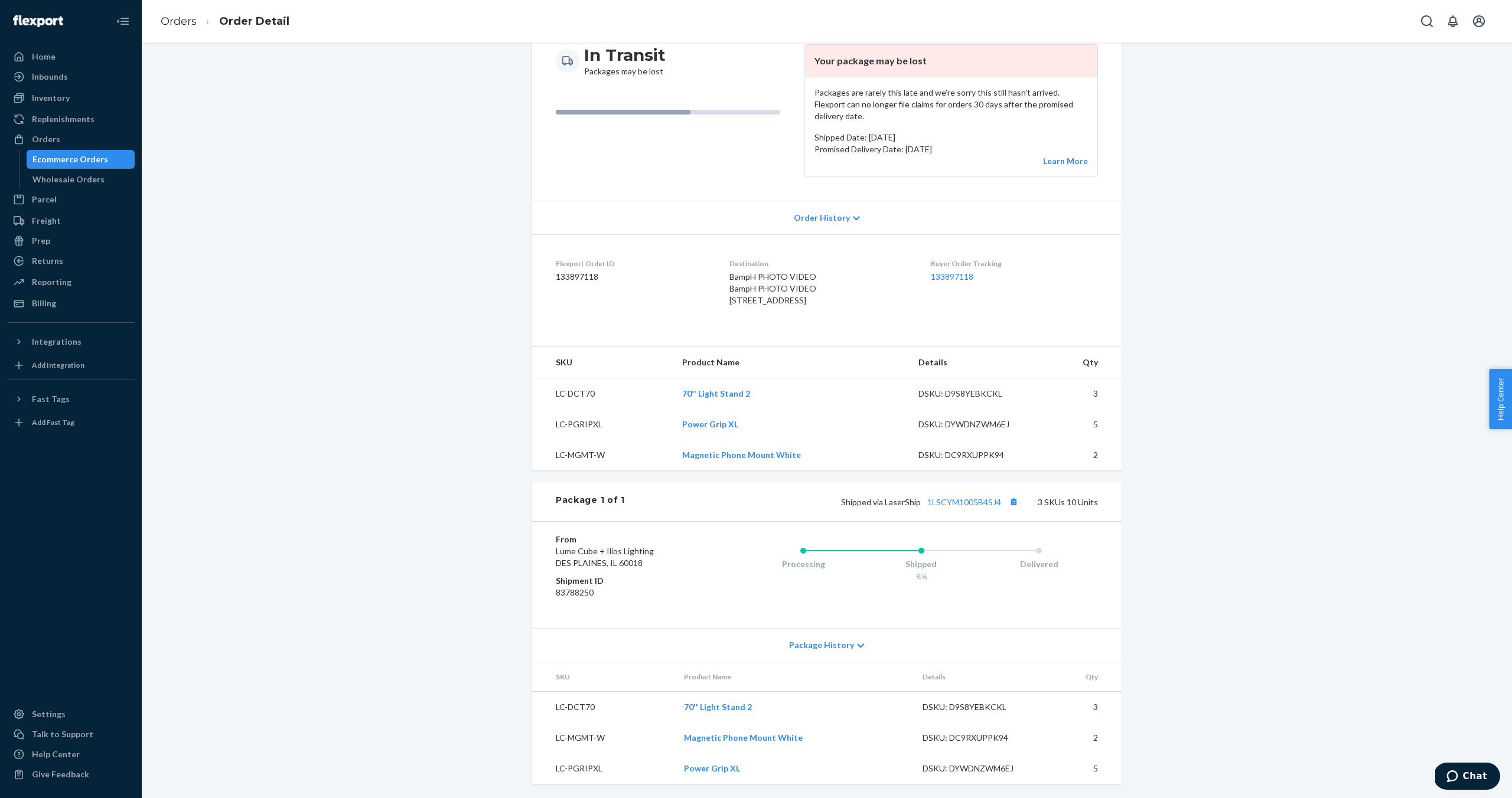
scroll to position [136, 0]
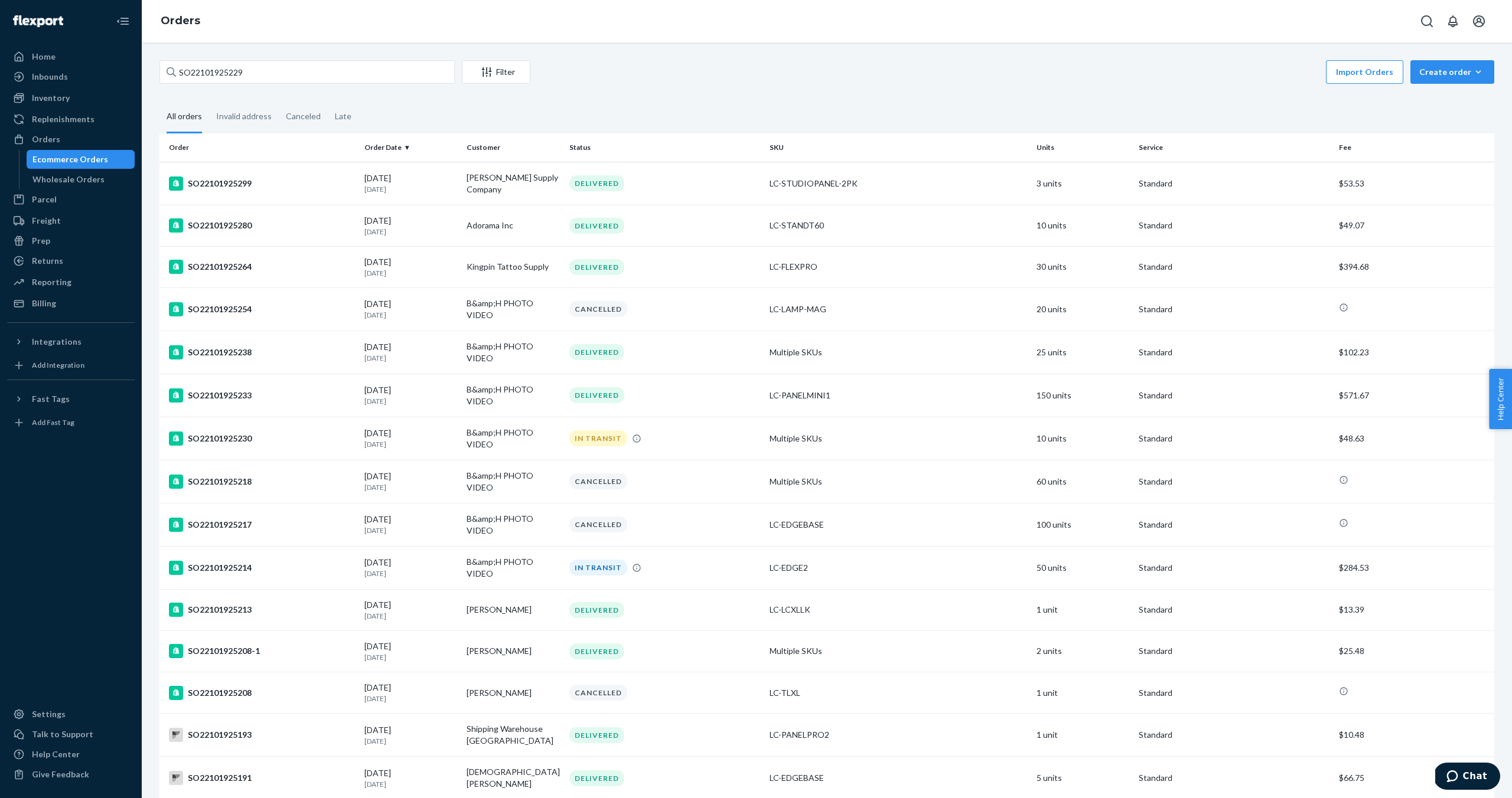
click at [207, 561] on div "SO22101925214" at bounding box center [262, 567] width 186 height 14
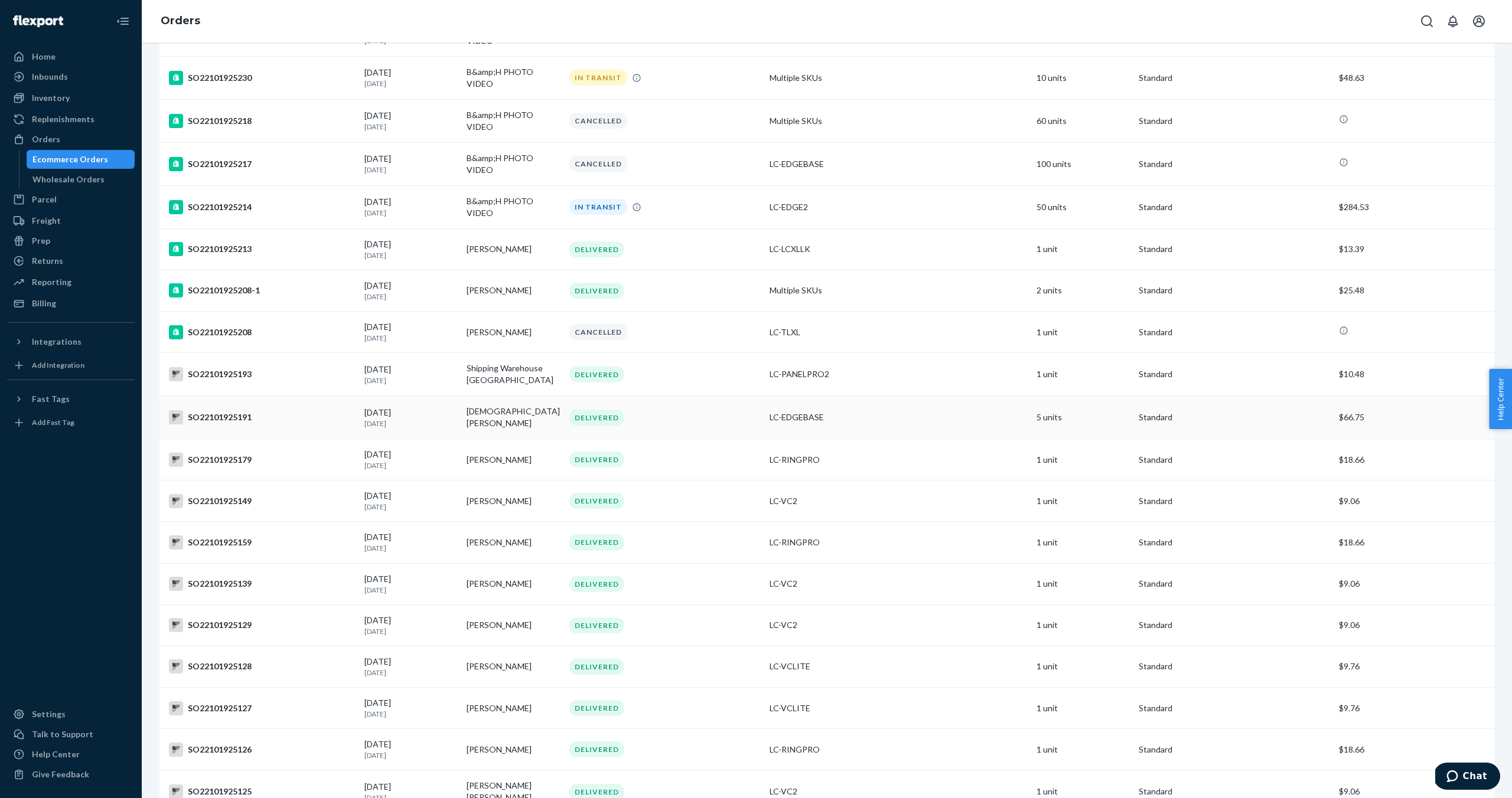
scroll to position [465, 0]
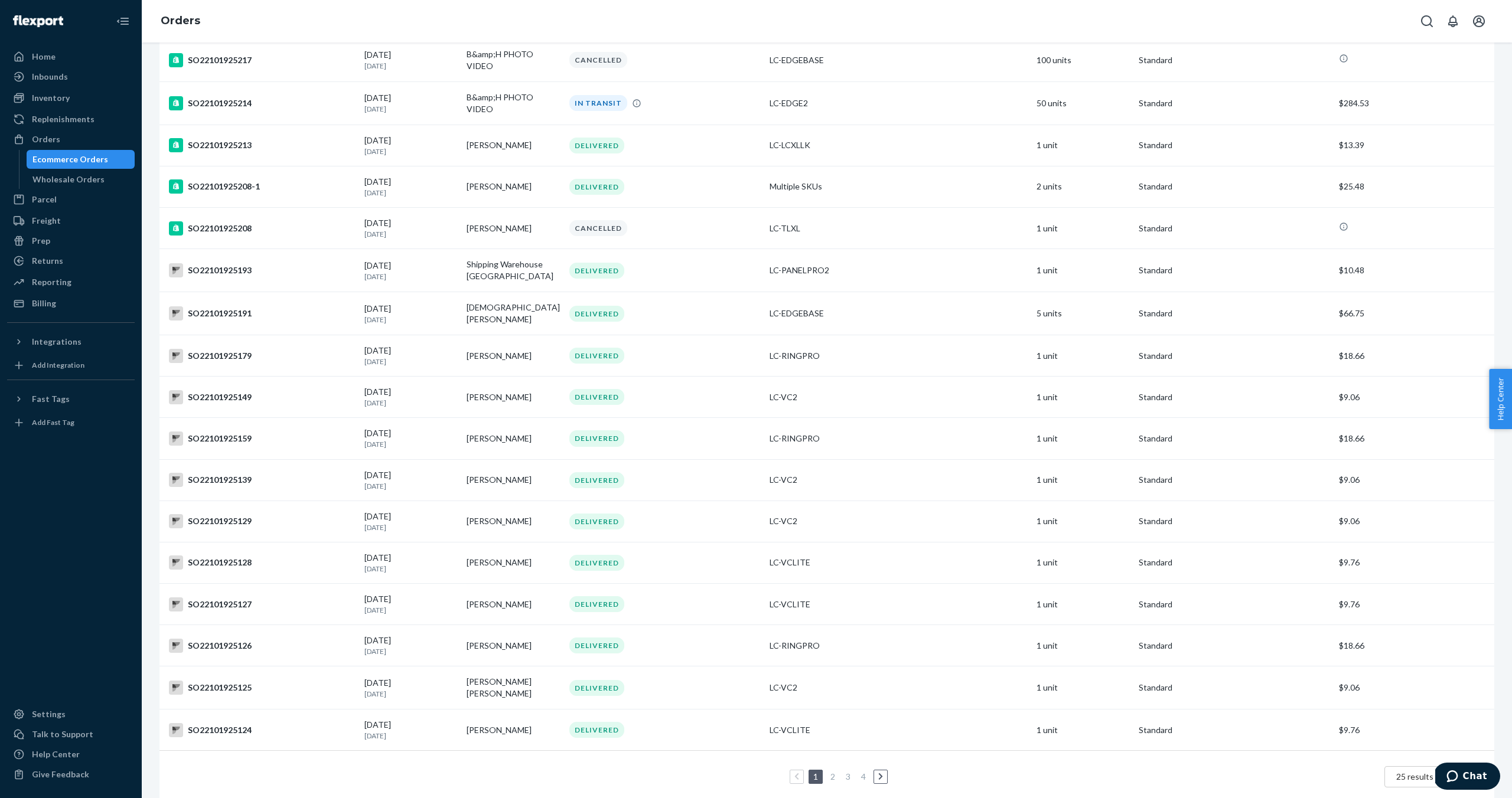
click at [834, 771] on link "2" at bounding box center [832, 776] width 9 height 10
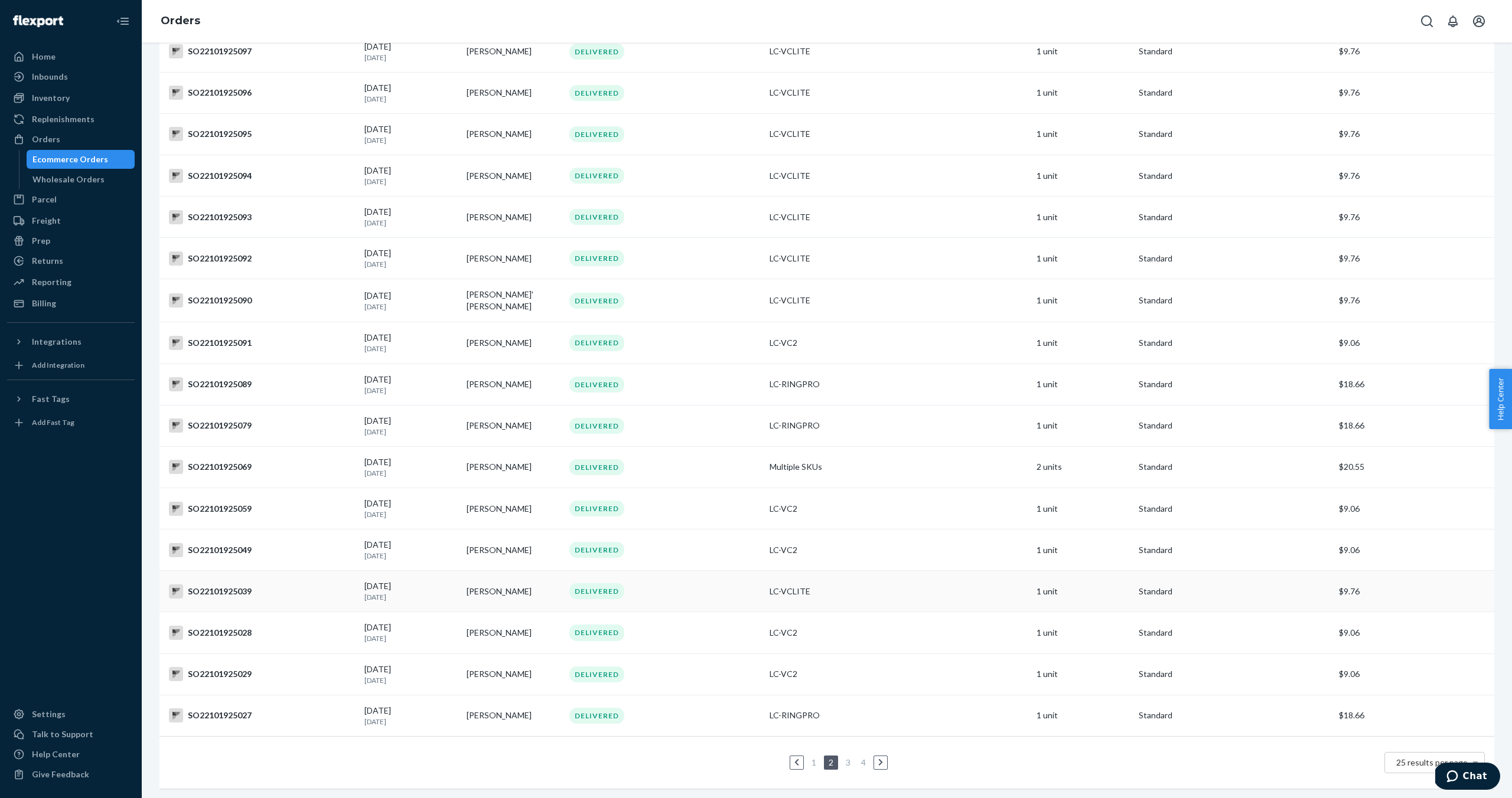
scroll to position [463, 0]
click at [852, 762] on link "3" at bounding box center [847, 761] width 9 height 10
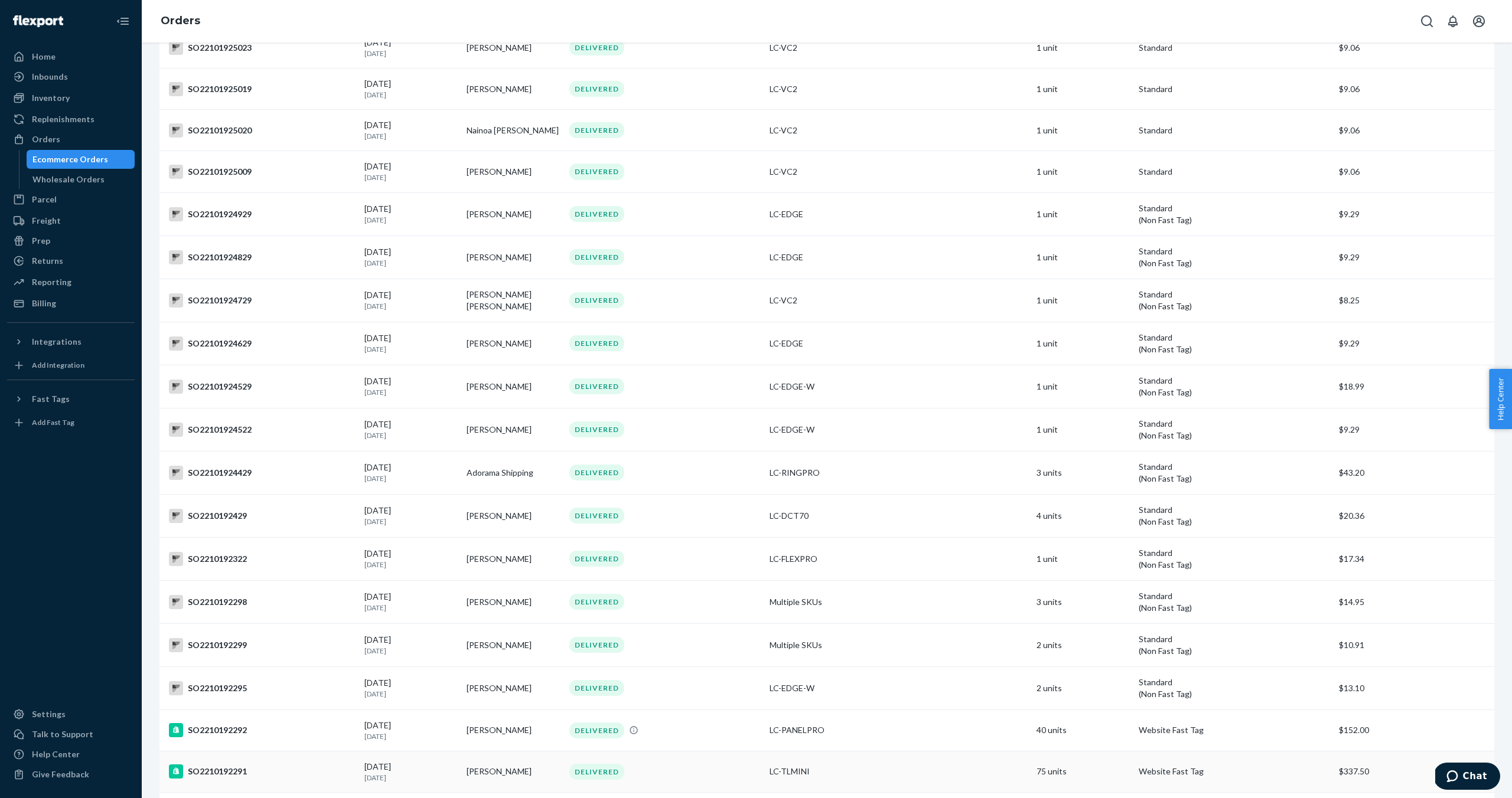
scroll to position [487, 0]
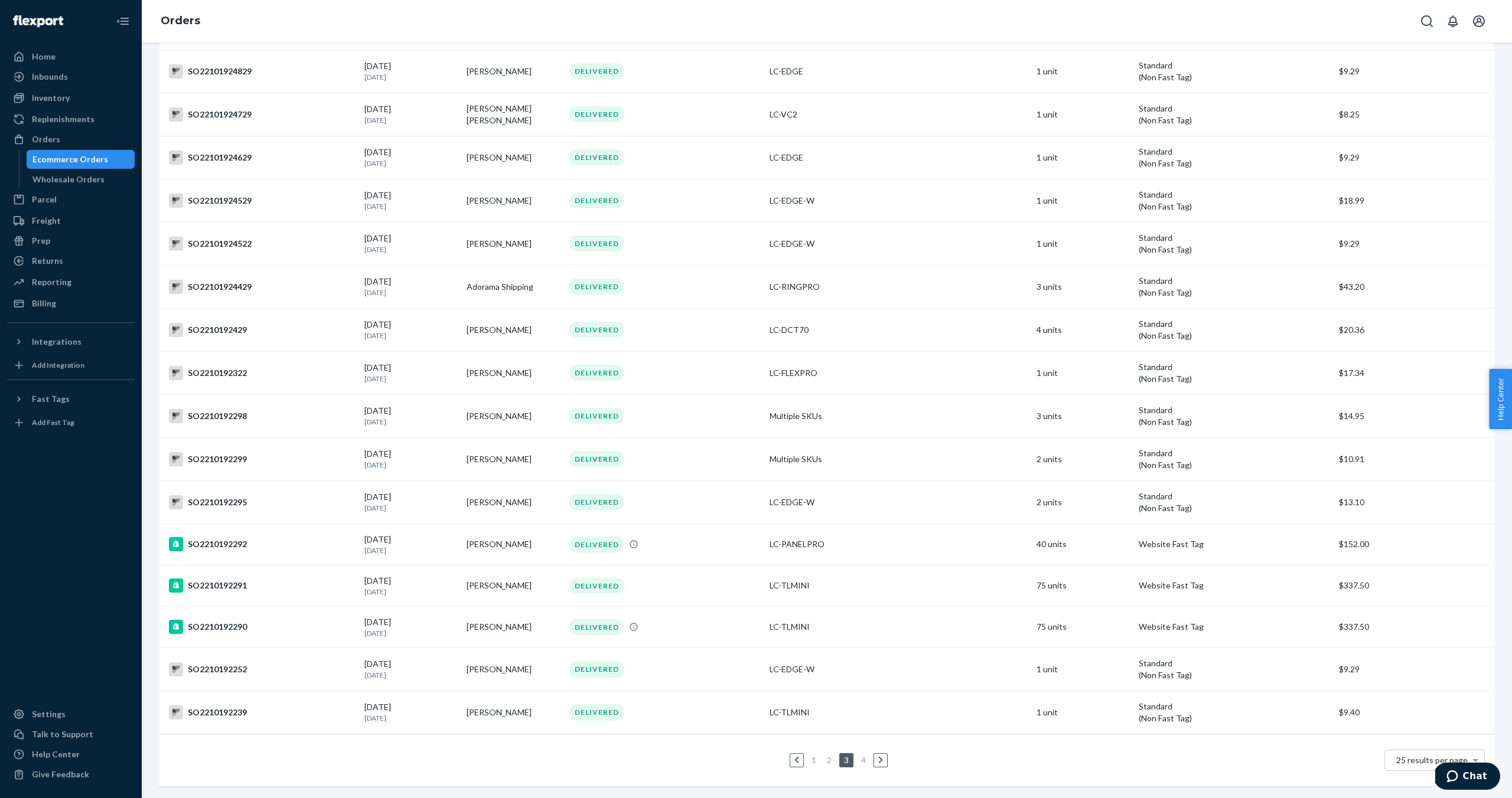
click at [863, 762] on link "4" at bounding box center [863, 760] width 9 height 10
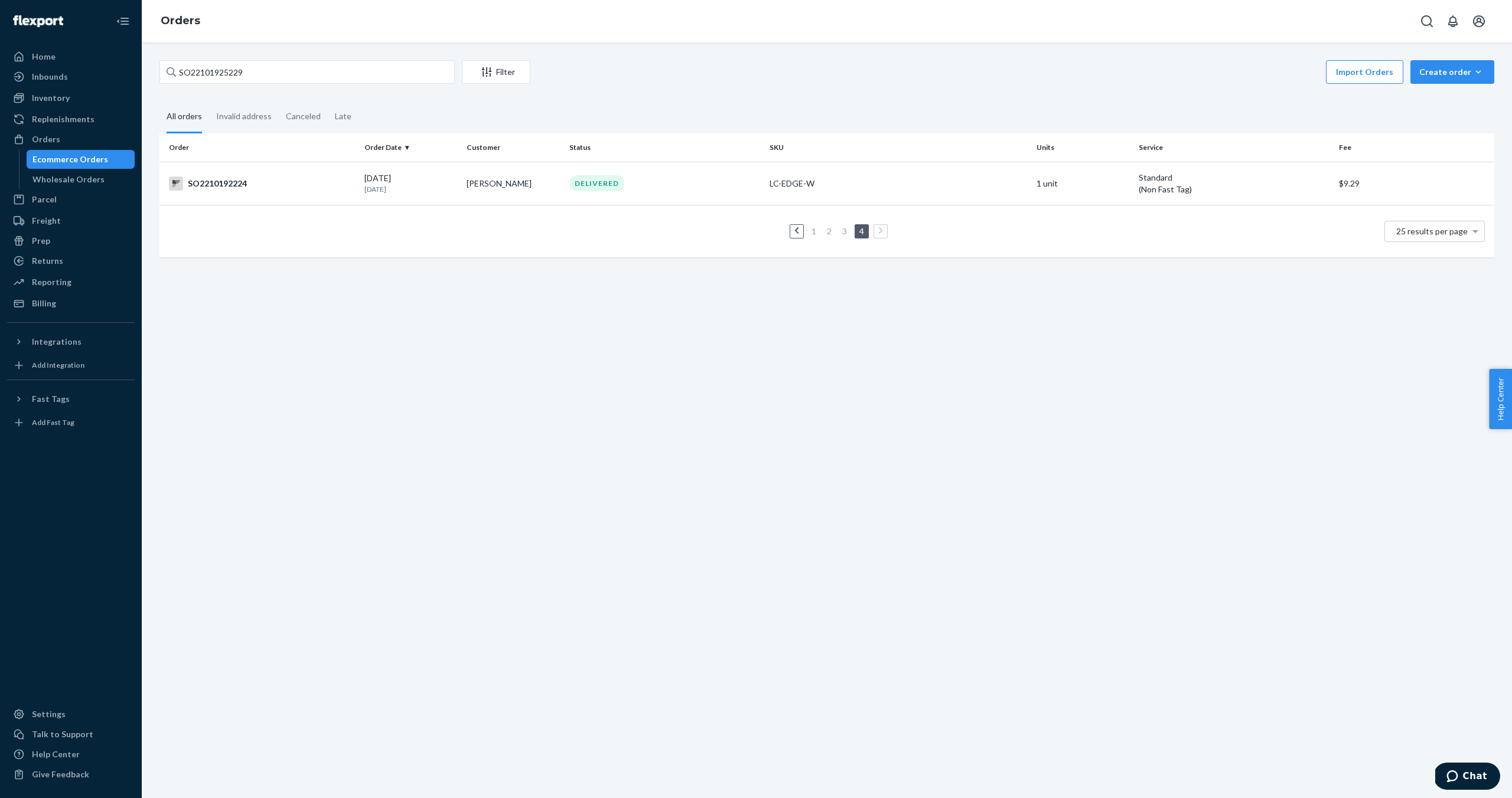
click at [812, 232] on link "1" at bounding box center [813, 231] width 9 height 10
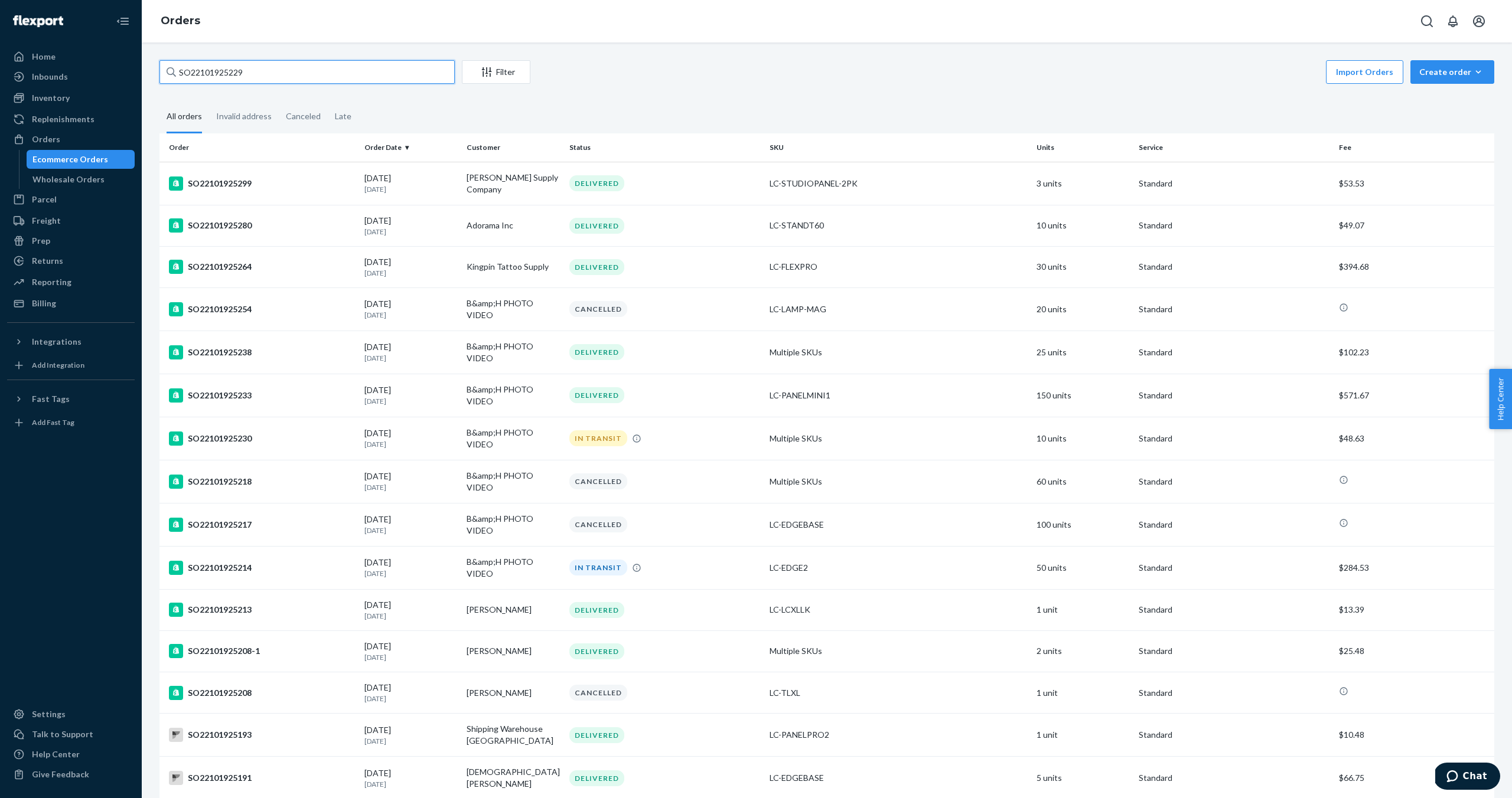
drag, startPoint x: 272, startPoint y: 73, endPoint x: 170, endPoint y: 72, distance: 102.0
click at [170, 72] on div "SO22101925229" at bounding box center [307, 72] width 295 height 23
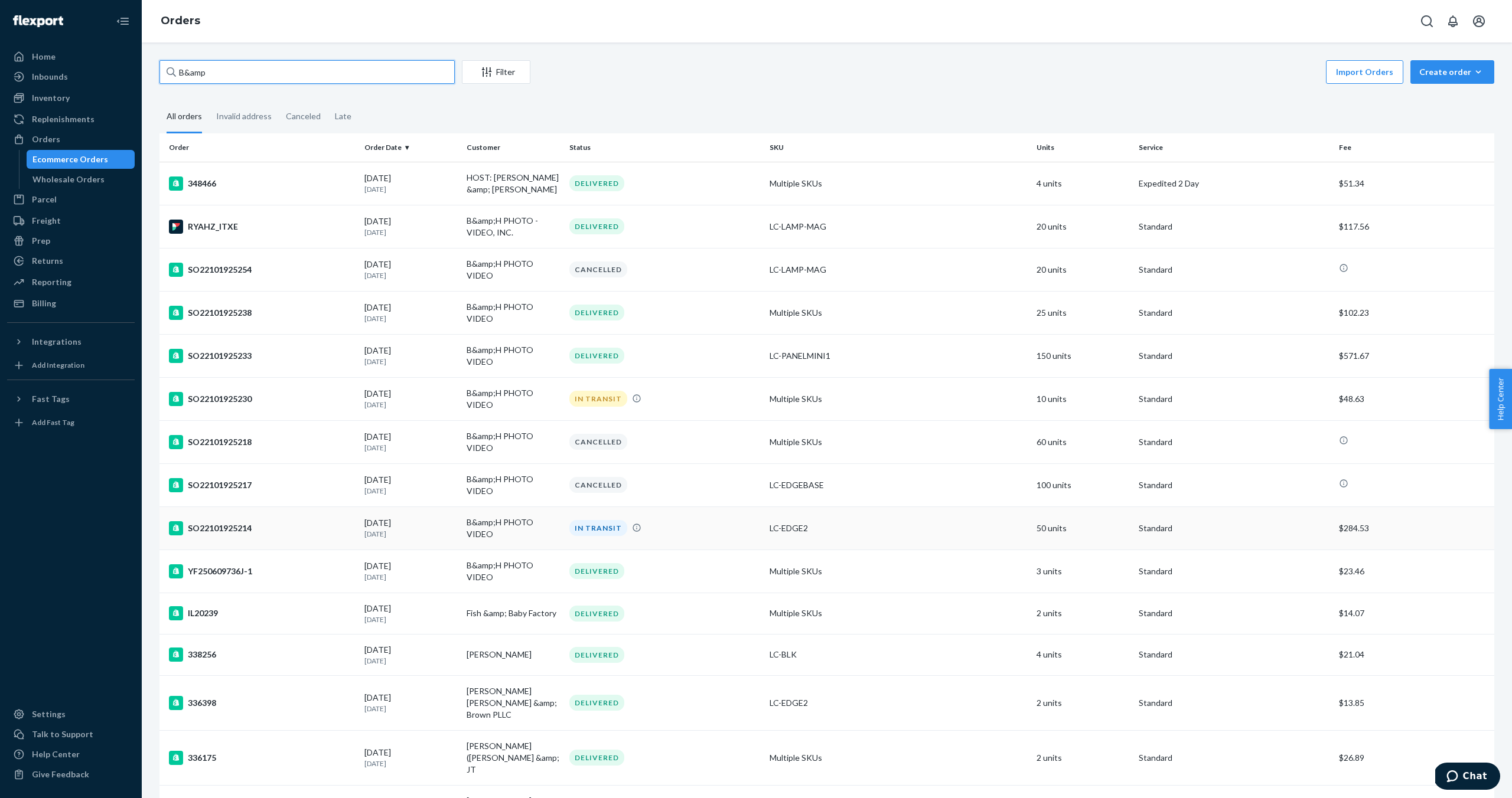
type input "B&amp"
click at [226, 521] on div "SO22101925214" at bounding box center [262, 528] width 186 height 14
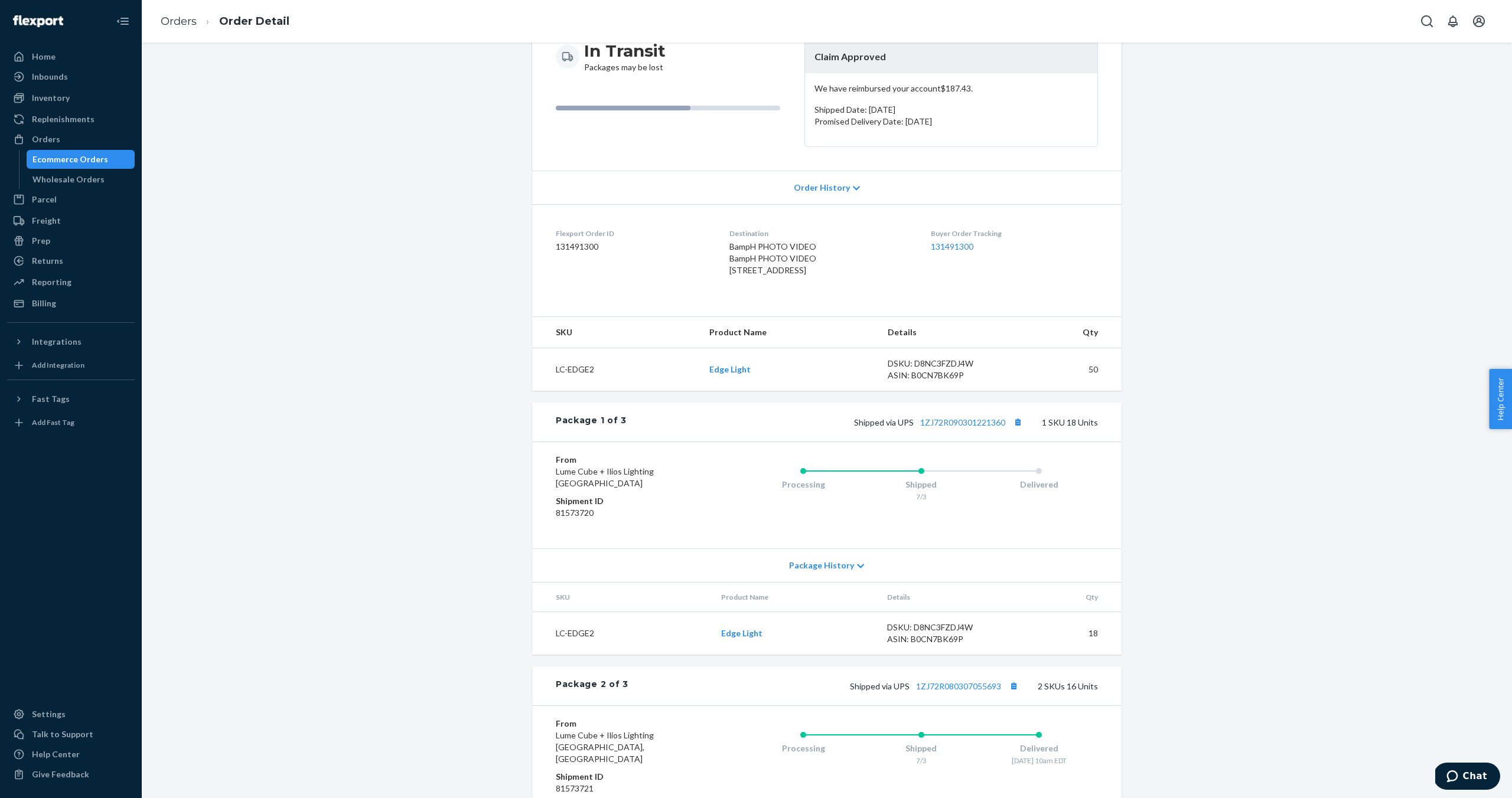
scroll to position [130, 0]
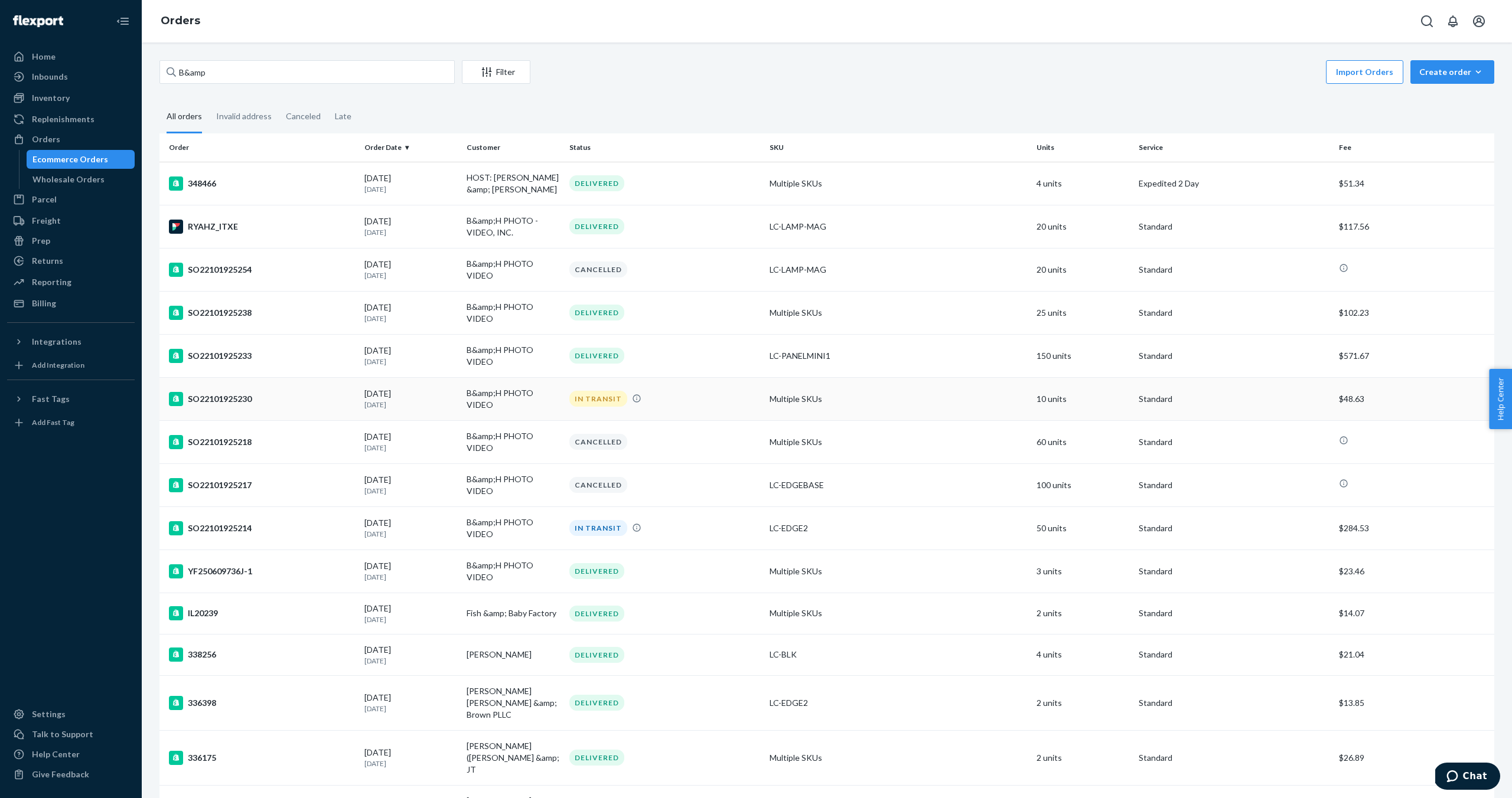
click at [209, 392] on div "SO22101925230" at bounding box center [262, 399] width 186 height 14
click at [213, 307] on div "SO22101925238" at bounding box center [262, 312] width 186 height 14
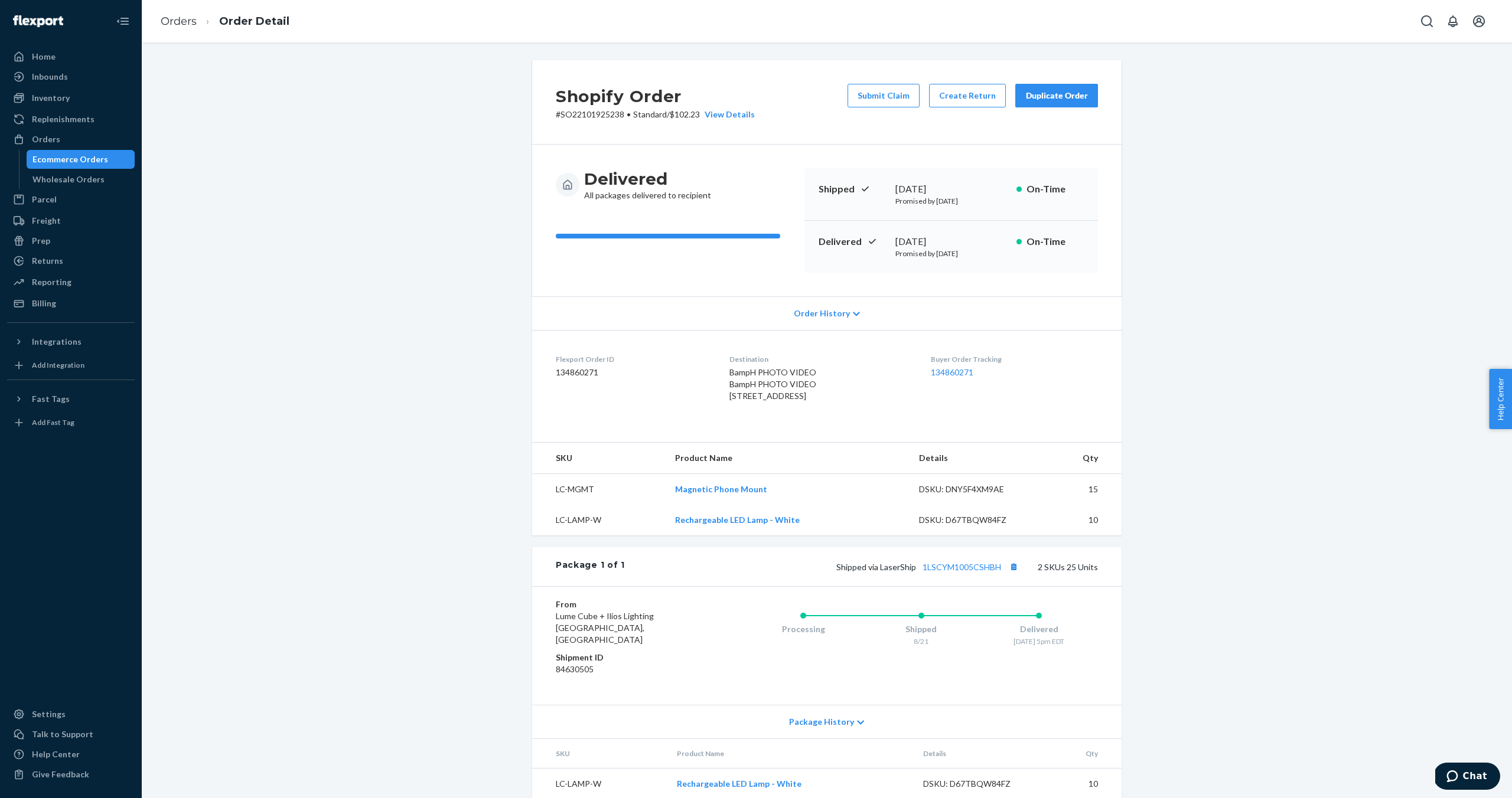
scroll to position [3, 0]
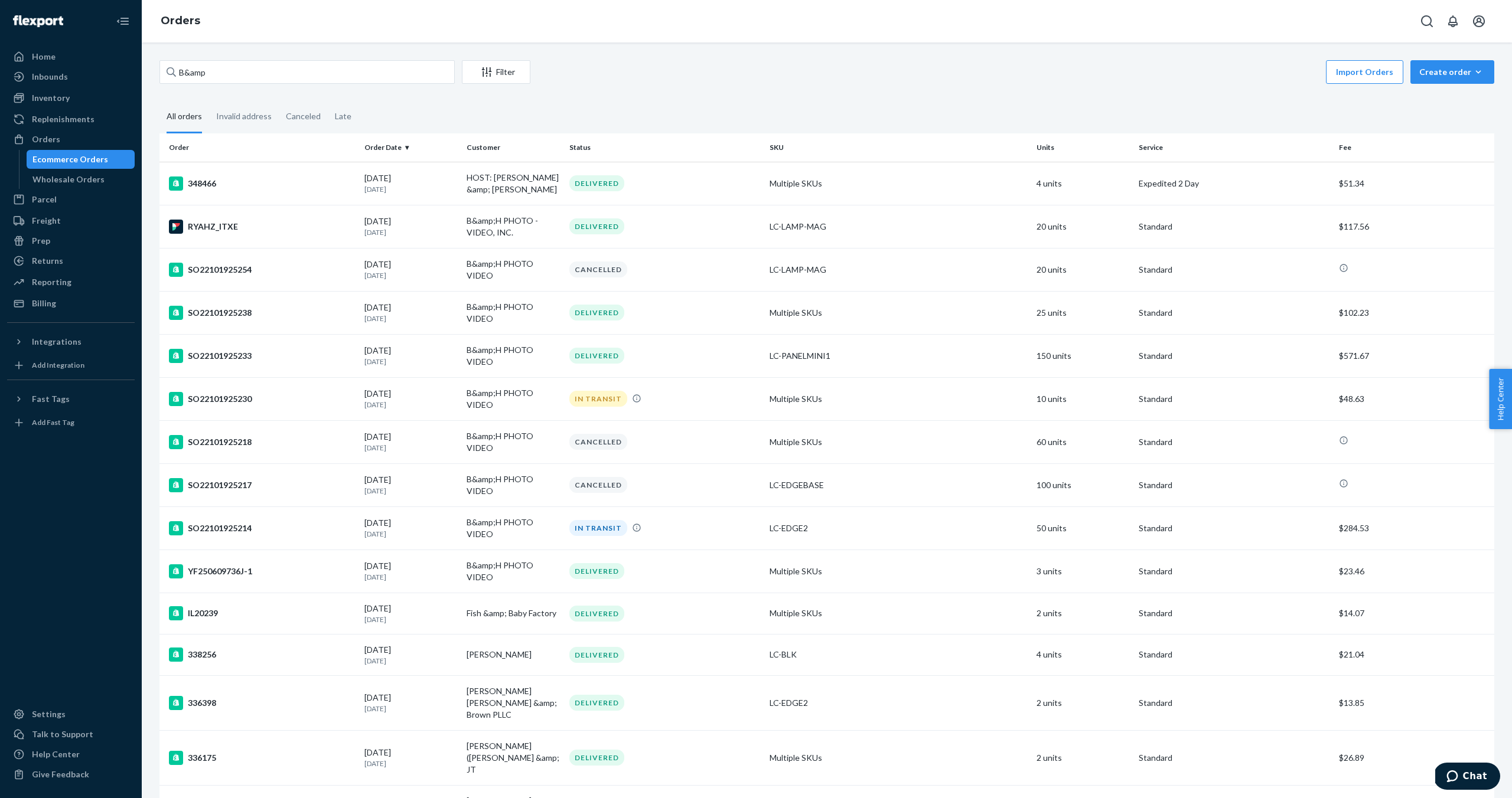
scroll to position [1, 0]
